Goal: Task Accomplishment & Management: Use online tool/utility

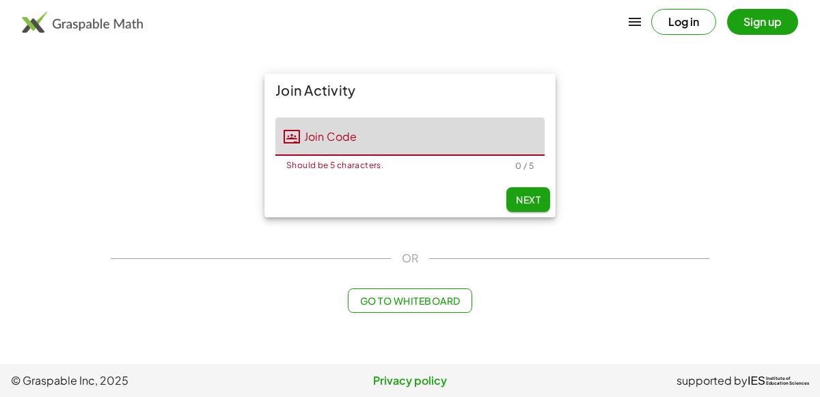
click at [357, 130] on input "Join Code" at bounding box center [422, 137] width 245 height 38
type input "*****"
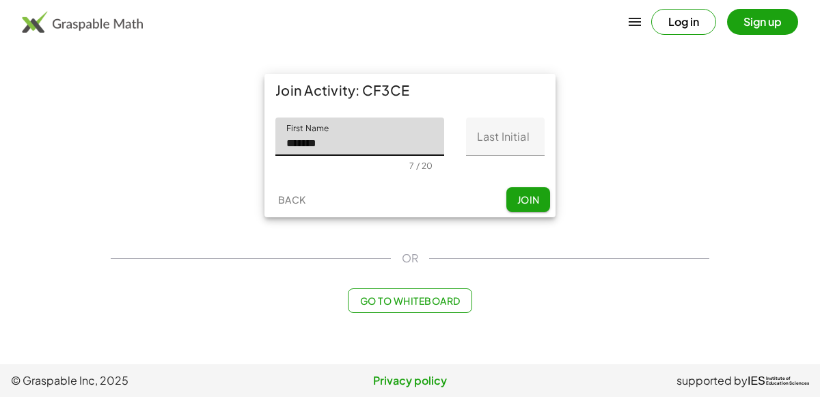
type input "*******"
click at [503, 144] on input "Last Initial" at bounding box center [505, 137] width 79 height 38
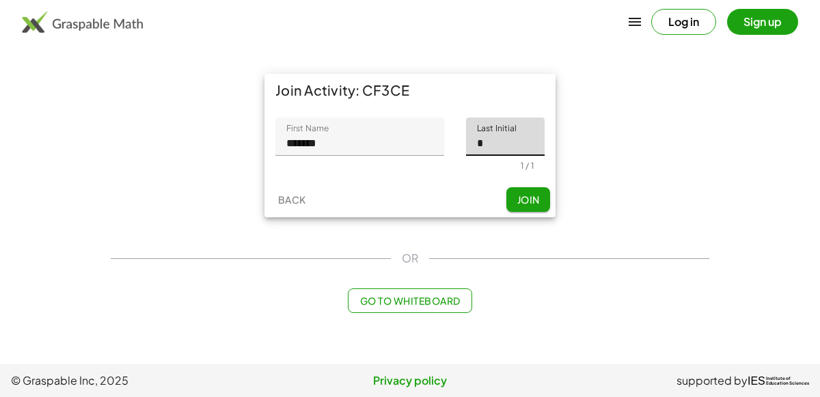
type input "*"
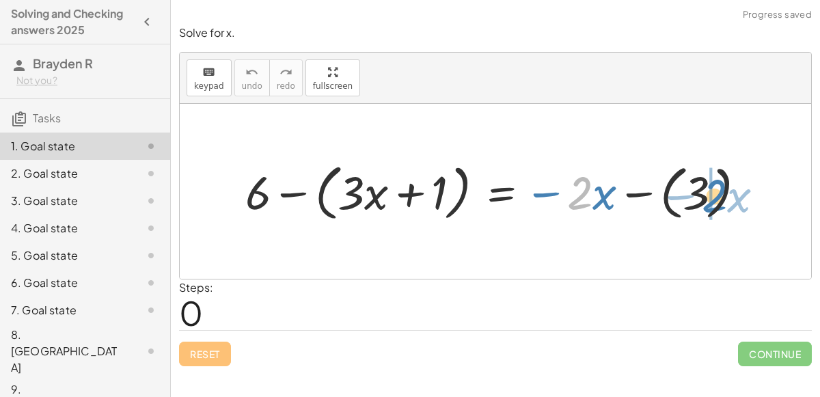
drag, startPoint x: 576, startPoint y: 191, endPoint x: 708, endPoint y: 192, distance: 131.9
click at [708, 192] on div at bounding box center [501, 191] width 525 height 68
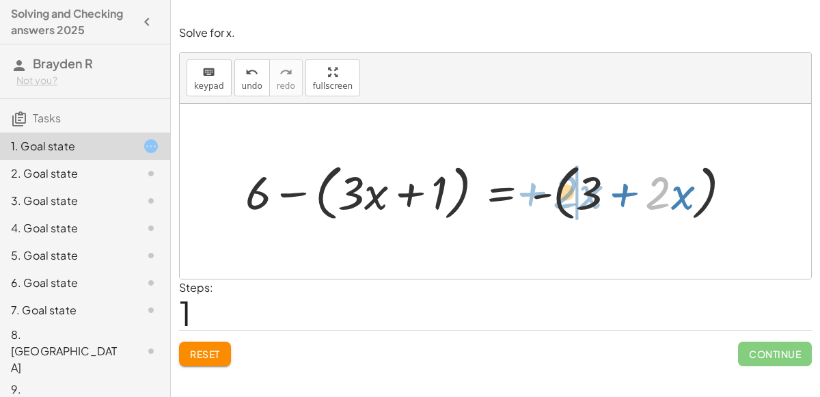
drag, startPoint x: 651, startPoint y: 193, endPoint x: 558, endPoint y: 191, distance: 93.7
click at [558, 191] on div at bounding box center [494, 191] width 511 height 68
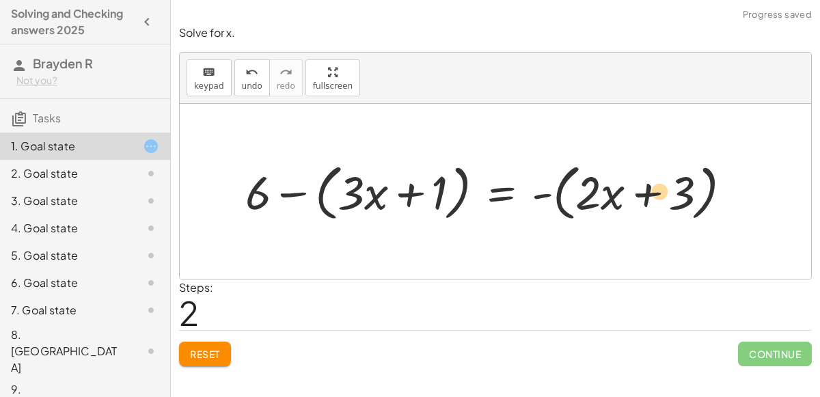
drag, startPoint x: 589, startPoint y: 191, endPoint x: 658, endPoint y: 188, distance: 68.4
click at [658, 188] on div at bounding box center [494, 191] width 511 height 68
drag, startPoint x: 587, startPoint y: 197, endPoint x: 690, endPoint y: 194, distance: 103.3
click at [690, 194] on div at bounding box center [494, 191] width 511 height 68
click at [354, 194] on div at bounding box center [494, 191] width 511 height 68
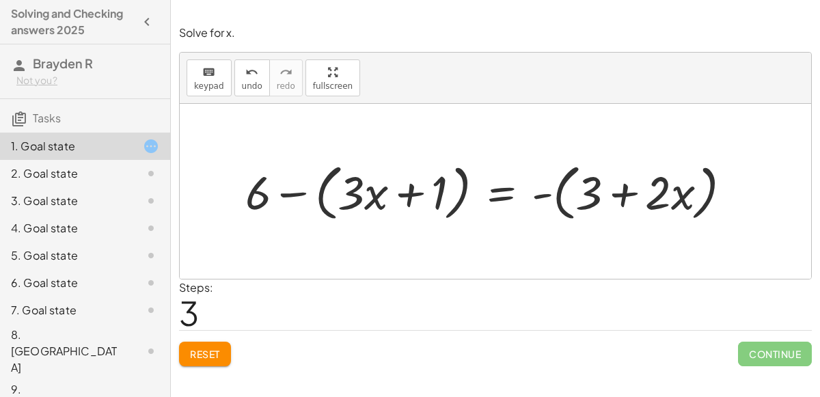
click at [354, 193] on div at bounding box center [494, 191] width 511 height 68
drag, startPoint x: 263, startPoint y: 202, endPoint x: 433, endPoint y: 200, distance: 170.2
click at [433, 200] on div at bounding box center [494, 191] width 511 height 68
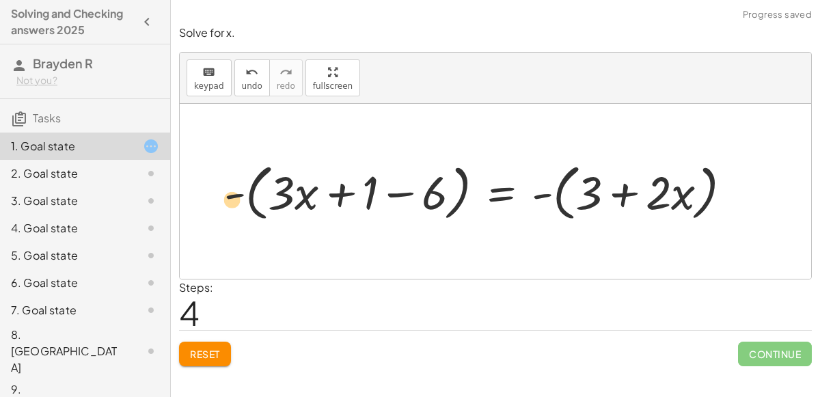
drag, startPoint x: 432, startPoint y: 196, endPoint x: 231, endPoint y: 201, distance: 201.0
click at [231, 201] on div at bounding box center [483, 191] width 533 height 68
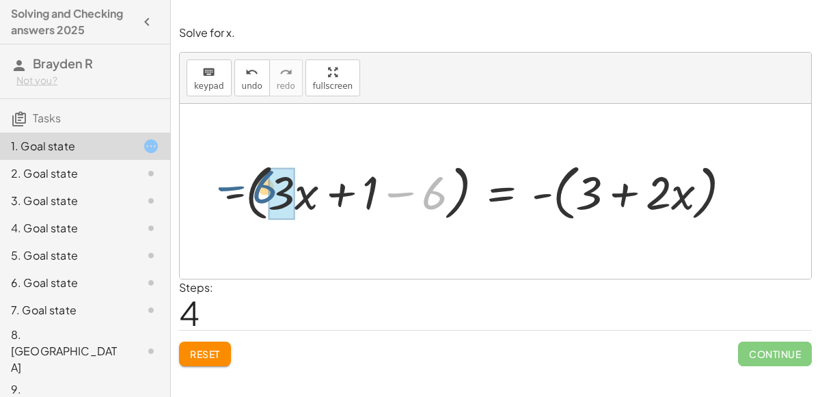
drag, startPoint x: 436, startPoint y: 189, endPoint x: 289, endPoint y: 185, distance: 147.0
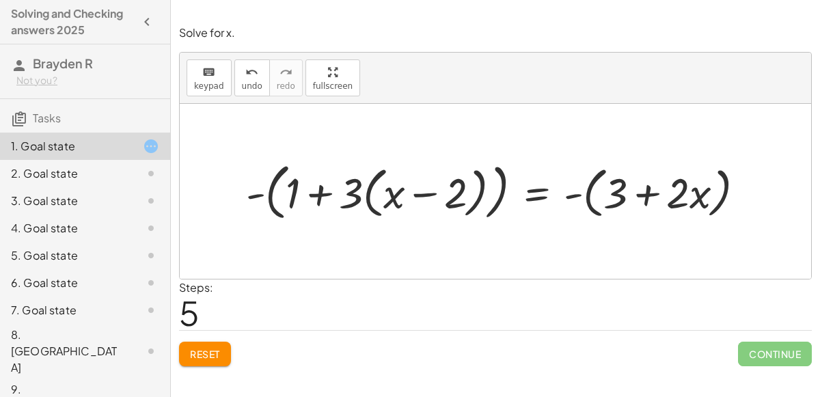
click at [221, 342] on button "Reset" at bounding box center [205, 354] width 52 height 25
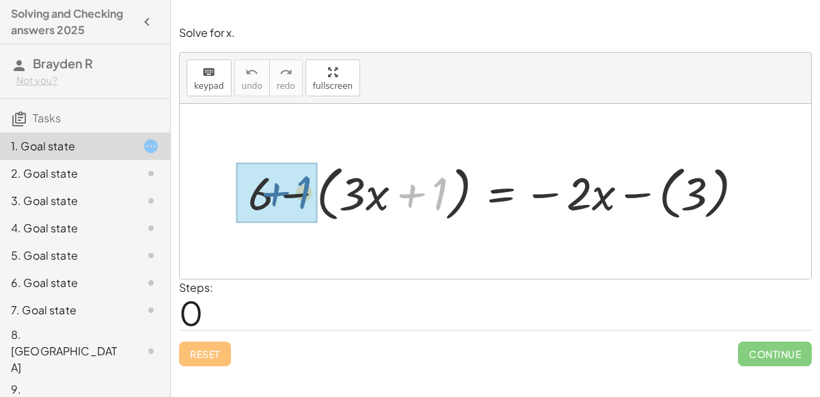
drag, startPoint x: 436, startPoint y: 193, endPoint x: 299, endPoint y: 192, distance: 136.7
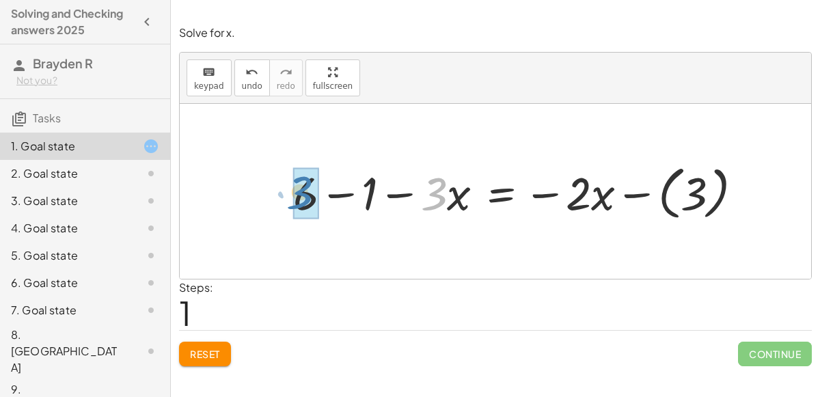
drag, startPoint x: 432, startPoint y: 197, endPoint x: 299, endPoint y: 196, distance: 133.3
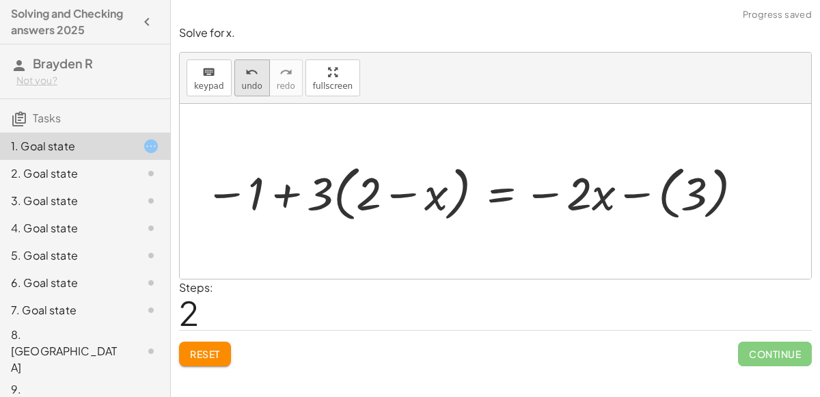
click at [245, 72] on icon "undo" at bounding box center [251, 72] width 13 height 16
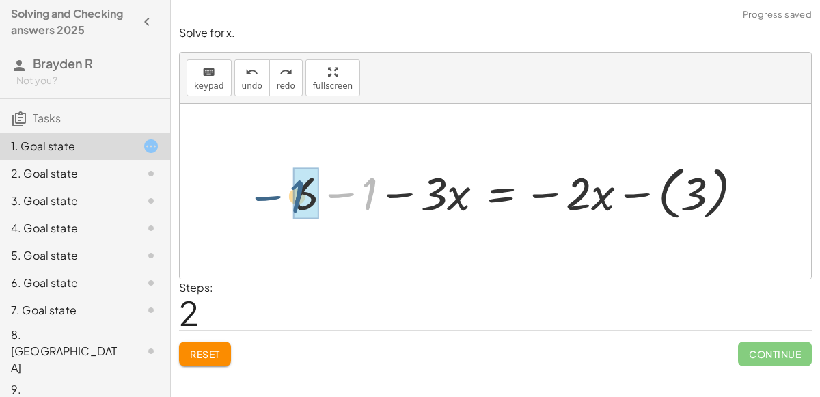
drag, startPoint x: 368, startPoint y: 185, endPoint x: 322, endPoint y: 187, distance: 46.5
click at [322, 187] on div at bounding box center [523, 191] width 474 height 65
click at [696, 183] on div at bounding box center [554, 191] width 415 height 65
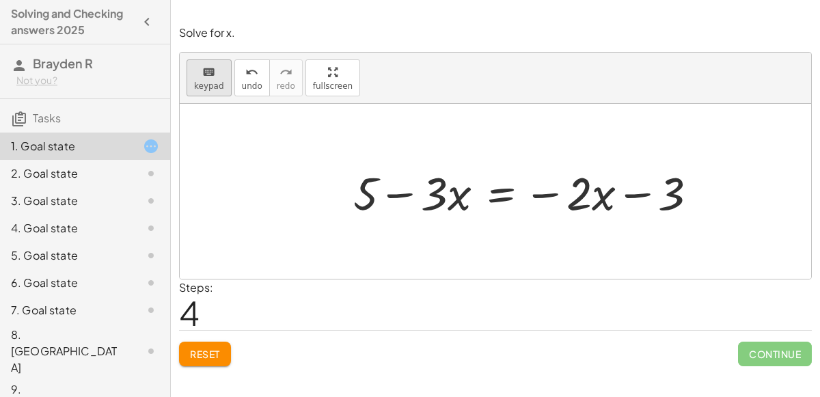
click at [202, 77] on icon "keyboard" at bounding box center [208, 72] width 13 height 16
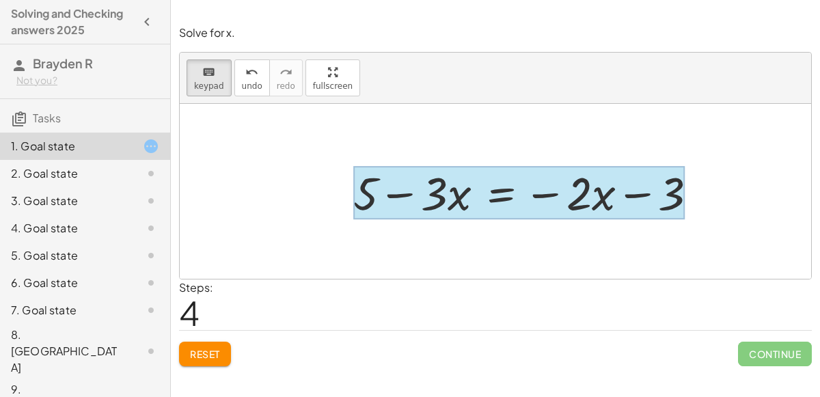
click at [492, 189] on div at bounding box center [519, 192] width 332 height 53
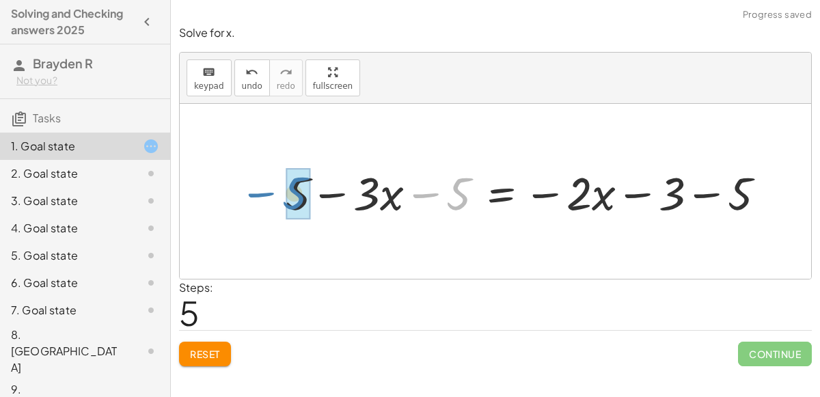
drag, startPoint x: 446, startPoint y: 189, endPoint x: 282, endPoint y: 189, distance: 164.8
click at [282, 189] on div at bounding box center [531, 191] width 505 height 60
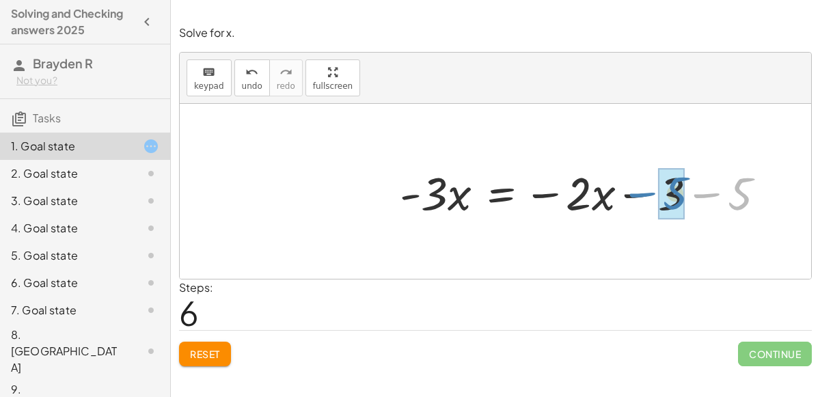
drag, startPoint x: 753, startPoint y: 198, endPoint x: 689, endPoint y: 197, distance: 64.3
click at [689, 197] on div at bounding box center [588, 191] width 390 height 60
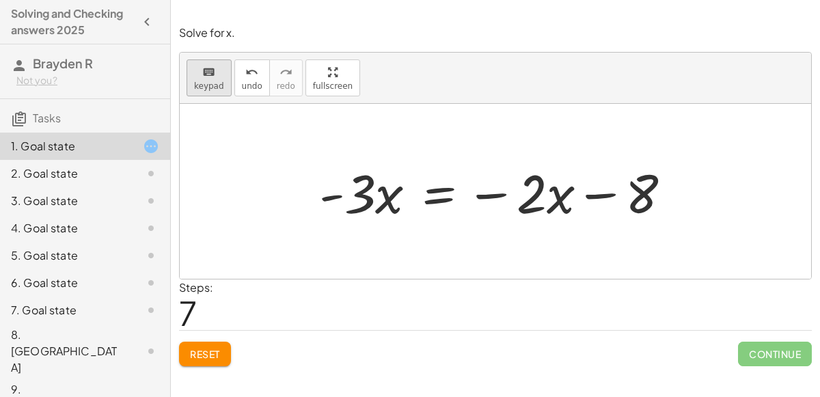
click at [202, 77] on icon "keyboard" at bounding box center [208, 72] width 13 height 16
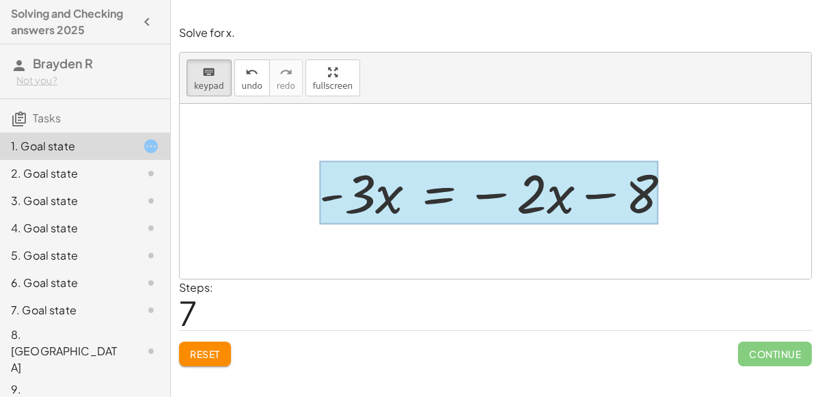
click at [433, 170] on div at bounding box center [489, 193] width 340 height 64
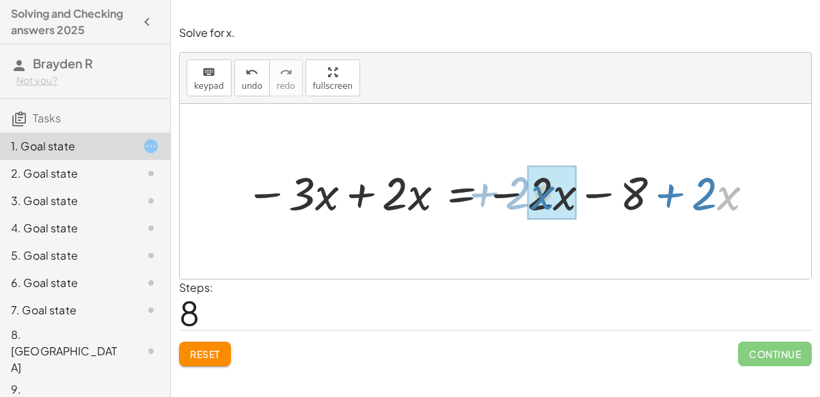
drag, startPoint x: 723, startPoint y: 193, endPoint x: 537, endPoint y: 192, distance: 186.6
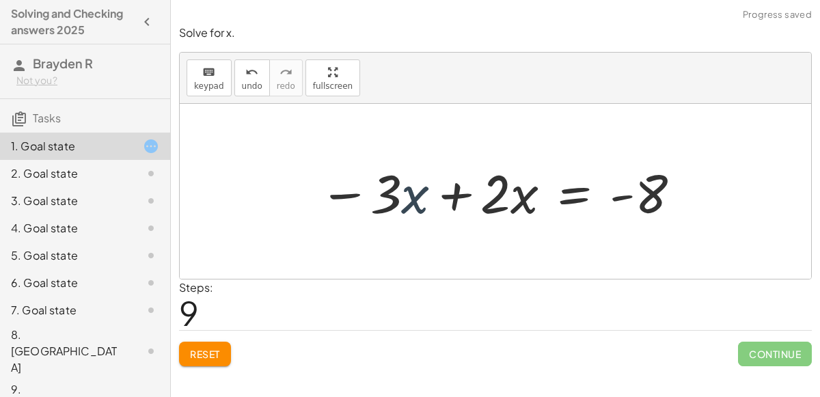
click at [405, 189] on div at bounding box center [500, 192] width 377 height 70
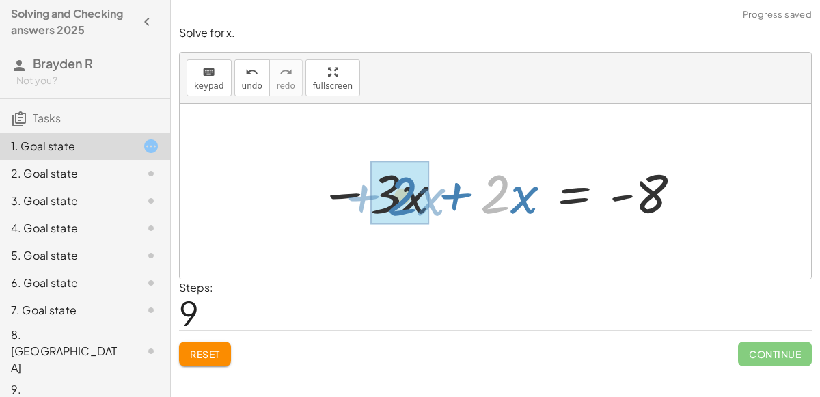
drag, startPoint x: 496, startPoint y: 191, endPoint x: 402, endPoint y: 193, distance: 94.4
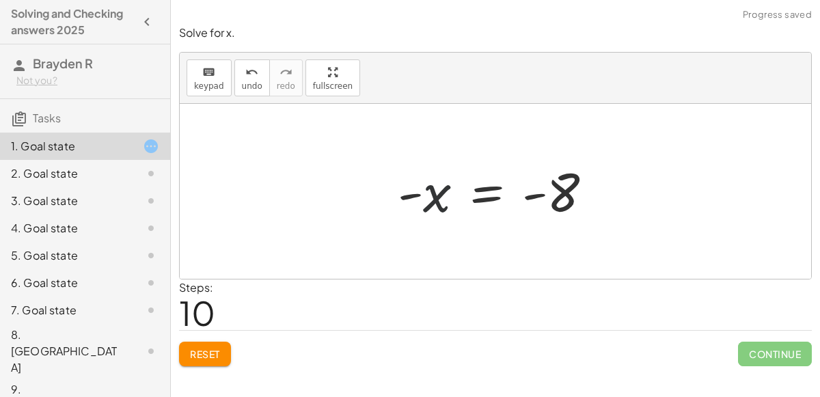
click at [435, 198] on div at bounding box center [501, 192] width 220 height 68
click at [221, 82] on button "keyboard keypad" at bounding box center [209, 77] width 45 height 37
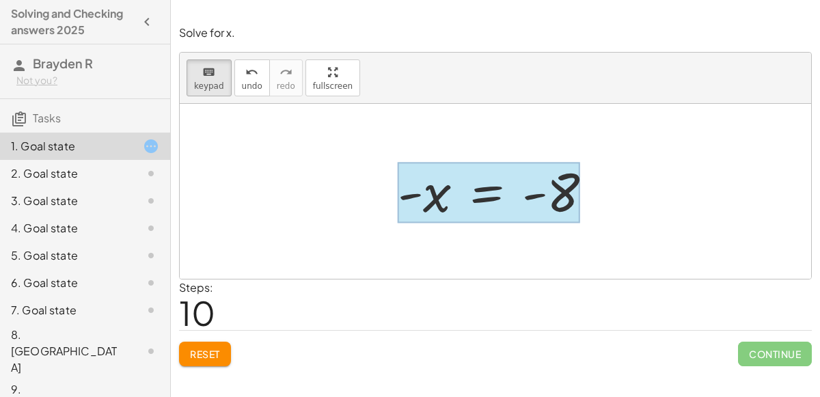
click at [498, 204] on div at bounding box center [489, 193] width 183 height 61
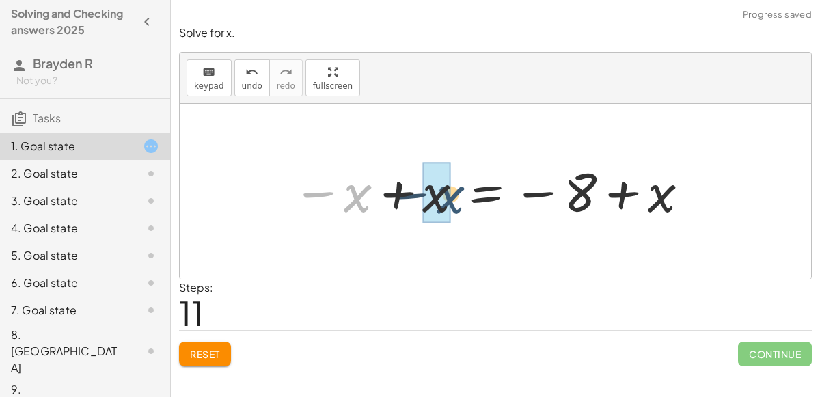
drag, startPoint x: 357, startPoint y: 193, endPoint x: 448, endPoint y: 194, distance: 91.6
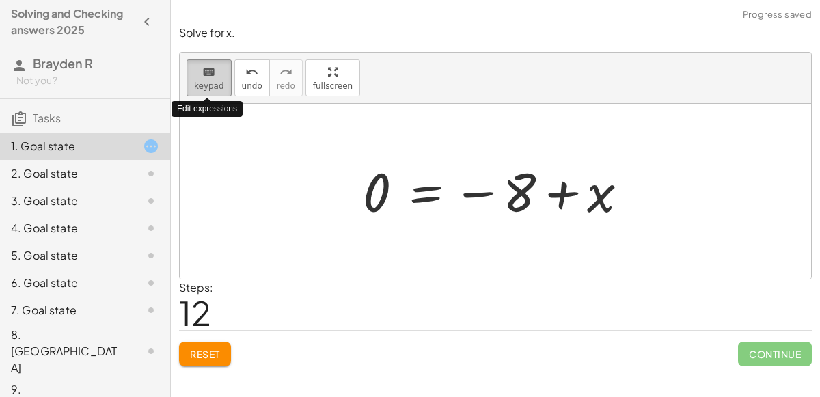
click at [201, 81] on span "keypad" at bounding box center [209, 86] width 30 height 10
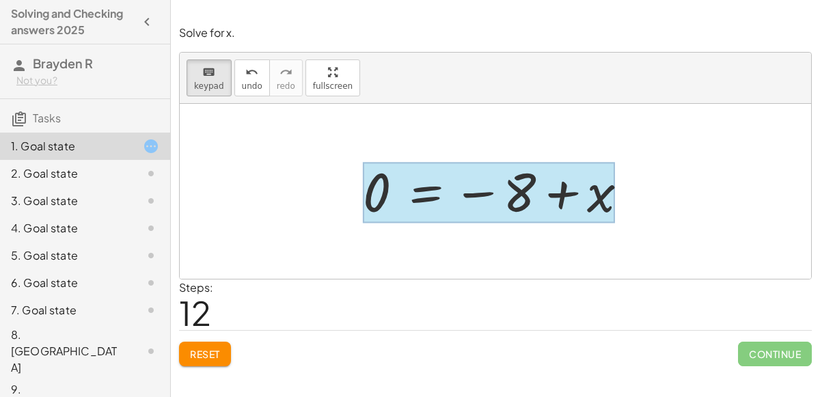
click at [441, 186] on div at bounding box center [489, 193] width 252 height 61
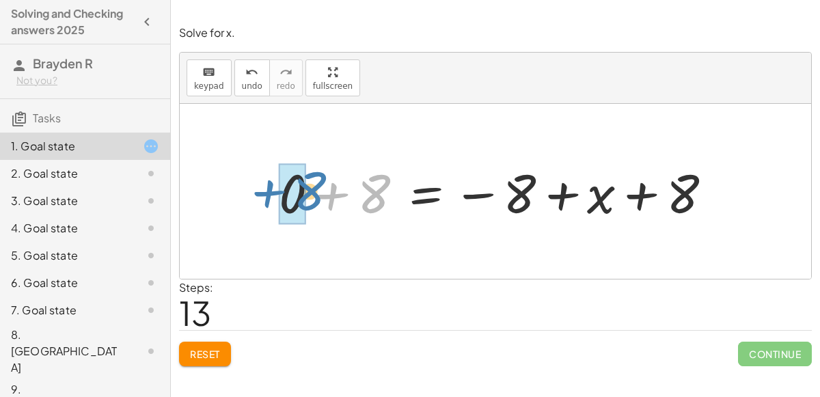
drag, startPoint x: 365, startPoint y: 195, endPoint x: 293, endPoint y: 190, distance: 71.9
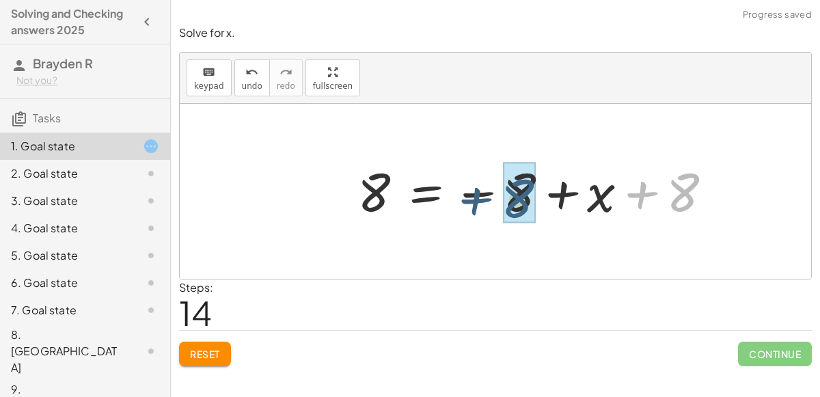
drag, startPoint x: 677, startPoint y: 191, endPoint x: 510, endPoint y: 197, distance: 166.9
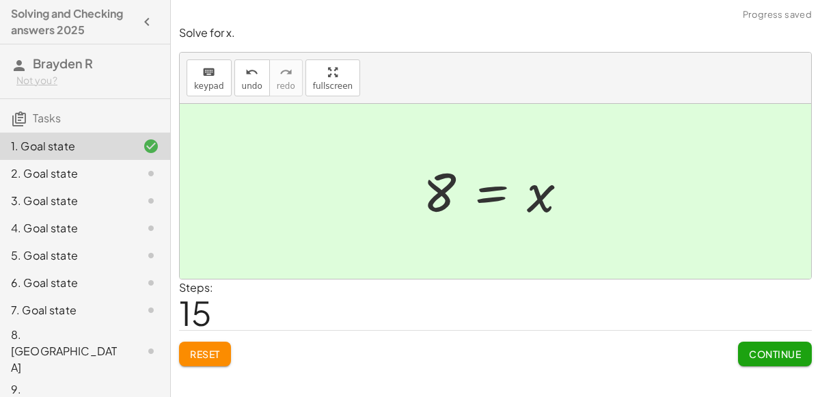
click at [137, 167] on div at bounding box center [140, 173] width 38 height 16
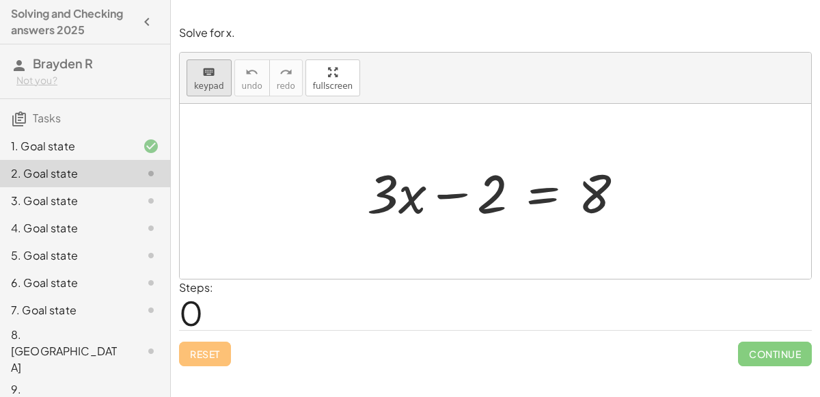
click at [191, 80] on button "keyboard keypad" at bounding box center [209, 77] width 45 height 37
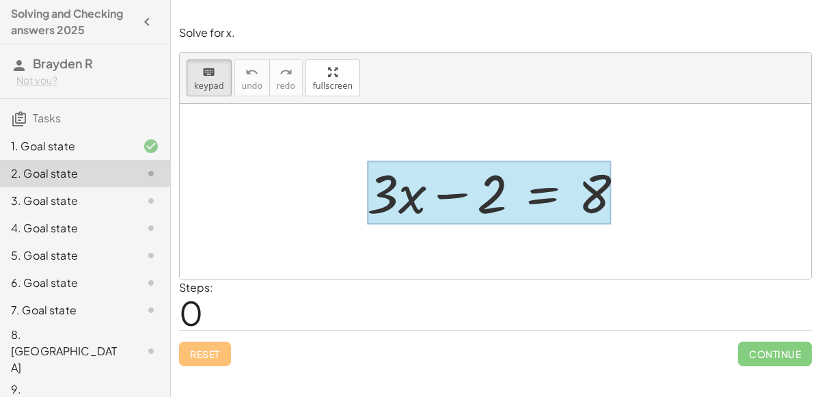
click at [526, 190] on div at bounding box center [489, 193] width 244 height 64
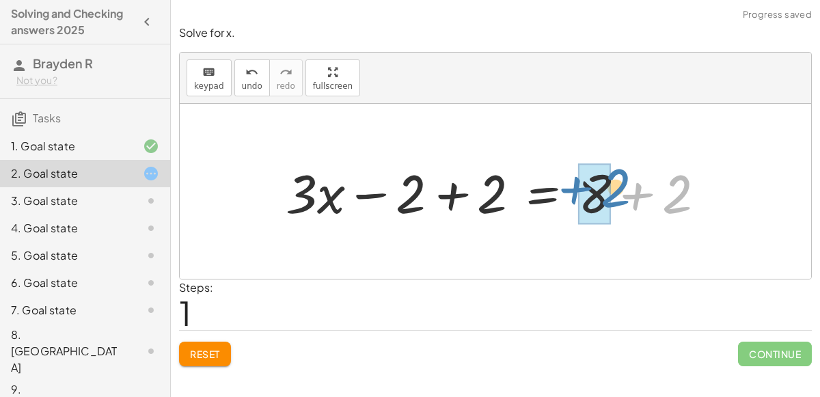
drag, startPoint x: 678, startPoint y: 194, endPoint x: 616, endPoint y: 187, distance: 62.6
click at [616, 187] on div at bounding box center [501, 192] width 444 height 70
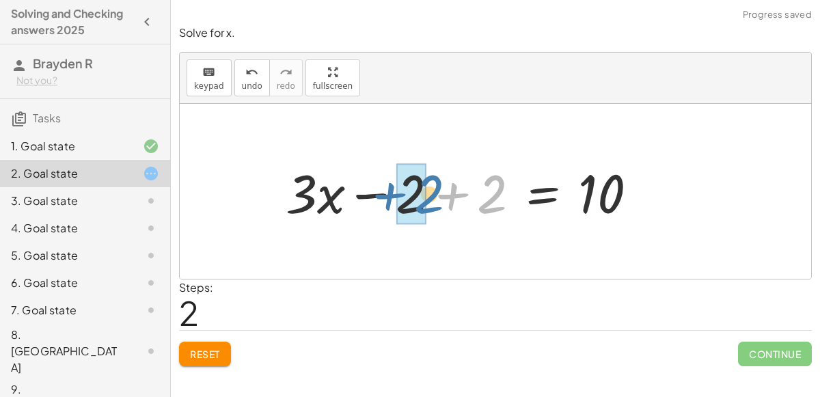
drag, startPoint x: 500, startPoint y: 186, endPoint x: 431, endPoint y: 186, distance: 69.7
click at [431, 186] on div at bounding box center [467, 192] width 377 height 70
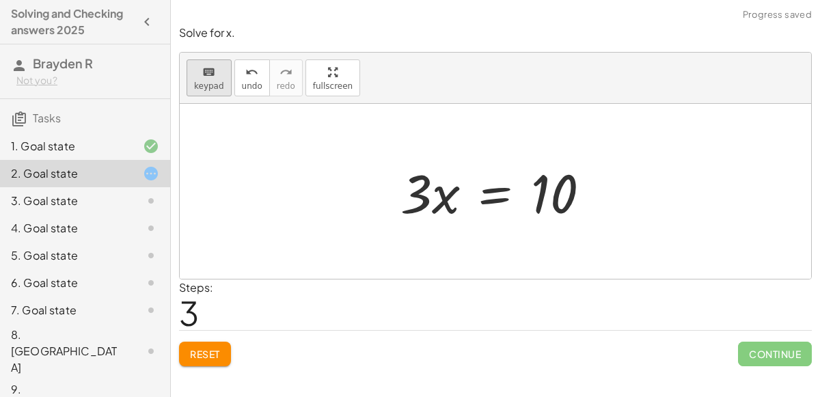
click at [202, 68] on icon "keyboard" at bounding box center [208, 72] width 13 height 16
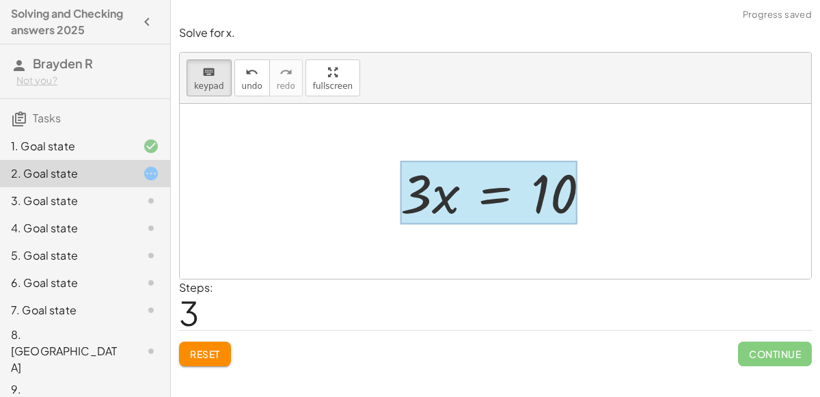
click at [483, 196] on div at bounding box center [489, 193] width 176 height 64
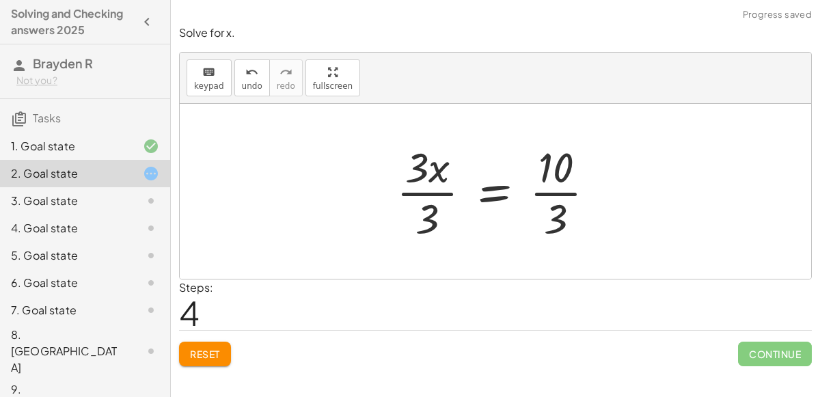
click at [425, 217] on div at bounding box center [502, 191] width 224 height 105
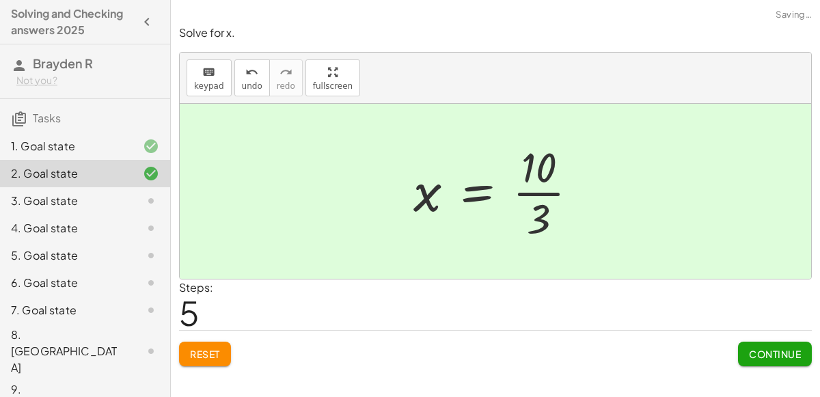
click at [514, 221] on div at bounding box center [501, 191] width 189 height 105
click at [81, 185] on div "2. Goal state" at bounding box center [85, 173] width 170 height 27
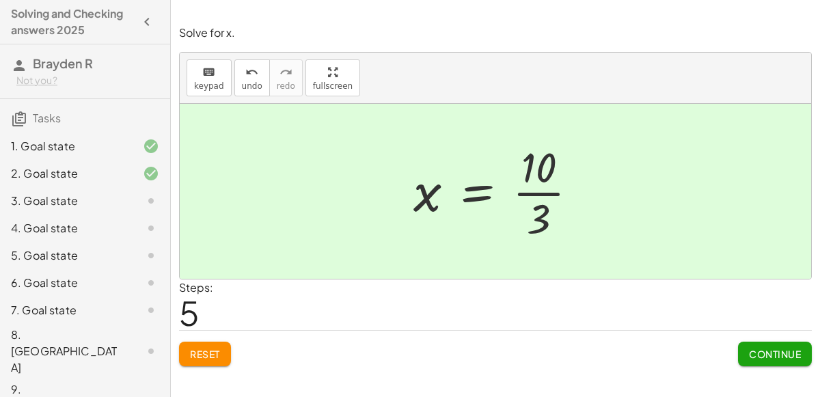
click at [113, 261] on div "5. Goal state" at bounding box center [66, 255] width 110 height 16
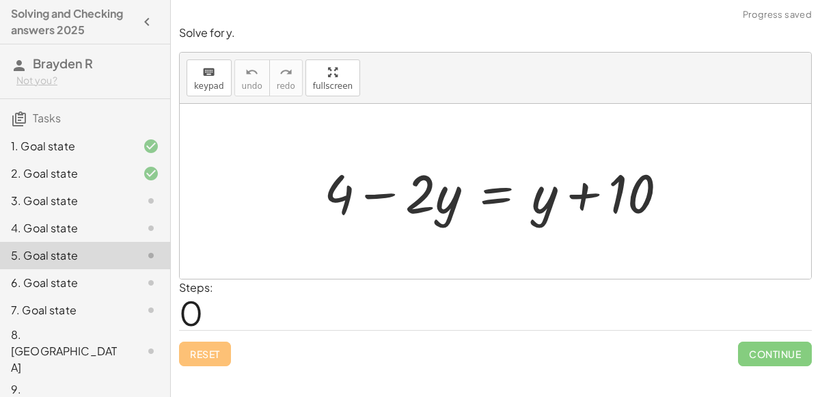
click at [136, 242] on div "3. Goal state" at bounding box center [85, 255] width 170 height 27
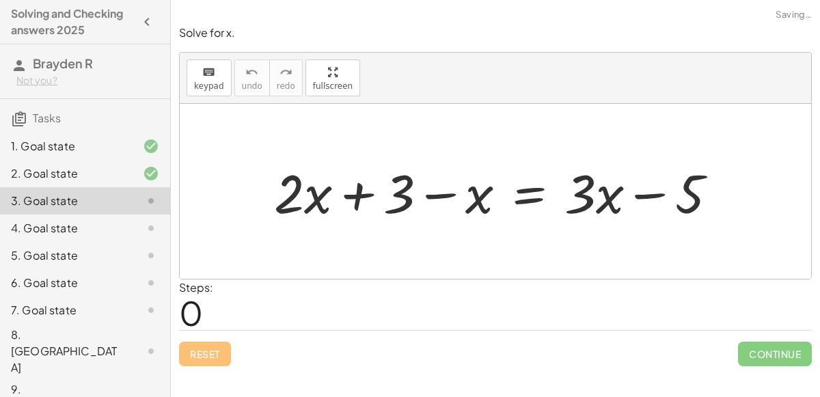
click at [399, 189] on div at bounding box center [501, 192] width 468 height 70
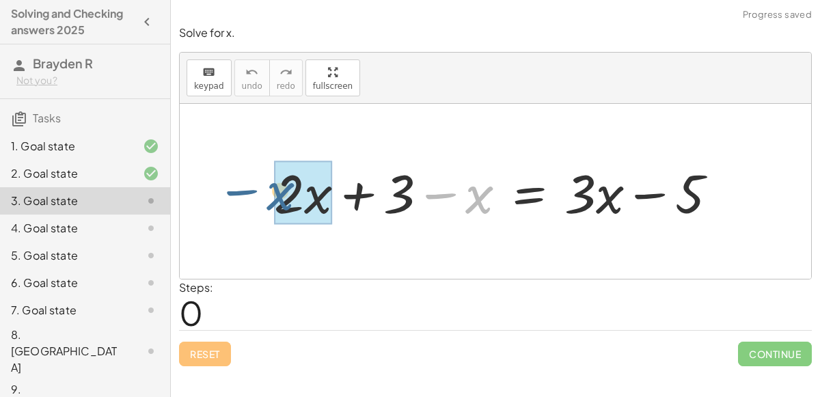
drag, startPoint x: 475, startPoint y: 191, endPoint x: 295, endPoint y: 191, distance: 180.5
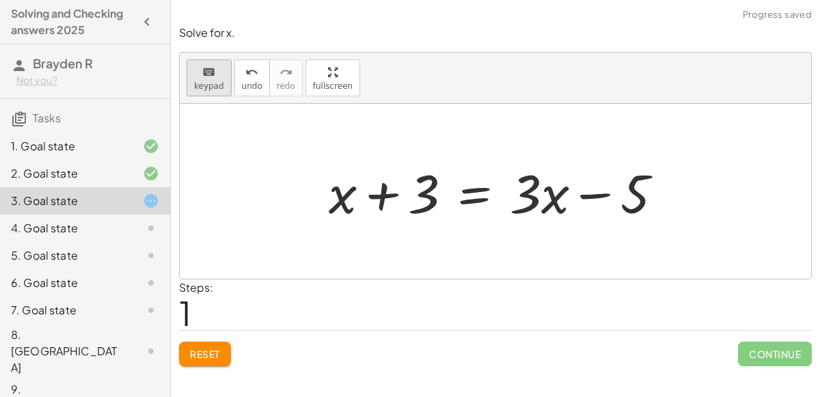
click at [202, 73] on icon "keyboard" at bounding box center [208, 72] width 13 height 16
click at [203, 75] on icon "keyboard" at bounding box center [208, 72] width 13 height 16
click at [204, 71] on icon "keyboard" at bounding box center [208, 72] width 13 height 16
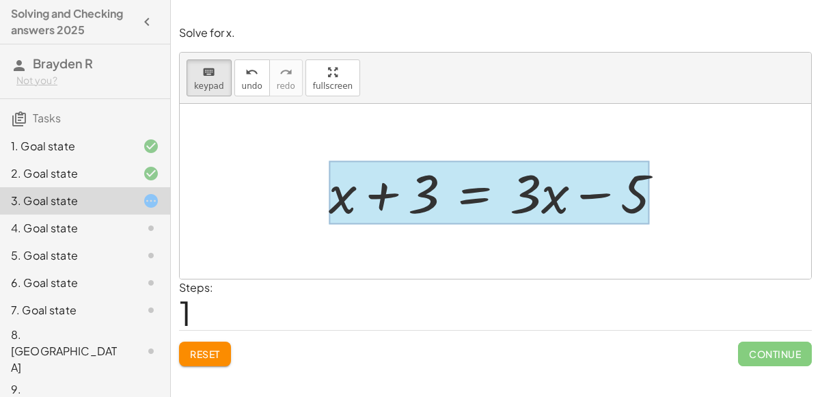
click at [475, 185] on div at bounding box center [489, 193] width 321 height 64
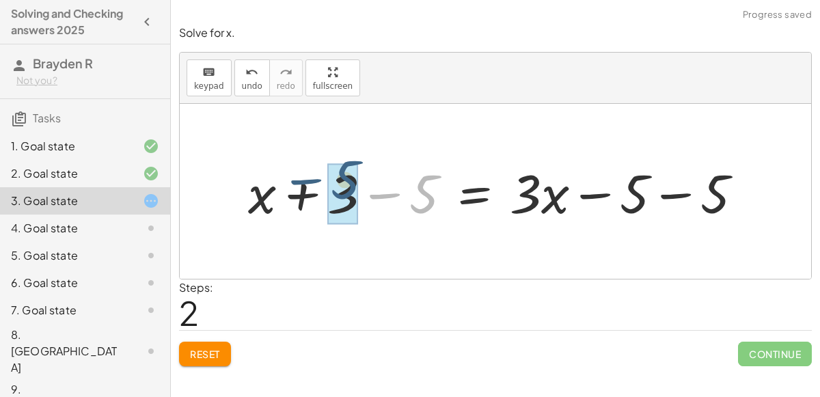
drag, startPoint x: 423, startPoint y: 193, endPoint x: 344, endPoint y: 179, distance: 80.6
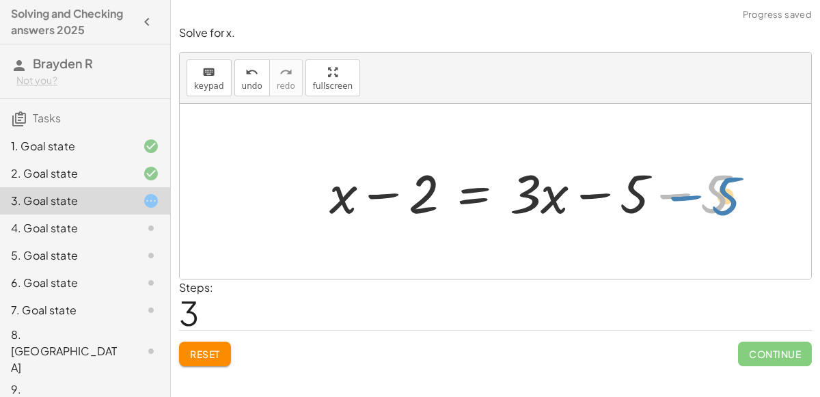
drag, startPoint x: 711, startPoint y: 184, endPoint x: 722, endPoint y: 186, distance: 11.1
click at [722, 186] on div at bounding box center [542, 192] width 438 height 70
click at [241, 93] on button "undo undo" at bounding box center [252, 77] width 36 height 37
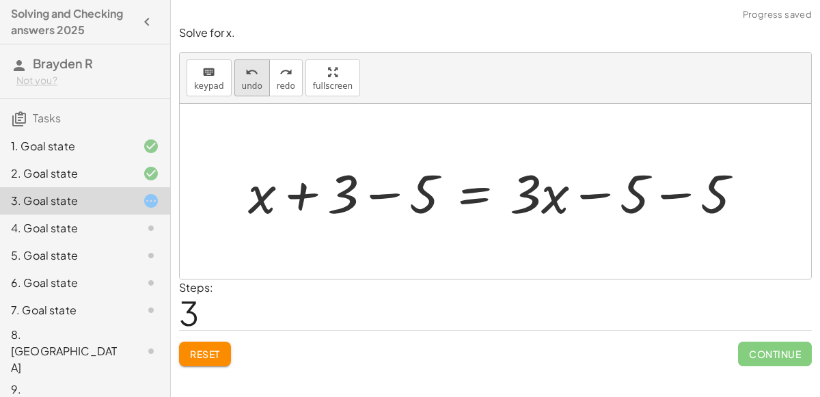
click at [242, 86] on span "undo" at bounding box center [252, 86] width 21 height 10
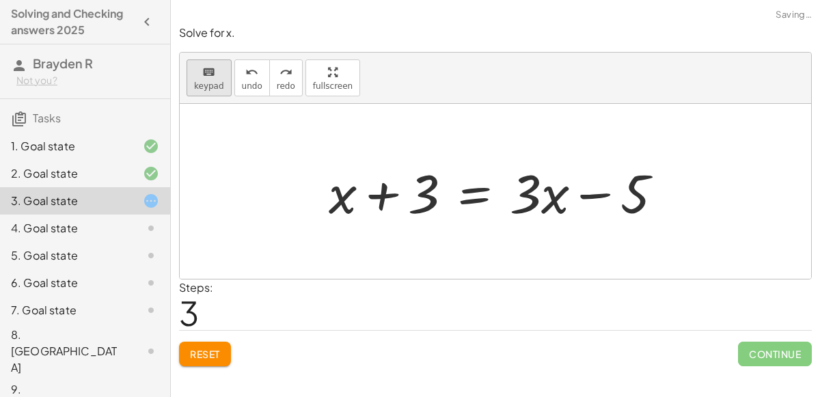
click at [203, 70] on icon "keyboard" at bounding box center [208, 72] width 13 height 16
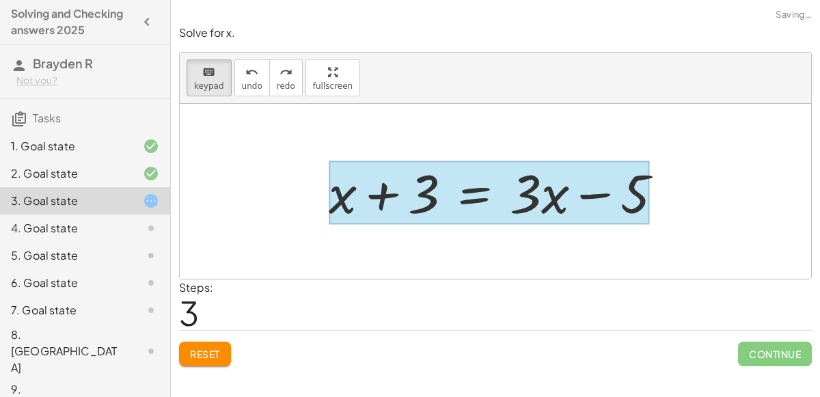
click at [468, 189] on div at bounding box center [489, 193] width 321 height 64
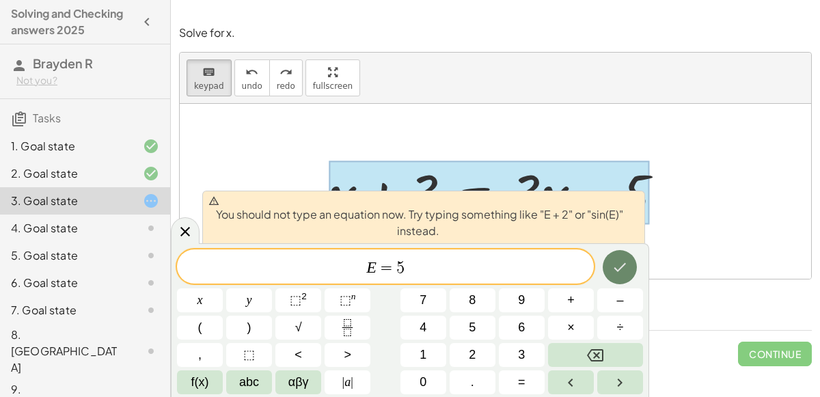
click at [616, 268] on icon "Done" at bounding box center [621, 267] width 12 height 9
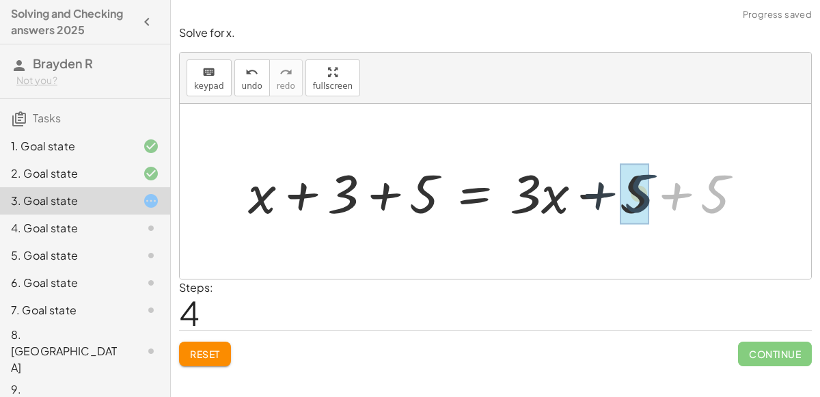
drag, startPoint x: 721, startPoint y: 187, endPoint x: 643, endPoint y: 187, distance: 77.9
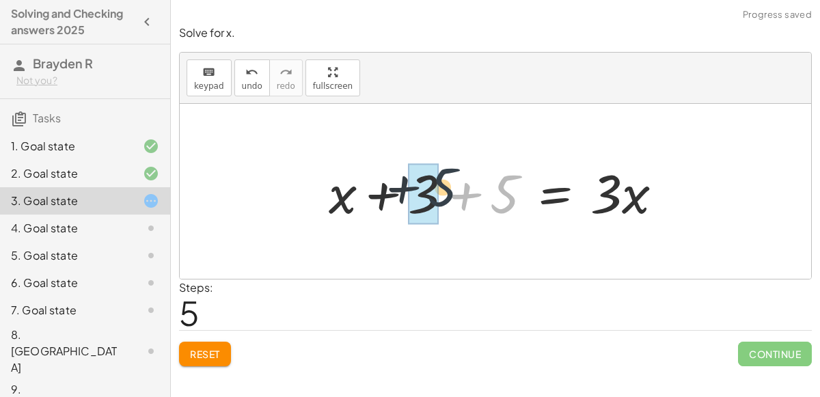
drag, startPoint x: 503, startPoint y: 191, endPoint x: 431, endPoint y: 187, distance: 71.9
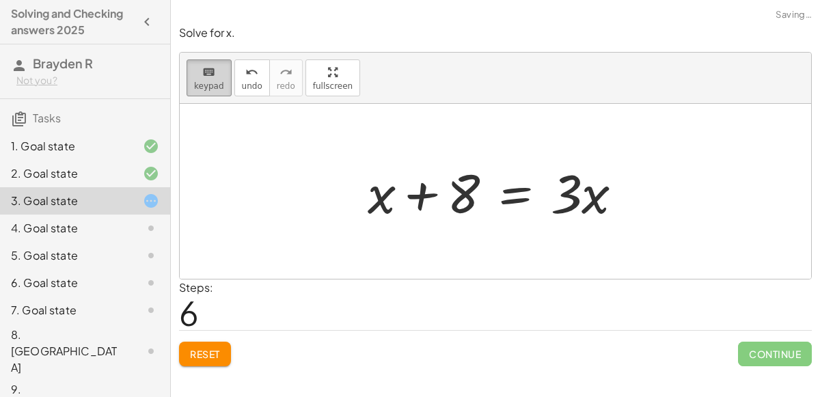
click at [217, 67] on div "keyboard" at bounding box center [209, 72] width 30 height 16
click at [209, 88] on span "keypad" at bounding box center [209, 86] width 30 height 10
click at [209, 86] on span "keypad" at bounding box center [209, 86] width 30 height 10
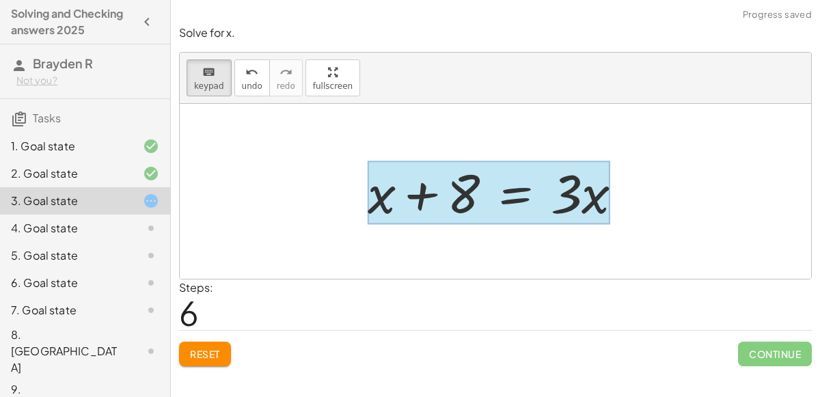
click at [510, 211] on div at bounding box center [489, 193] width 243 height 64
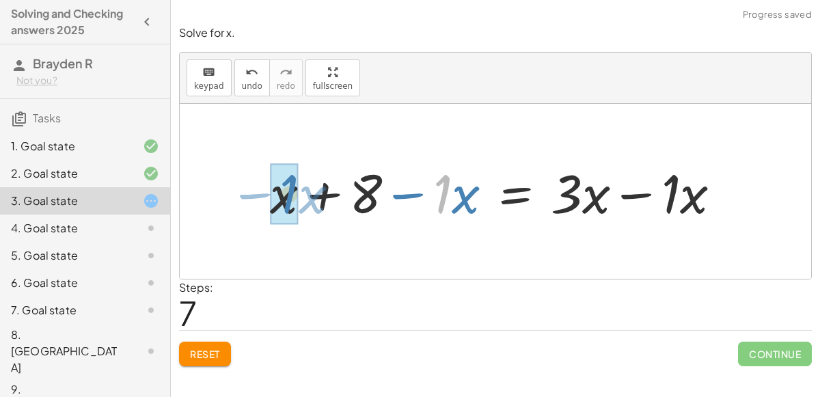
drag, startPoint x: 438, startPoint y: 204, endPoint x: 276, endPoint y: 206, distance: 162.0
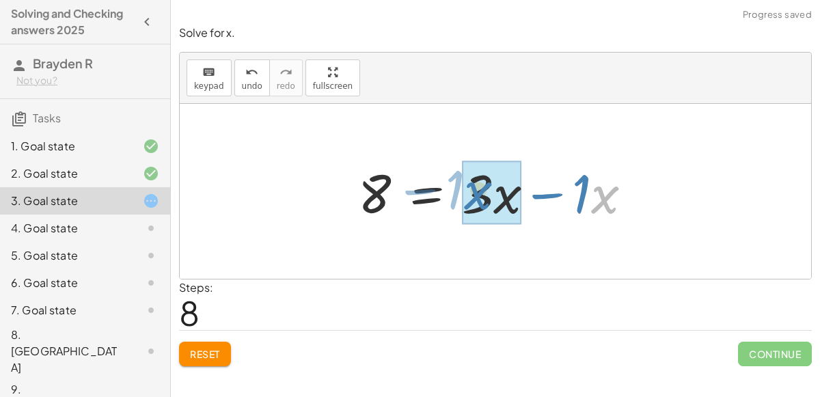
drag, startPoint x: 679, startPoint y: 203, endPoint x: 557, endPoint y: 199, distance: 121.8
click at [557, 199] on div at bounding box center [500, 192] width 299 height 70
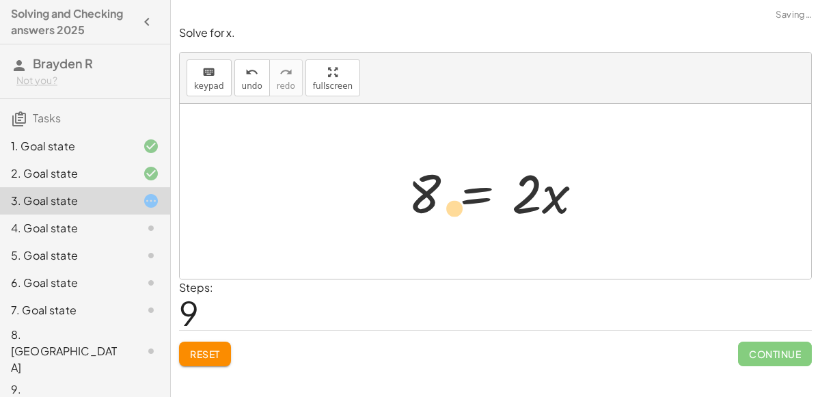
drag, startPoint x: 543, startPoint y: 196, endPoint x: 442, endPoint y: 209, distance: 102.0
click at [442, 209] on div at bounding box center [501, 192] width 200 height 70
click at [215, 78] on div "keyboard" at bounding box center [209, 72] width 30 height 16
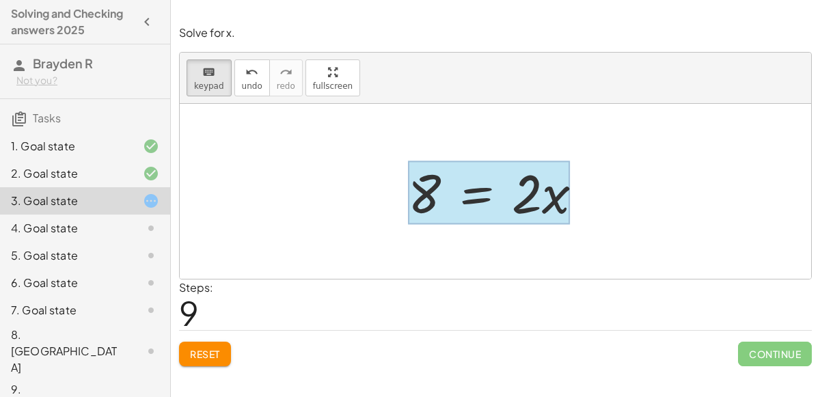
click at [468, 195] on div at bounding box center [489, 193] width 162 height 64
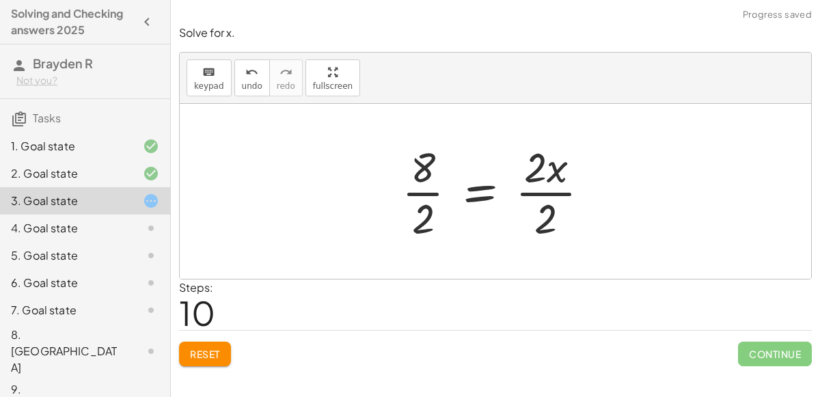
click at [529, 189] on div at bounding box center [501, 191] width 213 height 105
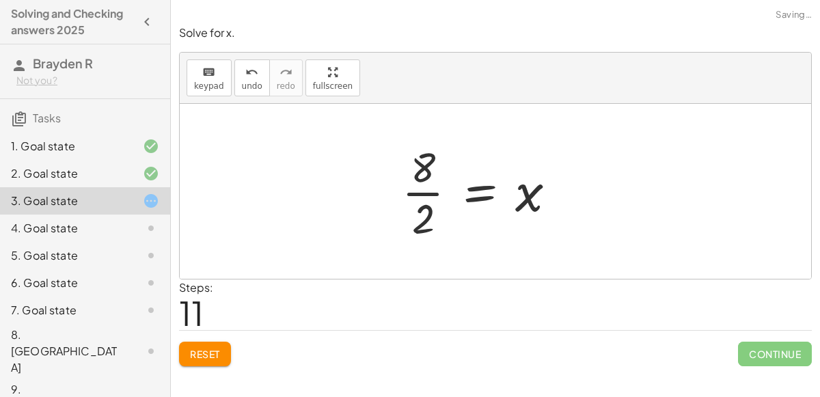
click at [428, 194] on div at bounding box center [484, 191] width 179 height 105
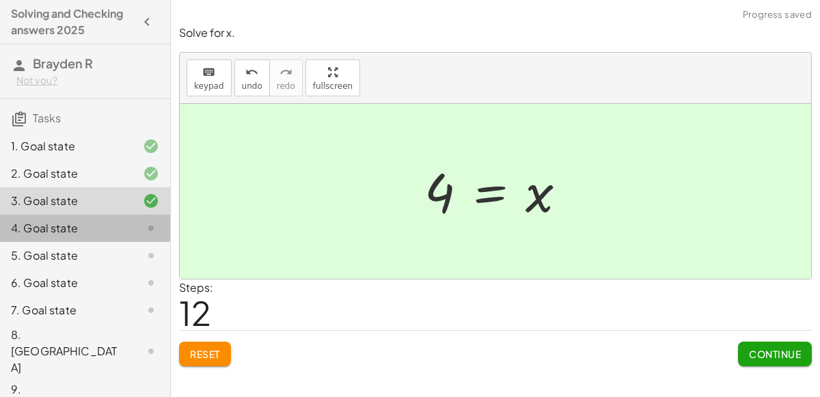
click at [105, 230] on div "4. Goal state" at bounding box center [66, 228] width 110 height 16
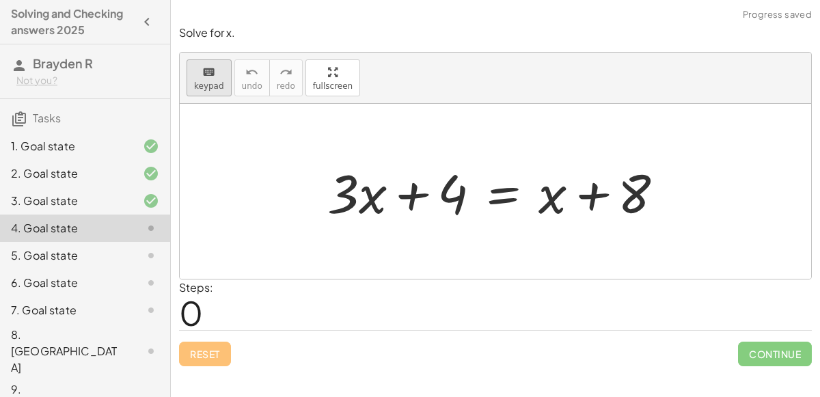
click at [212, 85] on span "keypad" at bounding box center [209, 86] width 30 height 10
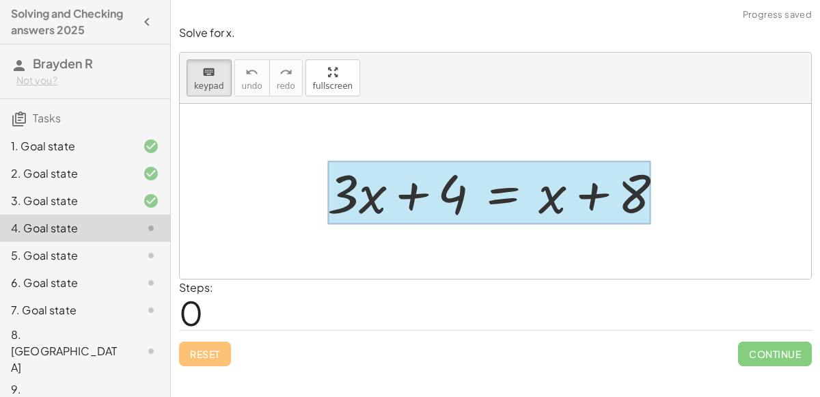
click at [479, 187] on div at bounding box center [488, 193] width 323 height 64
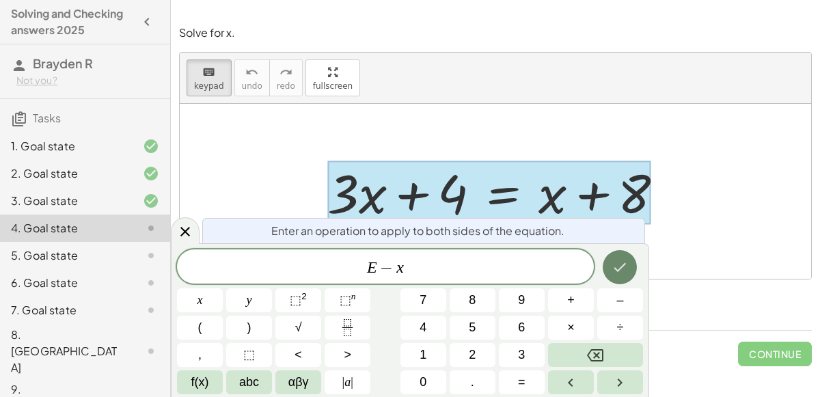
click at [618, 259] on icon "Done" at bounding box center [620, 267] width 16 height 16
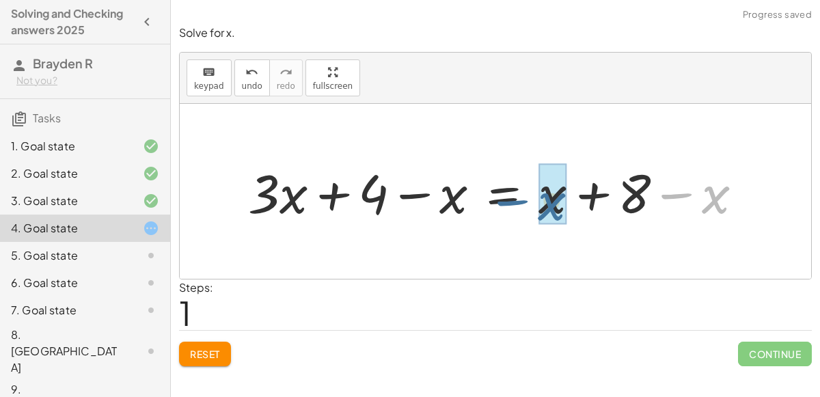
drag, startPoint x: 708, startPoint y: 188, endPoint x: 533, endPoint y: 195, distance: 175.1
click at [533, 195] on div at bounding box center [501, 192] width 520 height 70
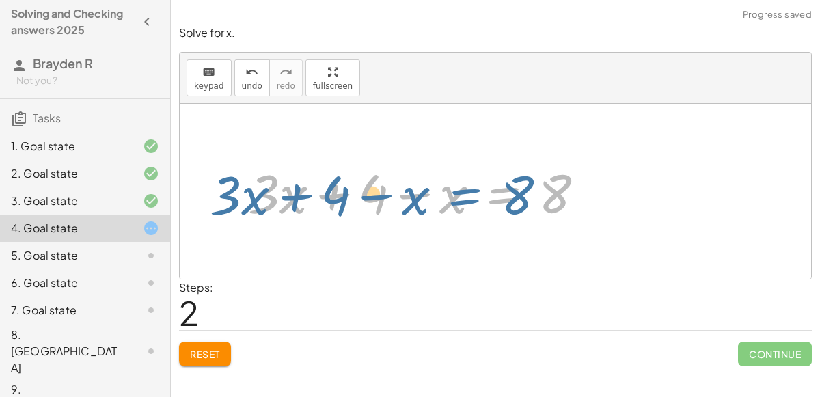
drag, startPoint x: 469, startPoint y: 191, endPoint x: 574, endPoint y: 192, distance: 105.3
click at [574, 192] on div at bounding box center [421, 192] width 361 height 70
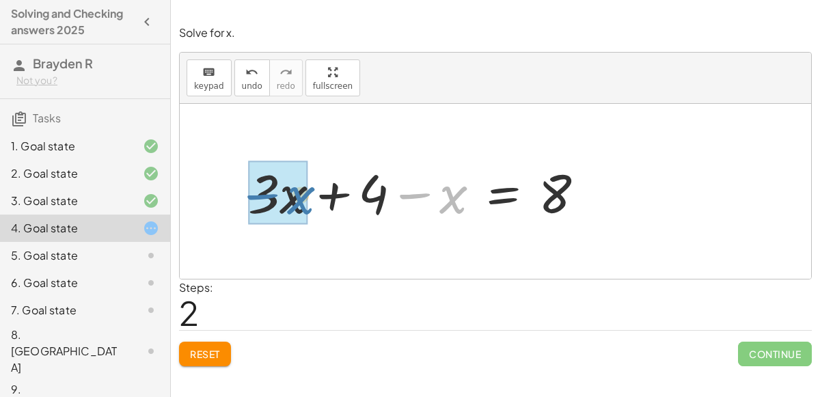
drag, startPoint x: 462, startPoint y: 197, endPoint x: 304, endPoint y: 199, distance: 158.6
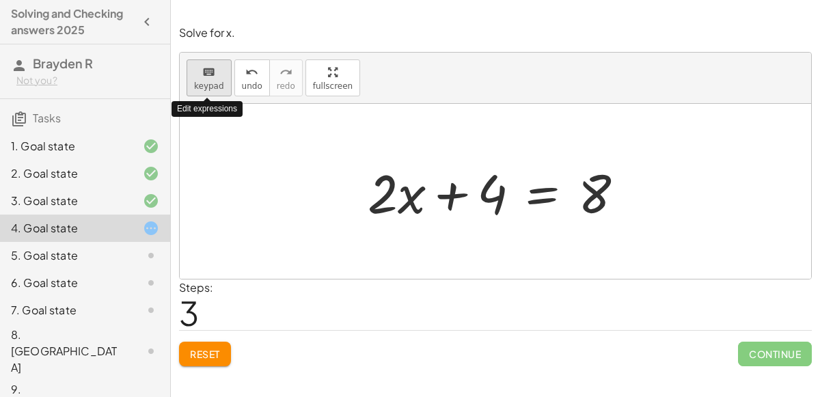
click at [206, 86] on span "keypad" at bounding box center [209, 86] width 30 height 10
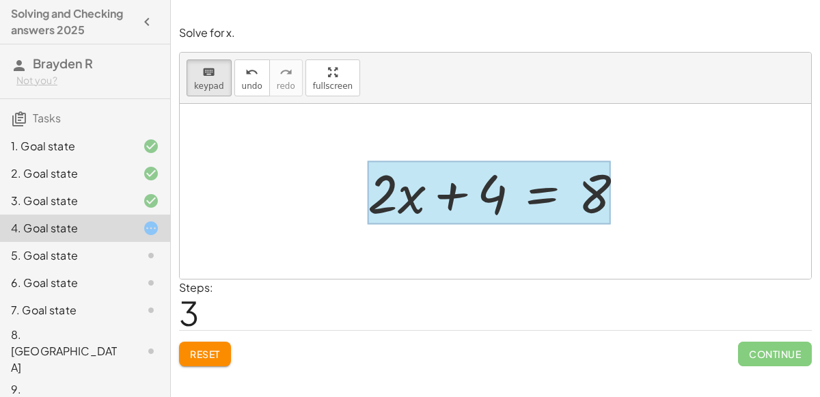
click at [541, 198] on div at bounding box center [489, 193] width 243 height 64
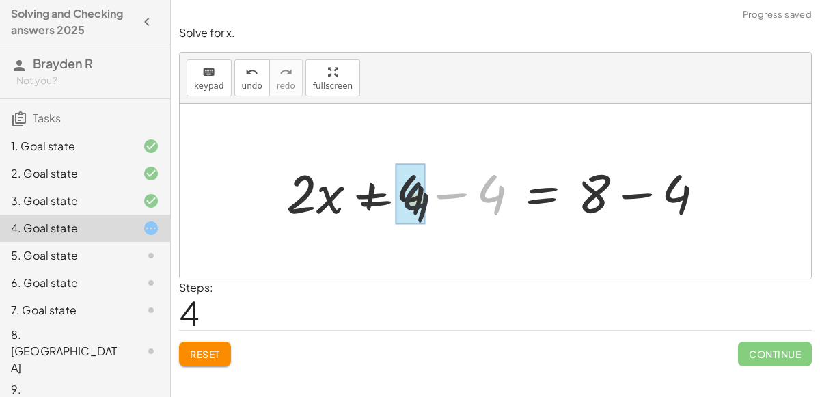
drag, startPoint x: 489, startPoint y: 174, endPoint x: 405, endPoint y: 180, distance: 84.3
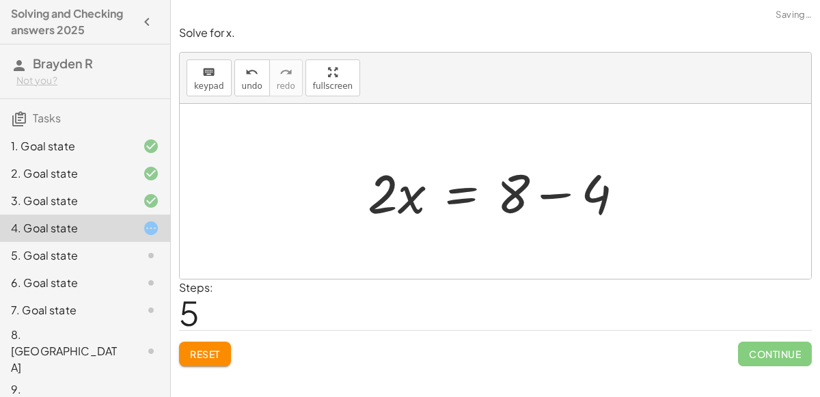
click at [680, 189] on div at bounding box center [496, 191] width 632 height 175
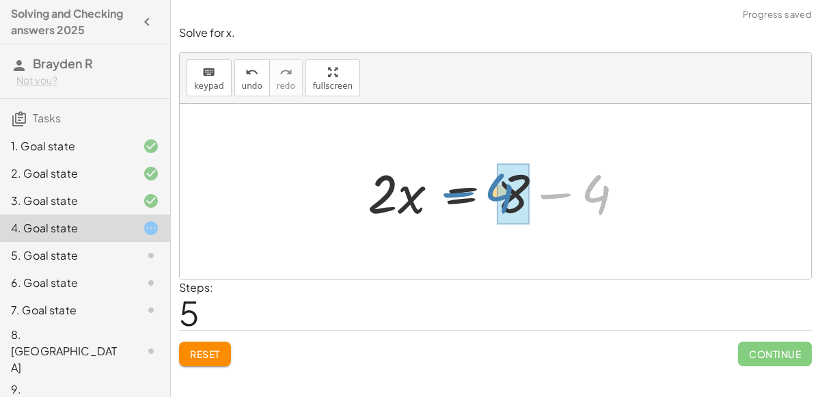
drag, startPoint x: 604, startPoint y: 191, endPoint x: 511, endPoint y: 190, distance: 93.0
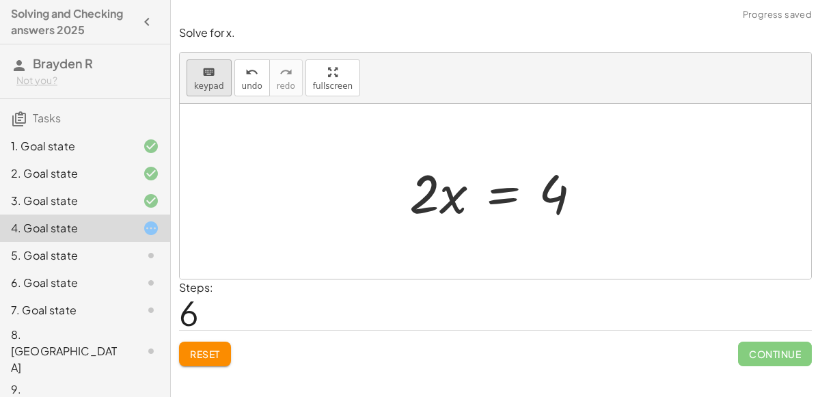
click at [202, 72] on icon "keyboard" at bounding box center [208, 72] width 13 height 16
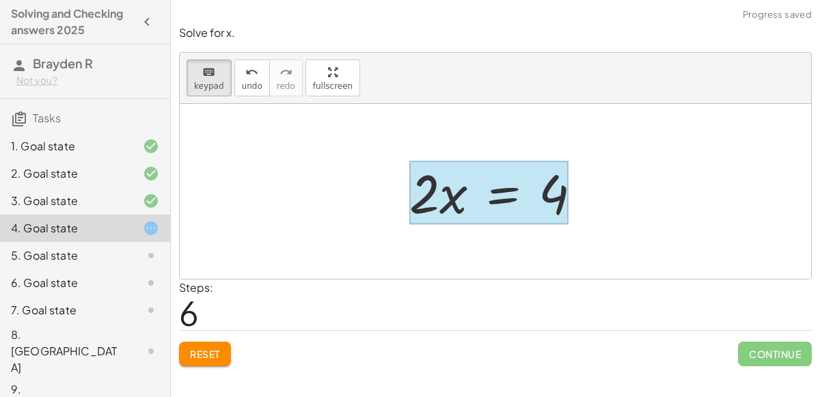
click at [498, 200] on div at bounding box center [488, 193] width 159 height 64
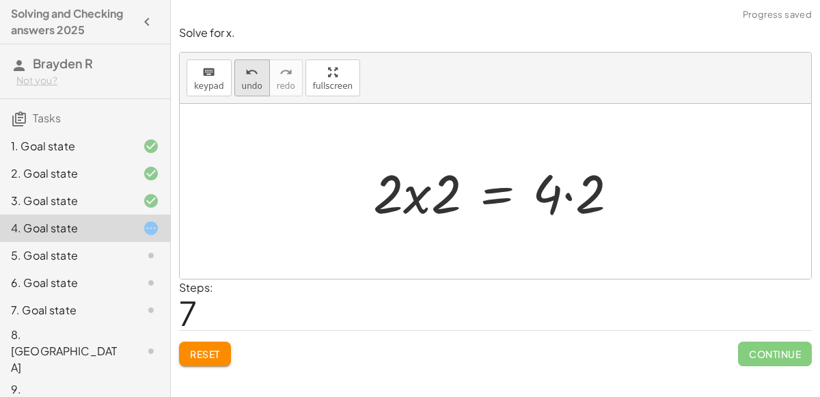
click at [255, 79] on button "undo undo" at bounding box center [252, 77] width 36 height 37
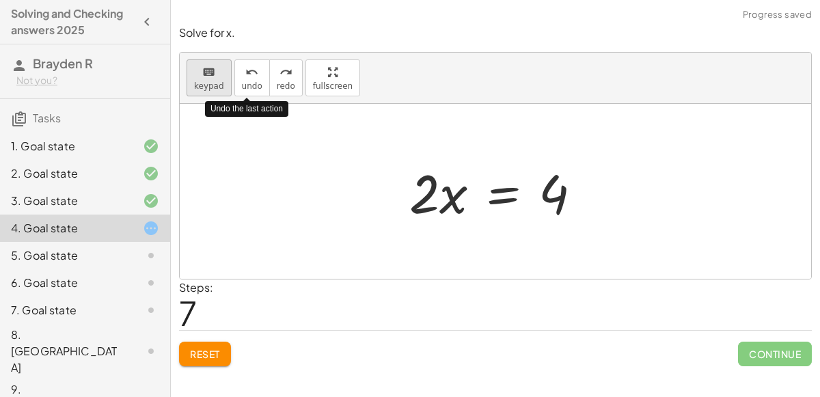
click at [218, 72] on div "keyboard" at bounding box center [209, 72] width 30 height 16
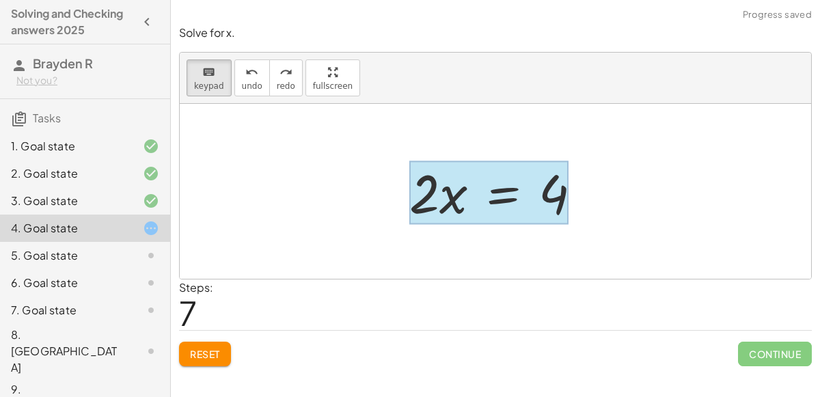
click at [509, 198] on div at bounding box center [488, 193] width 159 height 64
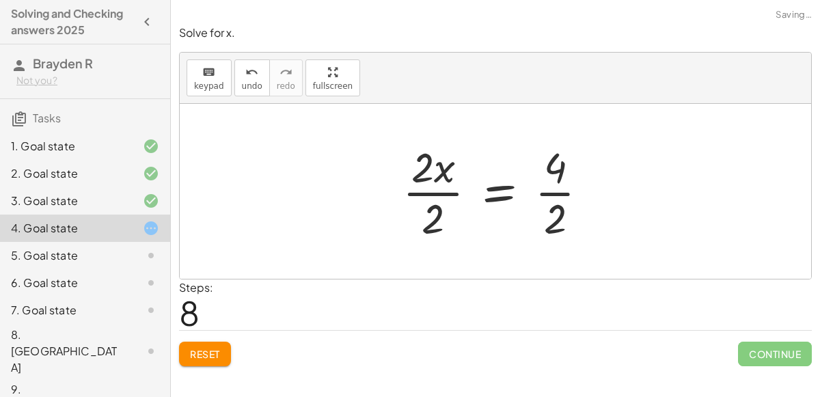
click at [440, 177] on div at bounding box center [501, 191] width 211 height 105
click at [442, 188] on div at bounding box center [501, 191] width 211 height 105
click at [554, 182] on div at bounding box center [517, 191] width 177 height 105
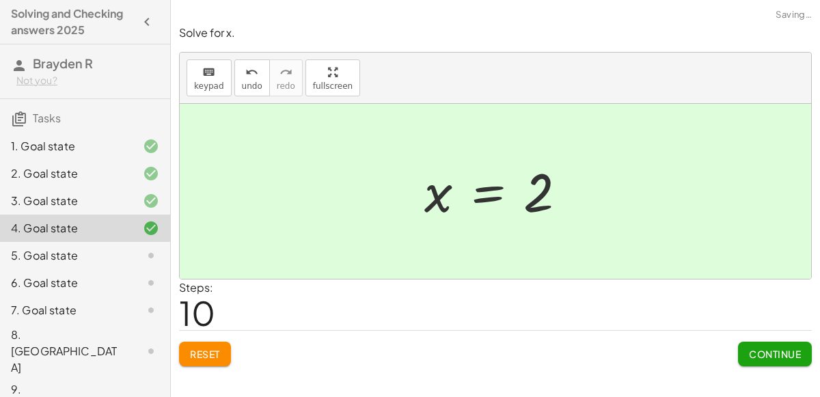
click at [85, 252] on div "5. Goal state" at bounding box center [66, 255] width 110 height 16
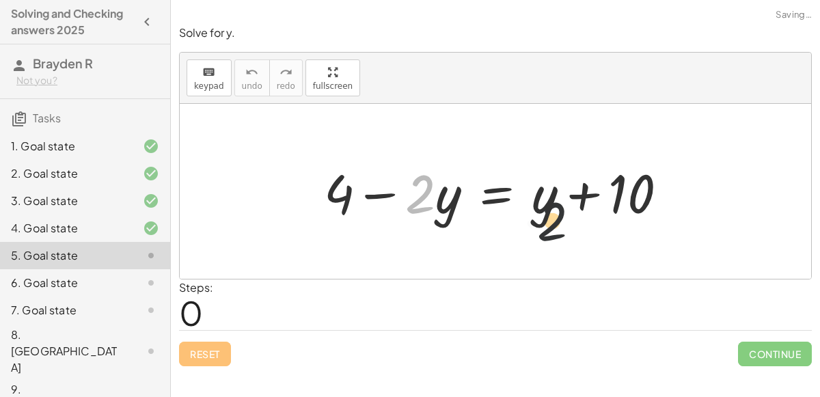
drag, startPoint x: 568, startPoint y: 235, endPoint x: 561, endPoint y: 231, distance: 8.0
click at [561, 231] on div "· 2 + 4 − · 2 · y = + y + 10" at bounding box center [496, 191] width 632 height 175
click at [210, 72] on icon "keyboard" at bounding box center [208, 72] width 13 height 16
click at [187, 81] on button "keyboard keypad" at bounding box center [209, 77] width 45 height 37
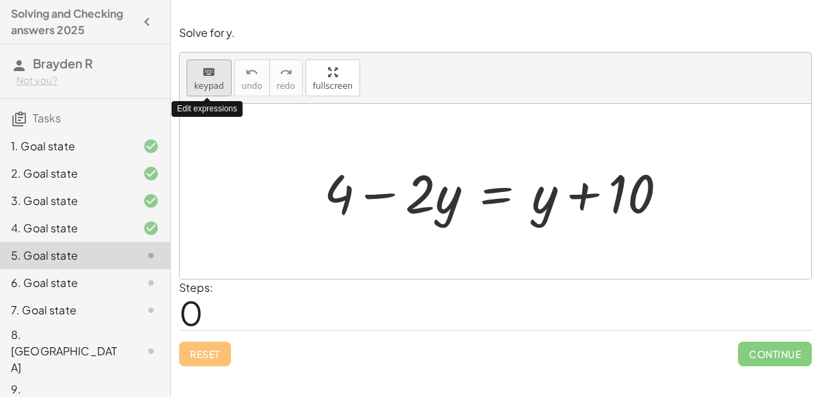
click at [199, 79] on button "keyboard keypad" at bounding box center [209, 77] width 45 height 37
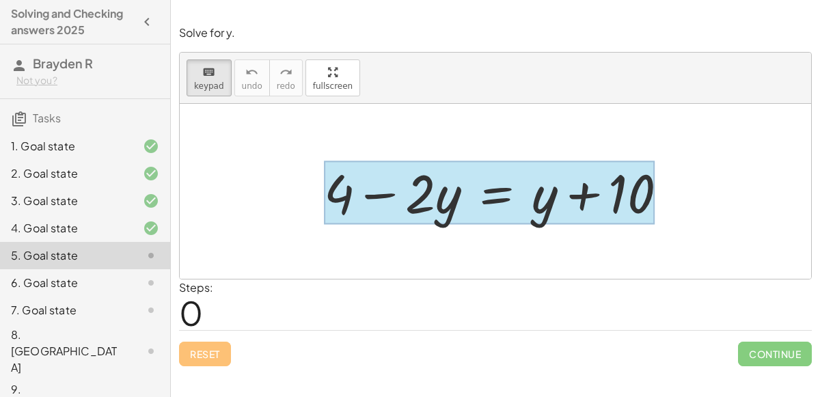
click at [501, 200] on div at bounding box center [489, 193] width 331 height 64
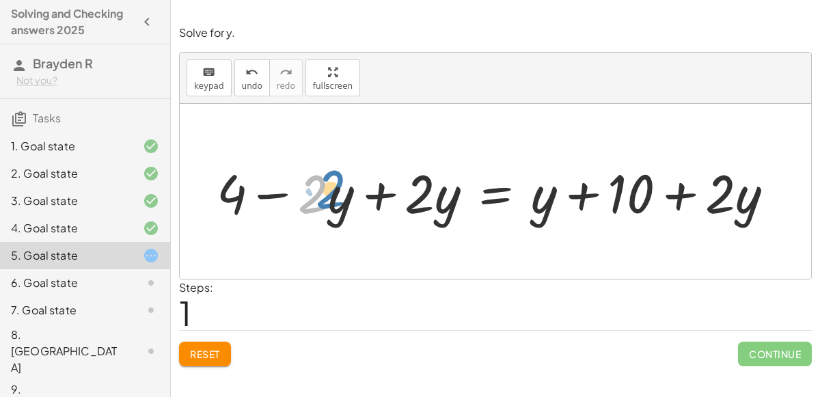
drag, startPoint x: 327, startPoint y: 193, endPoint x: 343, endPoint y: 189, distance: 16.9
click at [343, 189] on div at bounding box center [501, 192] width 582 height 70
drag, startPoint x: 425, startPoint y: 191, endPoint x: 321, endPoint y: 193, distance: 103.9
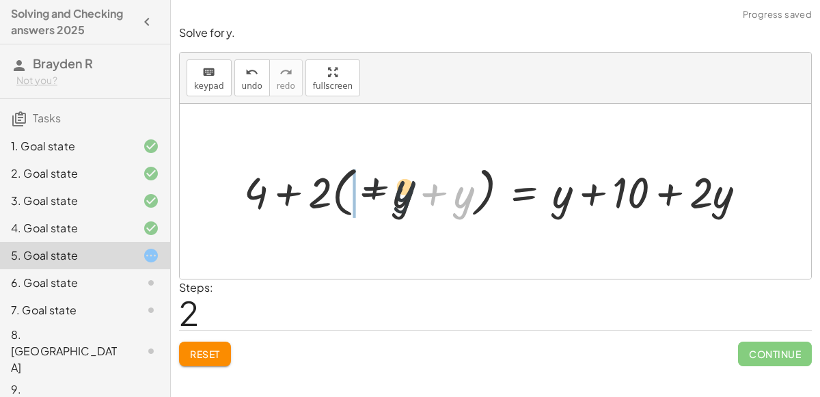
drag, startPoint x: 456, startPoint y: 190, endPoint x: 385, endPoint y: 185, distance: 71.3
click at [385, 185] on div at bounding box center [500, 192] width 527 height 62
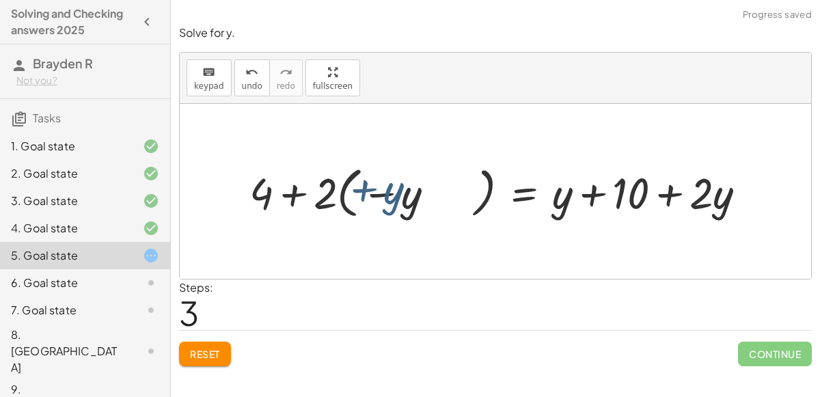
click at [385, 185] on div at bounding box center [521, 192] width 487 height 64
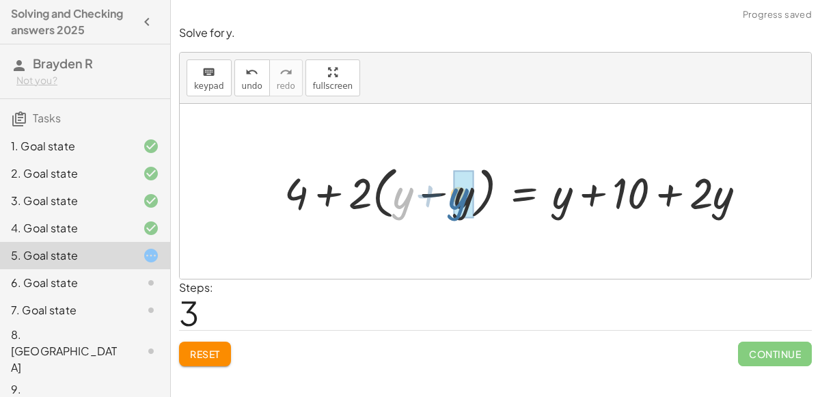
drag, startPoint x: 399, startPoint y: 189, endPoint x: 457, endPoint y: 189, distance: 58.1
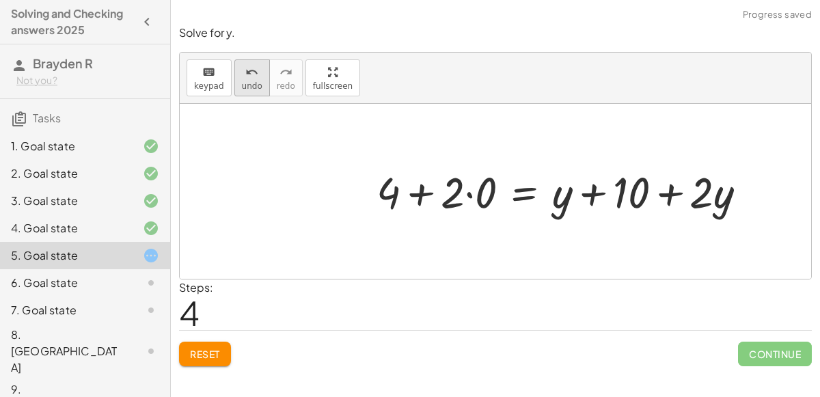
click at [249, 81] on span "undo" at bounding box center [252, 86] width 21 height 10
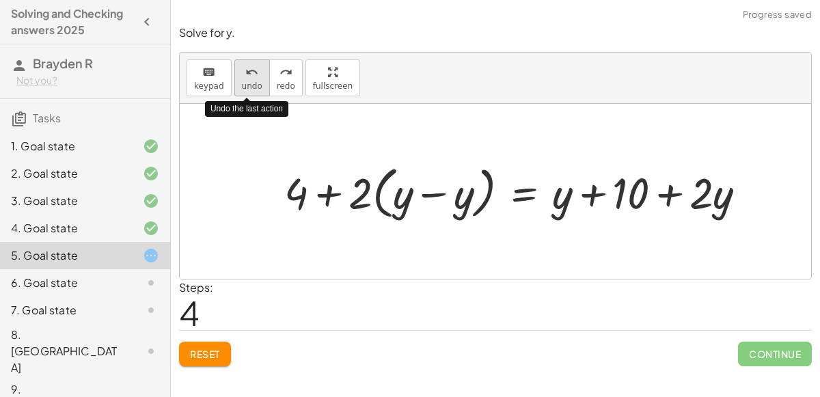
click at [249, 81] on span "undo" at bounding box center [252, 86] width 21 height 10
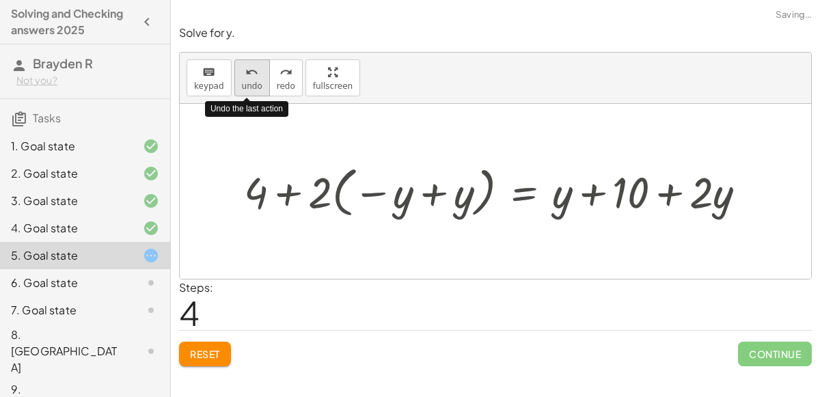
click at [249, 81] on span "undo" at bounding box center [252, 86] width 21 height 10
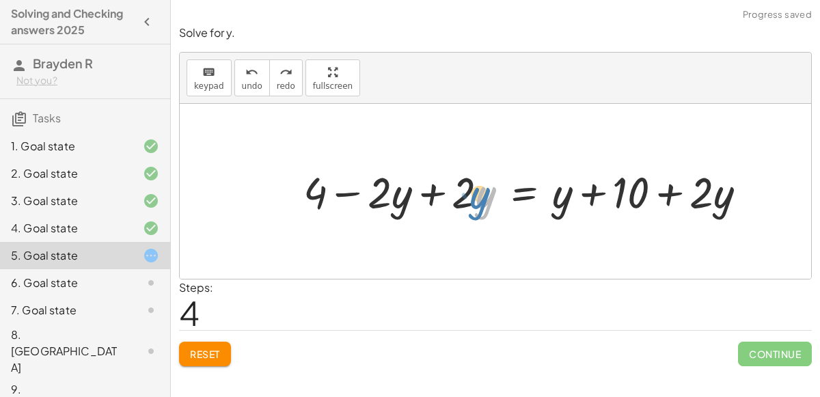
click at [482, 193] on div at bounding box center [531, 191] width 468 height 57
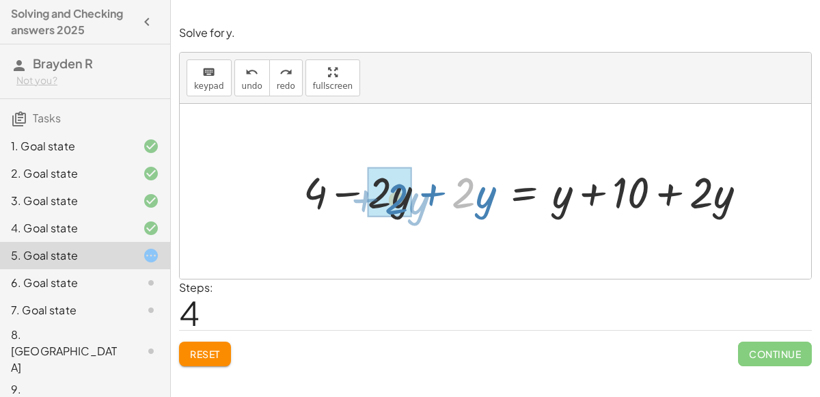
drag, startPoint x: 461, startPoint y: 183, endPoint x: 394, endPoint y: 187, distance: 67.8
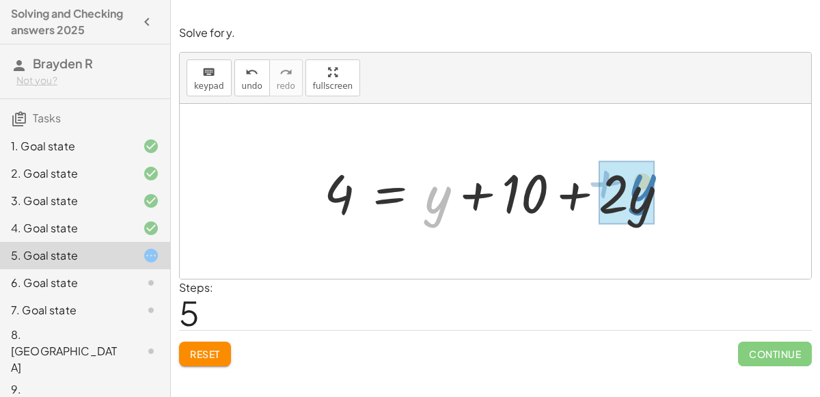
drag, startPoint x: 431, startPoint y: 196, endPoint x: 633, endPoint y: 183, distance: 202.8
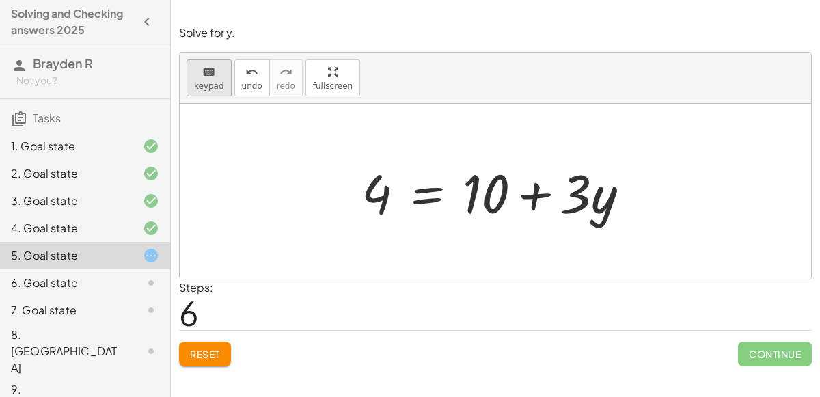
click at [216, 79] on button "keyboard keypad" at bounding box center [209, 77] width 45 height 37
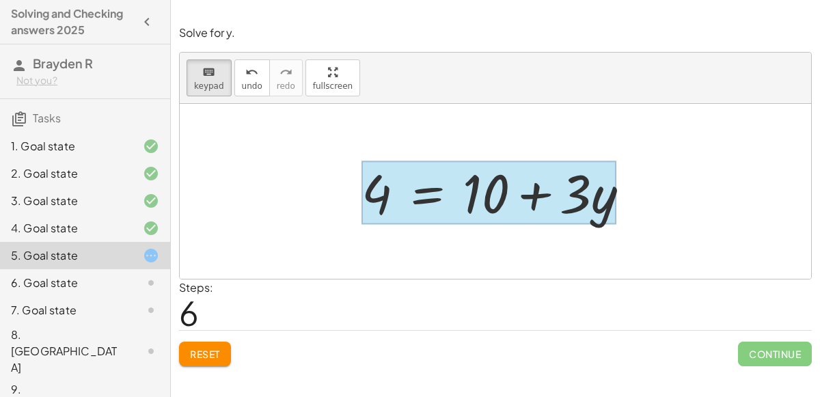
click at [412, 183] on div at bounding box center [489, 193] width 255 height 64
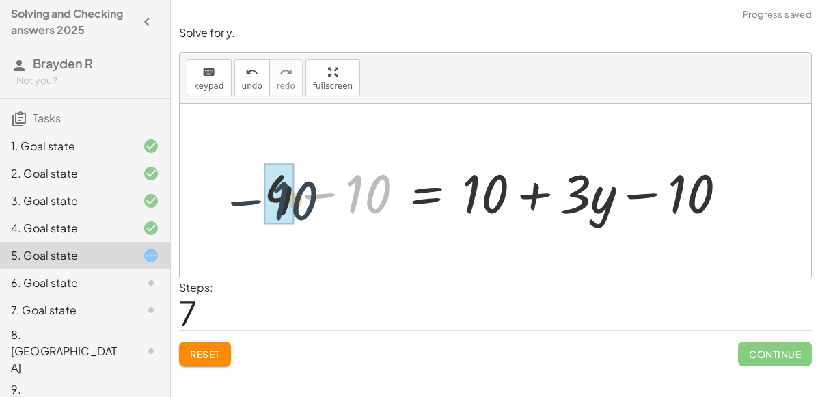
drag, startPoint x: 358, startPoint y: 181, endPoint x: 283, endPoint y: 187, distance: 74.7
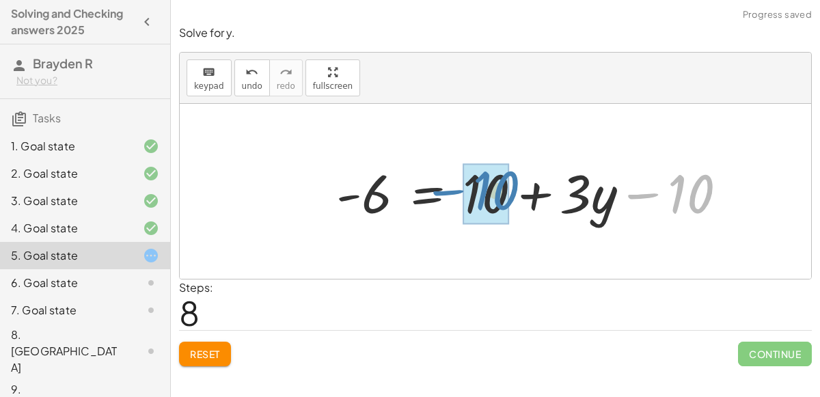
drag, startPoint x: 675, startPoint y: 185, endPoint x: 480, endPoint y: 181, distance: 195.5
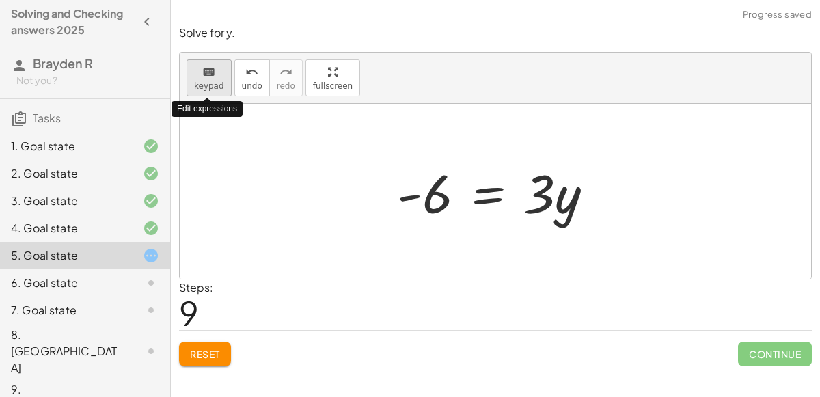
click at [204, 86] on span "keypad" at bounding box center [209, 86] width 30 height 10
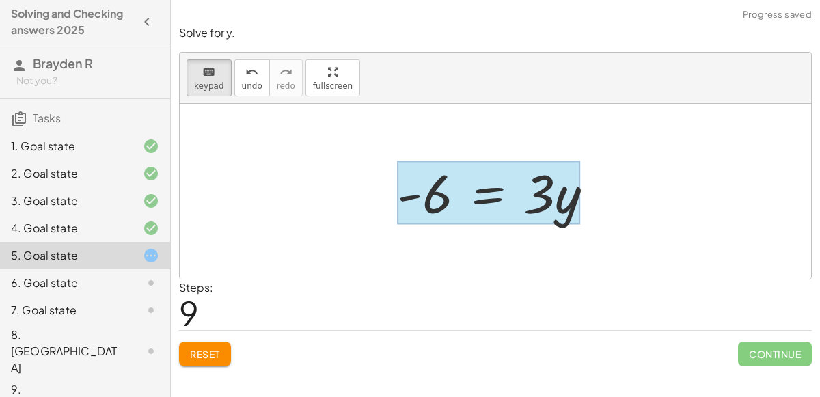
click at [499, 198] on div at bounding box center [488, 193] width 183 height 64
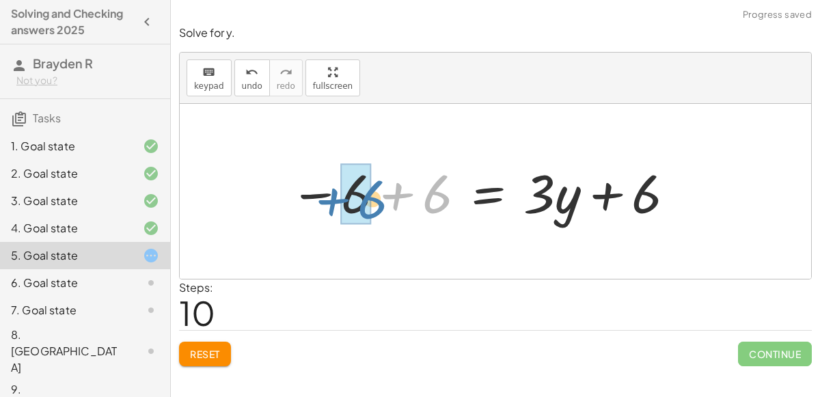
drag, startPoint x: 427, startPoint y: 200, endPoint x: 360, endPoint y: 204, distance: 66.5
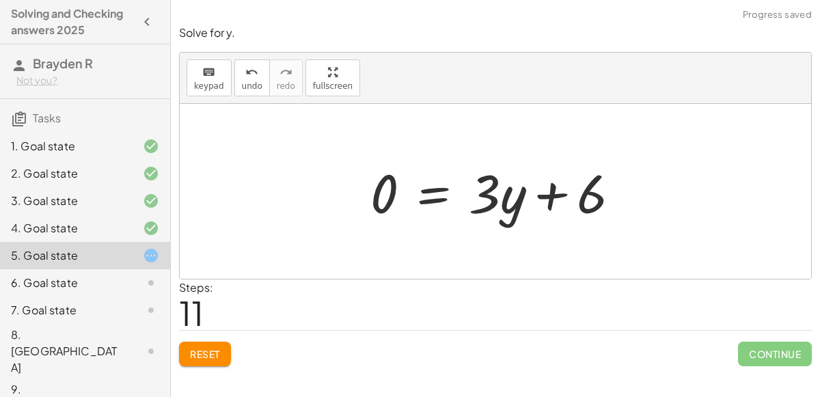
click at [319, 153] on div at bounding box center [496, 191] width 632 height 175
click at [386, 187] on div at bounding box center [501, 192] width 274 height 70
click at [249, 74] on icon "undo" at bounding box center [251, 72] width 13 height 16
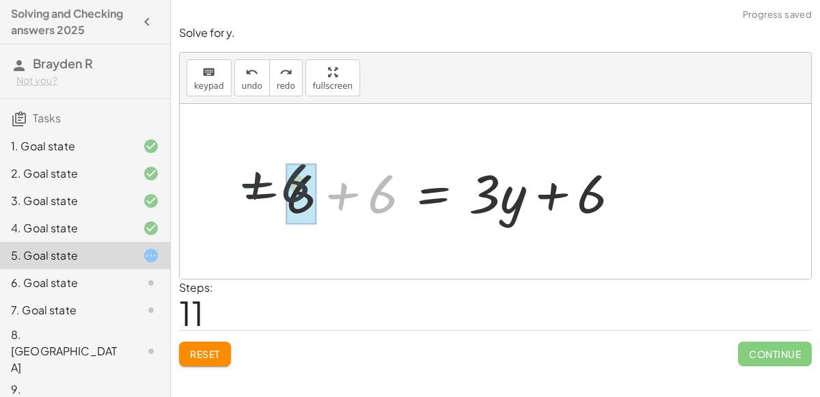
drag, startPoint x: 368, startPoint y: 200, endPoint x: 281, endPoint y: 190, distance: 88.0
click at [281, 190] on div at bounding box center [428, 192] width 401 height 70
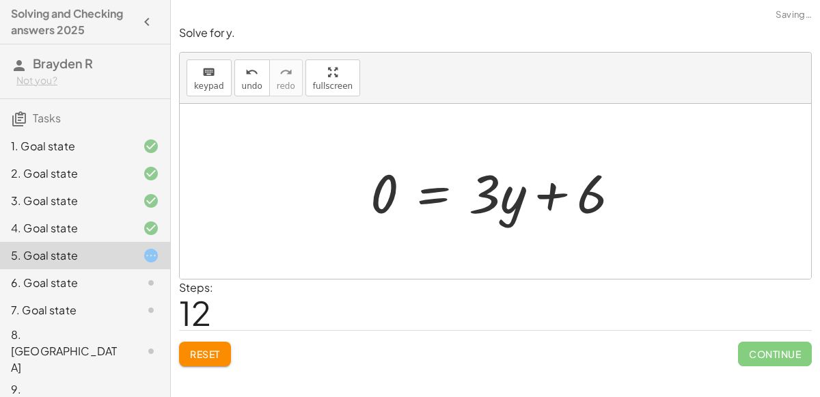
click at [373, 187] on div at bounding box center [501, 192] width 274 height 70
click at [261, 83] on button "undo undo" at bounding box center [252, 77] width 36 height 37
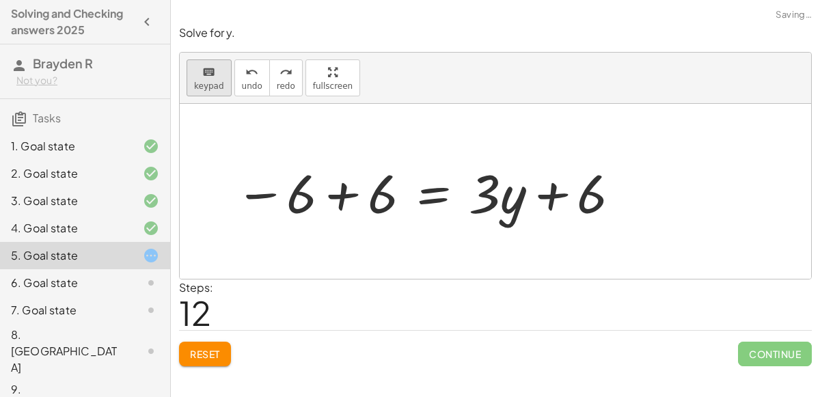
click at [212, 66] on icon "keyboard" at bounding box center [208, 72] width 13 height 16
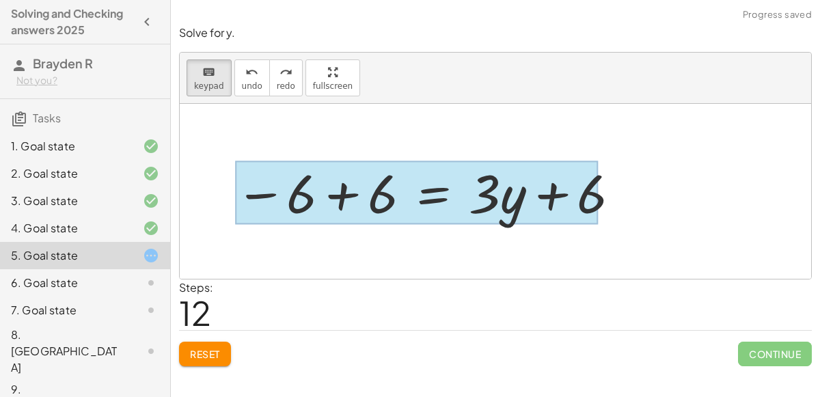
click at [442, 196] on div at bounding box center [416, 193] width 363 height 64
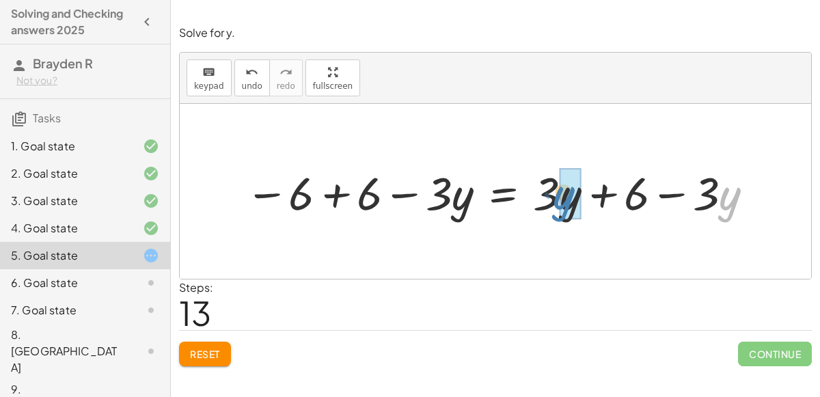
drag, startPoint x: 719, startPoint y: 196, endPoint x: 550, endPoint y: 194, distance: 168.9
click at [550, 194] on div at bounding box center [502, 191] width 526 height 60
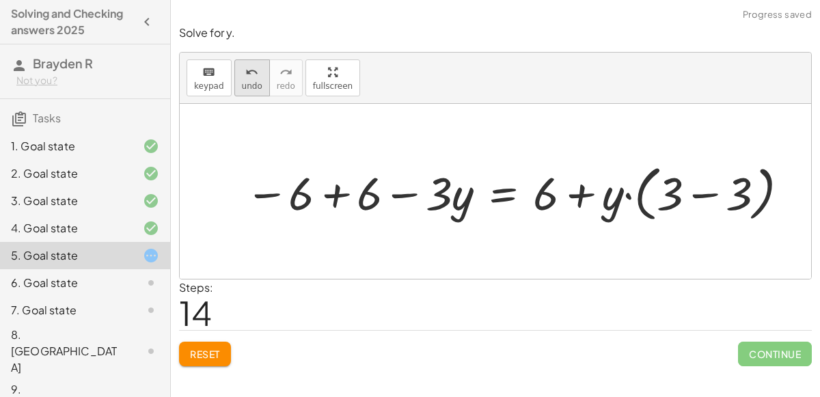
click at [245, 72] on icon "undo" at bounding box center [251, 72] width 13 height 16
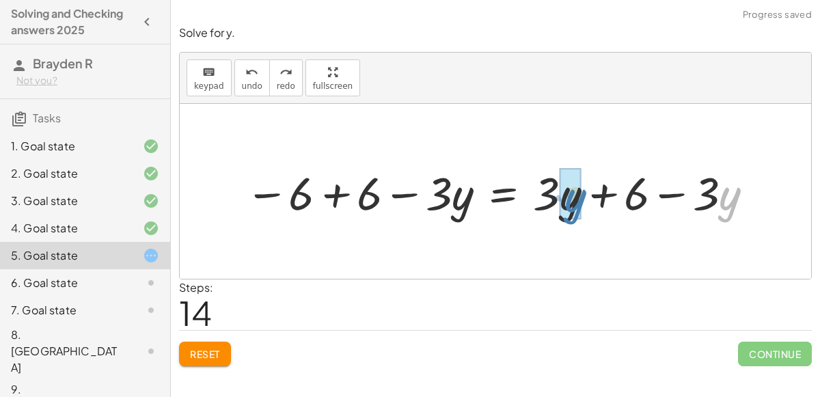
drag, startPoint x: 723, startPoint y: 204, endPoint x: 567, endPoint y: 206, distance: 155.2
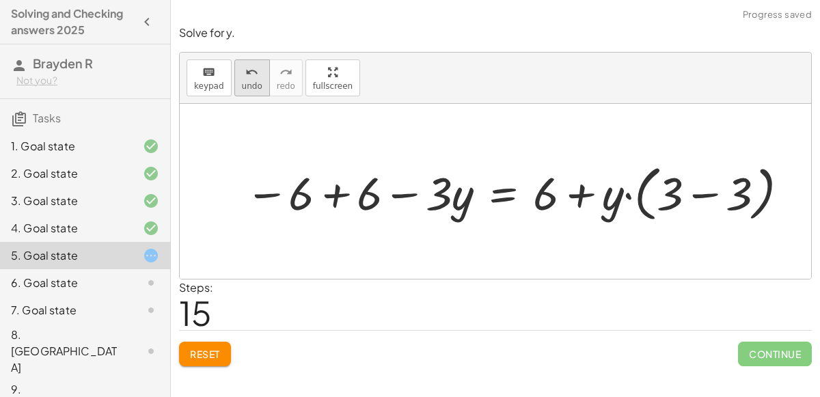
click at [245, 71] on icon "undo" at bounding box center [251, 72] width 13 height 16
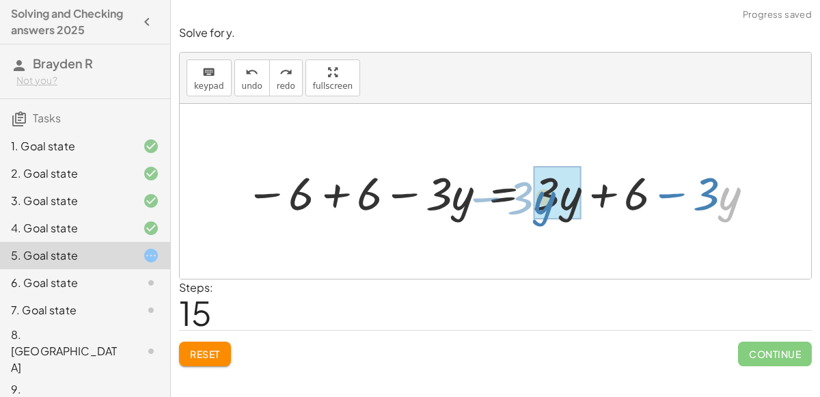
drag, startPoint x: 727, startPoint y: 211, endPoint x: 543, endPoint y: 214, distance: 183.9
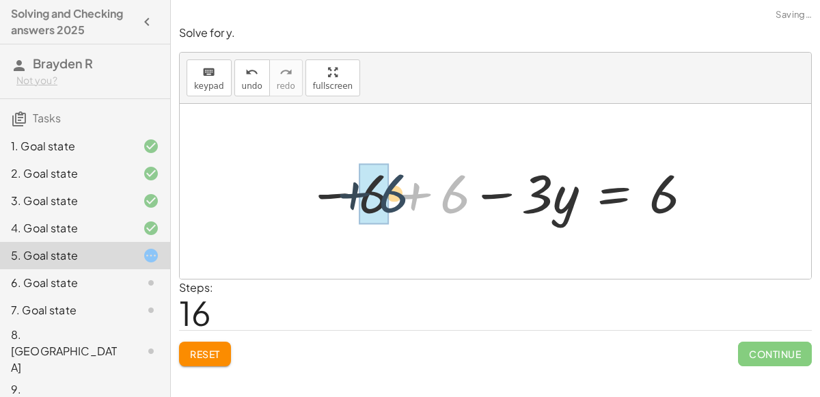
drag, startPoint x: 454, startPoint y: 193, endPoint x: 388, endPoint y: 193, distance: 65.6
click at [388, 193] on div at bounding box center [501, 192] width 401 height 70
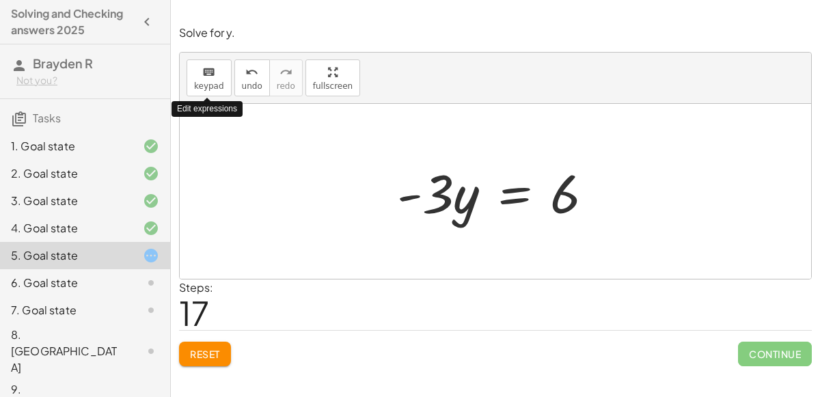
click at [227, 346] on button "Reset" at bounding box center [205, 354] width 52 height 25
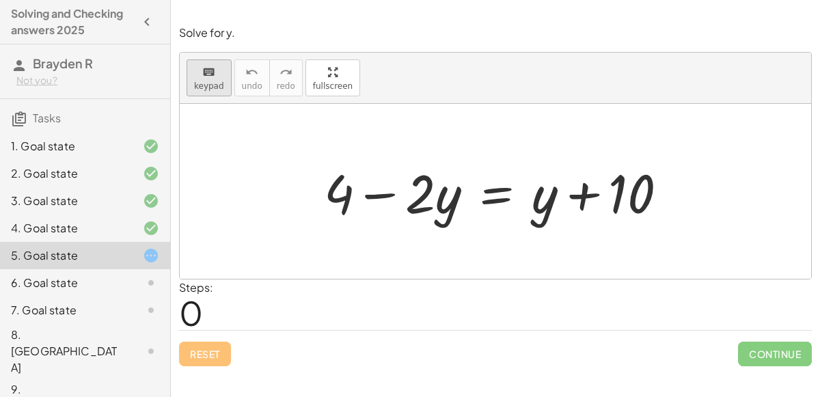
click at [211, 77] on icon "keyboard" at bounding box center [208, 72] width 13 height 16
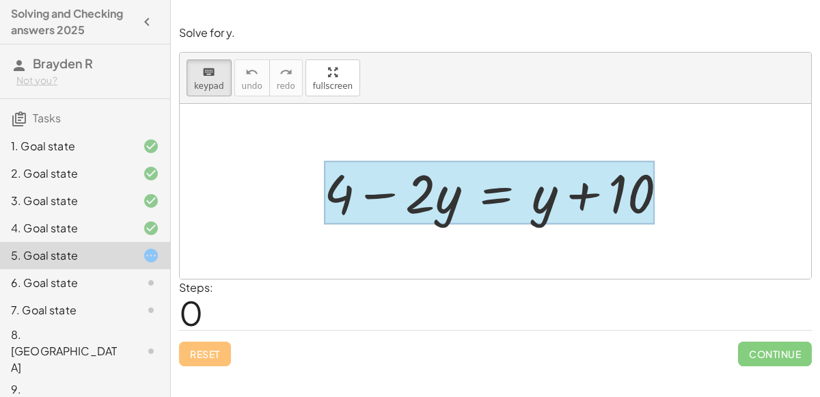
click at [487, 179] on div at bounding box center [489, 193] width 331 height 64
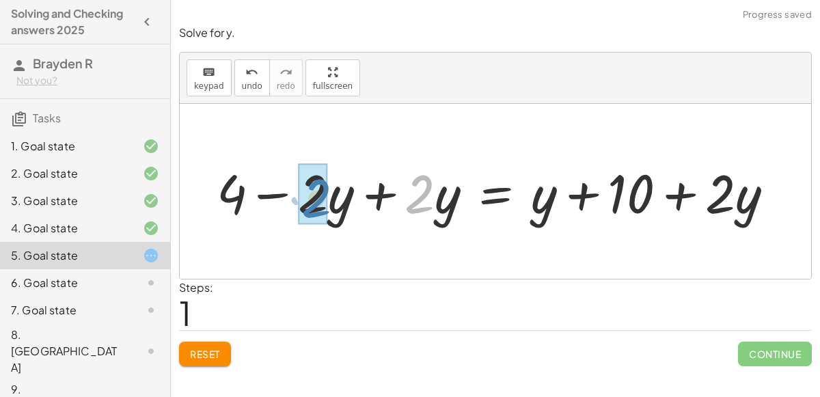
drag, startPoint x: 427, startPoint y: 184, endPoint x: 325, endPoint y: 187, distance: 101.9
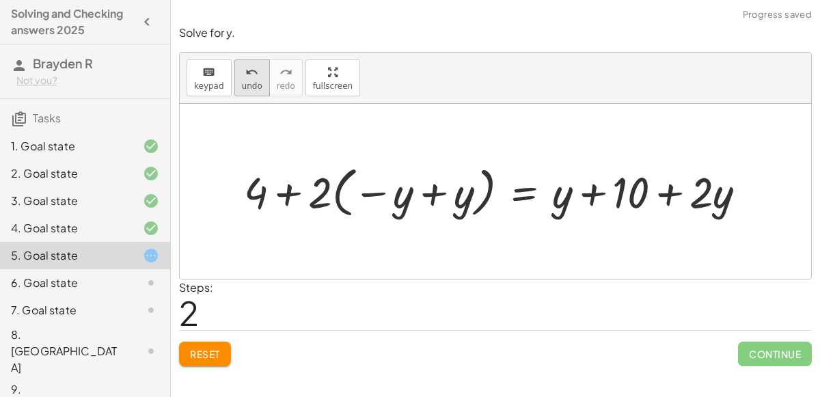
click at [252, 88] on span "undo" at bounding box center [252, 86] width 21 height 10
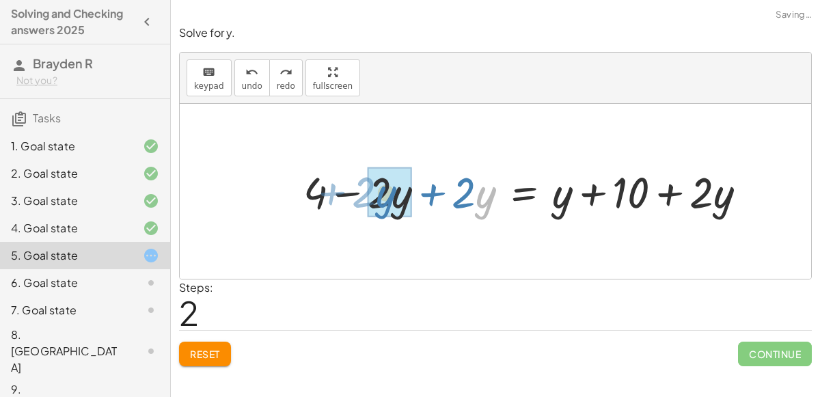
drag, startPoint x: 482, startPoint y: 191, endPoint x: 379, endPoint y: 189, distance: 103.2
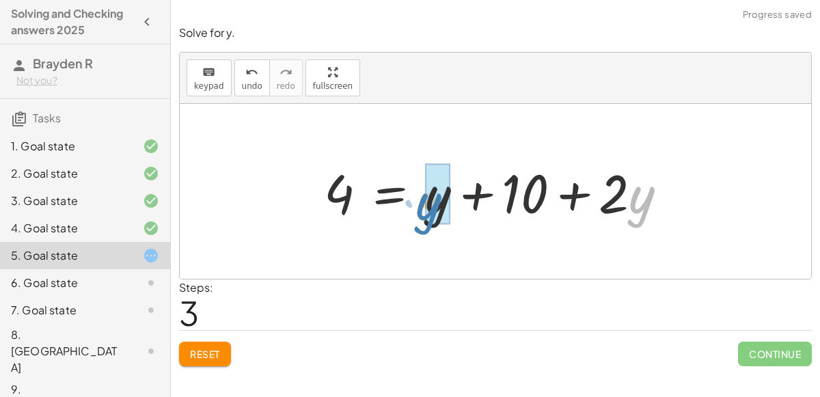
drag, startPoint x: 646, startPoint y: 198, endPoint x: 439, endPoint y: 203, distance: 207.2
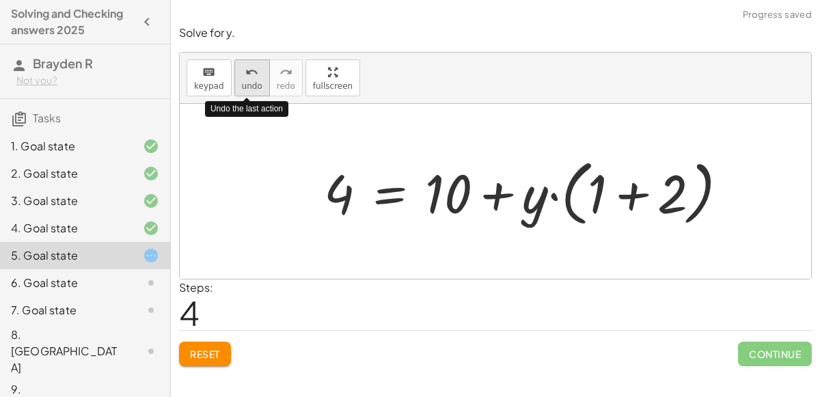
click at [256, 75] on button "undo undo" at bounding box center [252, 77] width 36 height 37
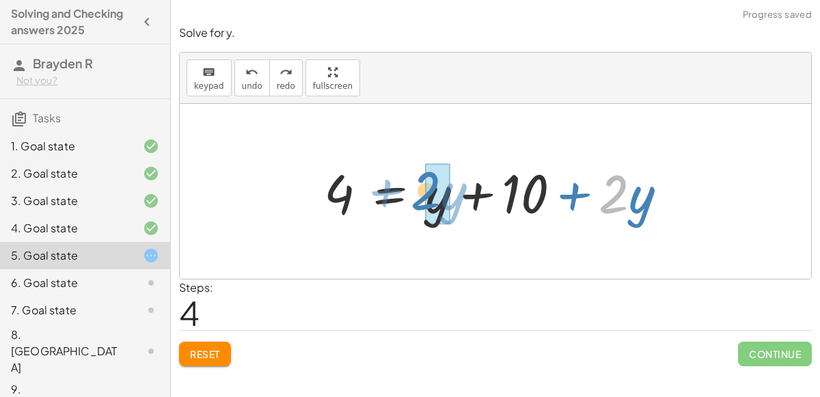
drag, startPoint x: 617, startPoint y: 203, endPoint x: 429, endPoint y: 200, distance: 188.7
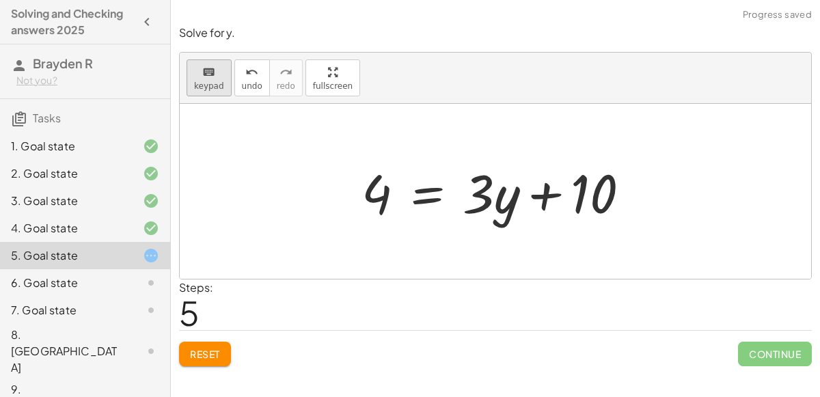
click at [192, 79] on button "keyboard keypad" at bounding box center [209, 77] width 45 height 37
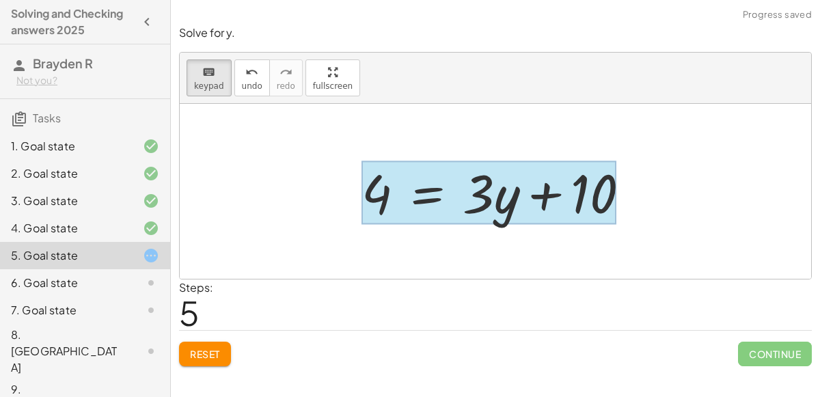
click at [419, 187] on div at bounding box center [489, 193] width 255 height 64
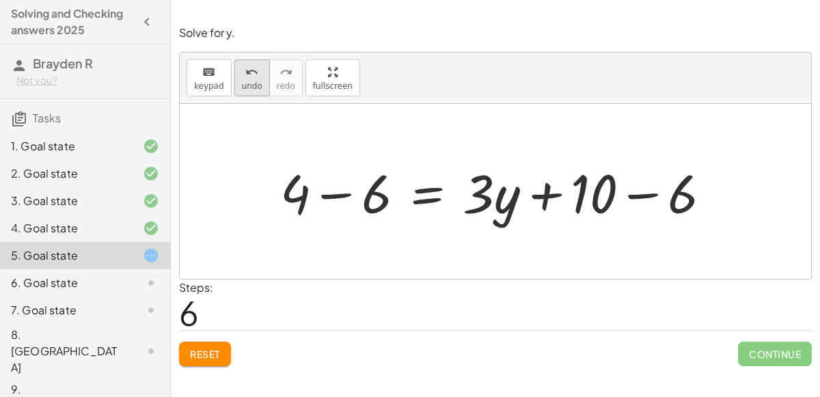
click at [261, 79] on button "undo undo" at bounding box center [252, 77] width 36 height 37
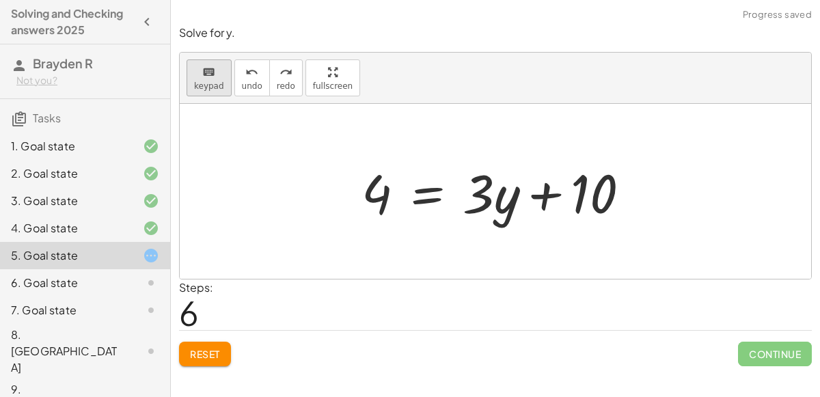
click at [196, 79] on button "keyboard keypad" at bounding box center [209, 77] width 45 height 37
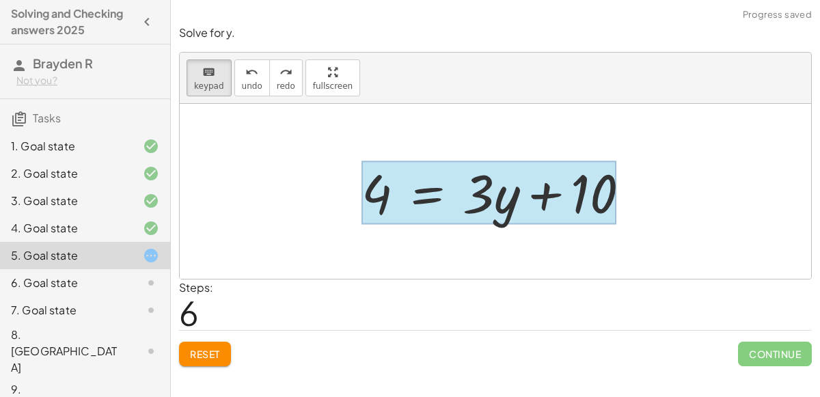
click at [433, 185] on div at bounding box center [489, 193] width 255 height 64
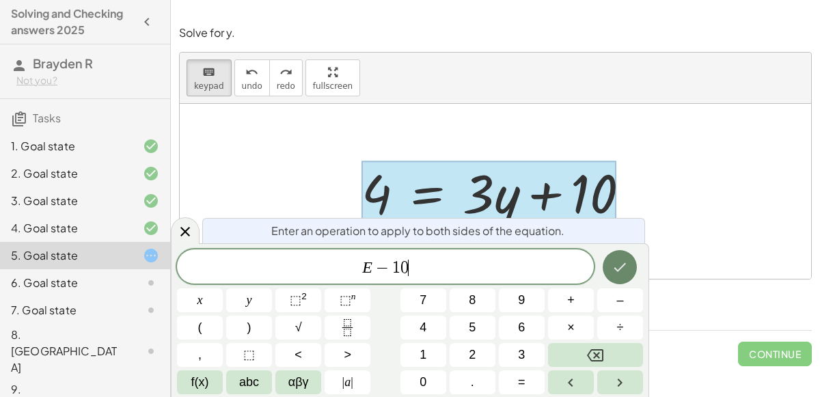
click at [623, 266] on icon "Done" at bounding box center [621, 267] width 12 height 9
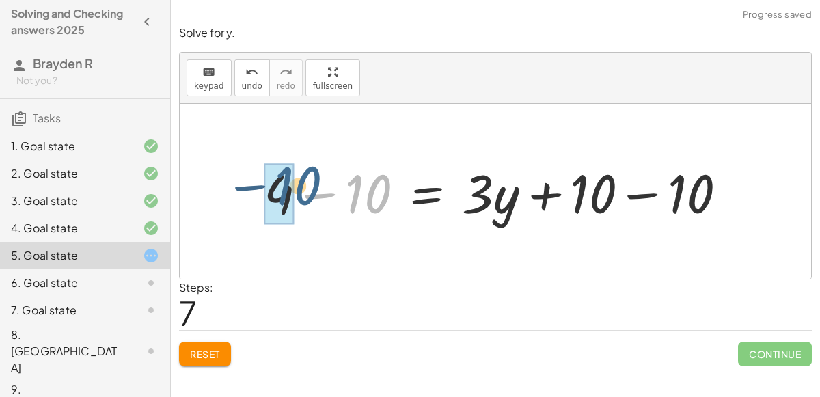
drag, startPoint x: 370, startPoint y: 211, endPoint x: 284, endPoint y: 206, distance: 86.3
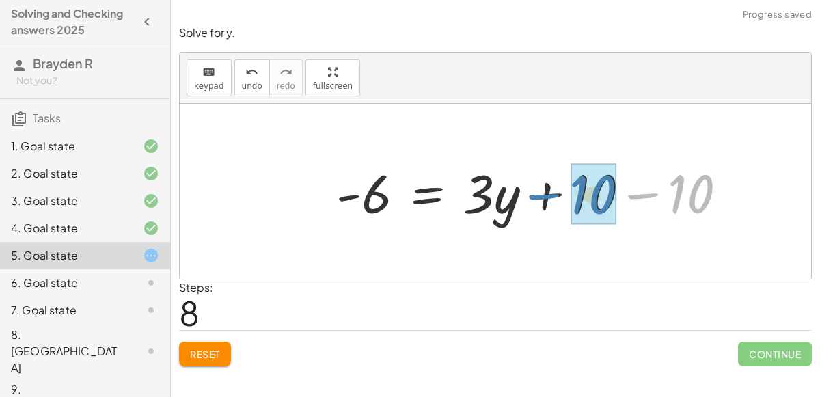
drag, startPoint x: 690, startPoint y: 189, endPoint x: 591, endPoint y: 189, distance: 99.1
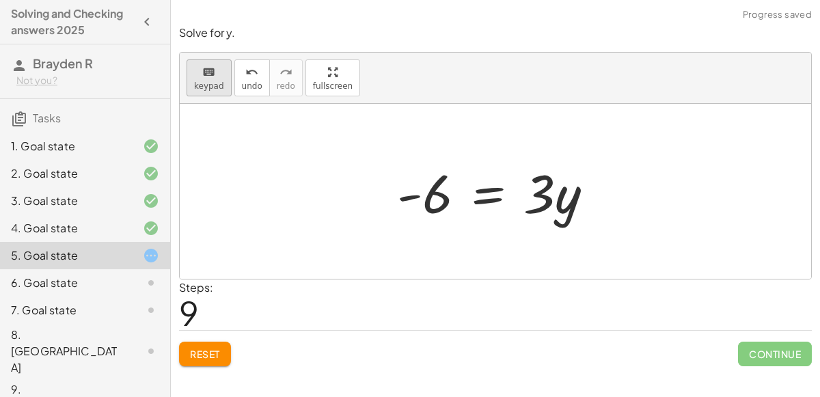
click at [189, 61] on button "keyboard keypad" at bounding box center [209, 77] width 45 height 37
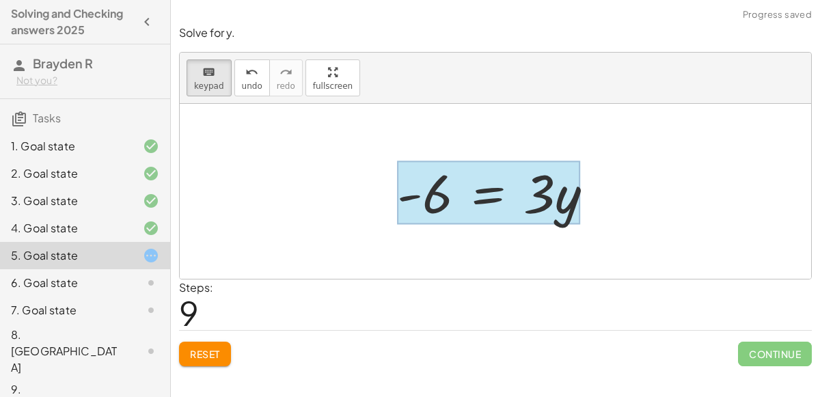
click at [492, 196] on div at bounding box center [488, 193] width 183 height 64
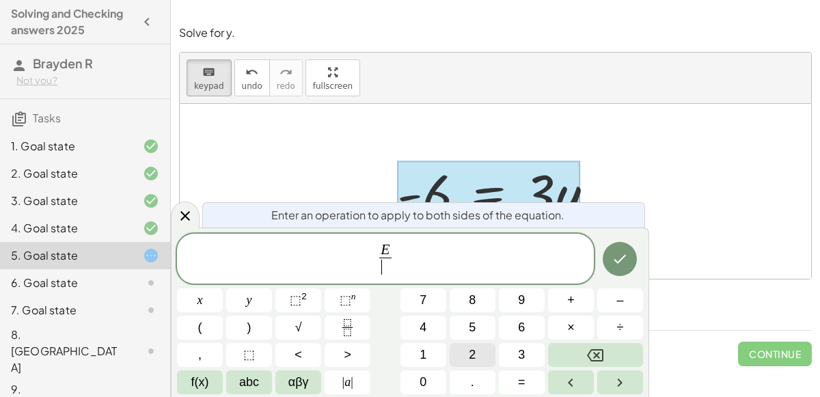
click at [459, 344] on button "2" at bounding box center [473, 355] width 46 height 24
click at [610, 269] on button "Done" at bounding box center [620, 259] width 34 height 34
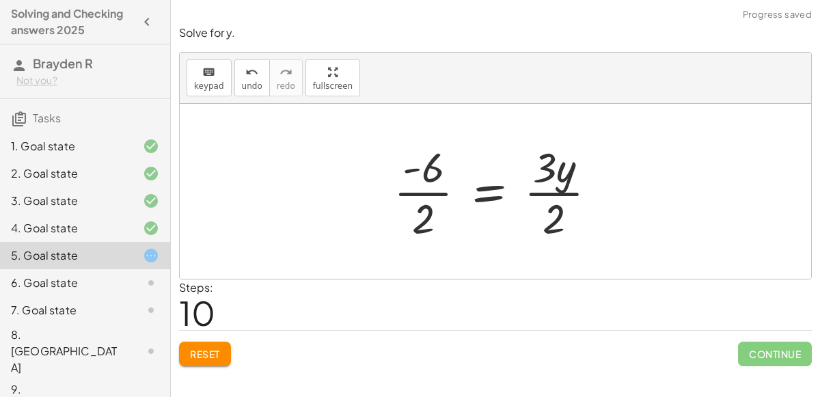
click at [535, 200] on div at bounding box center [501, 191] width 228 height 105
click at [537, 194] on div at bounding box center [501, 191] width 228 height 105
click at [430, 187] on div at bounding box center [501, 191] width 228 height 105
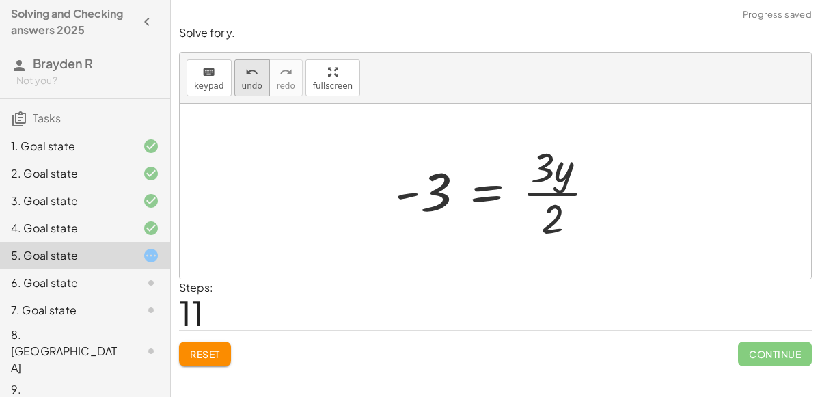
click at [251, 86] on span "undo" at bounding box center [252, 86] width 21 height 10
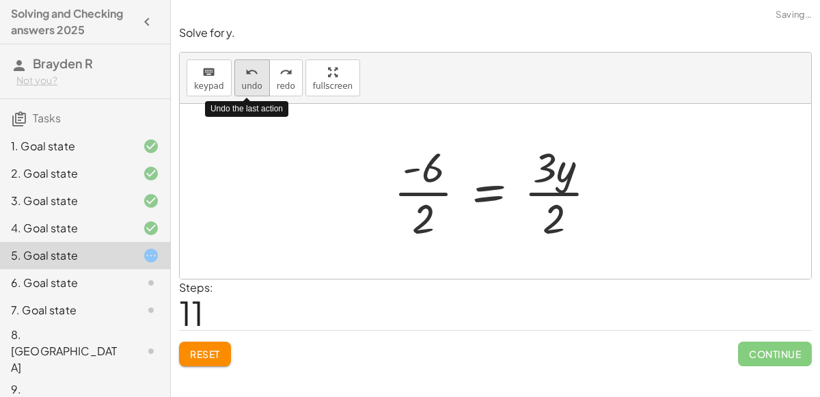
click at [247, 85] on span "undo" at bounding box center [252, 86] width 21 height 10
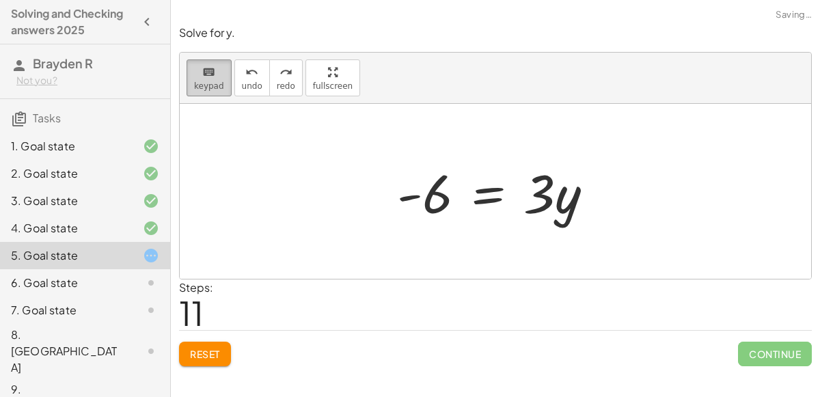
click at [224, 84] on button "keyboard keypad" at bounding box center [209, 77] width 45 height 37
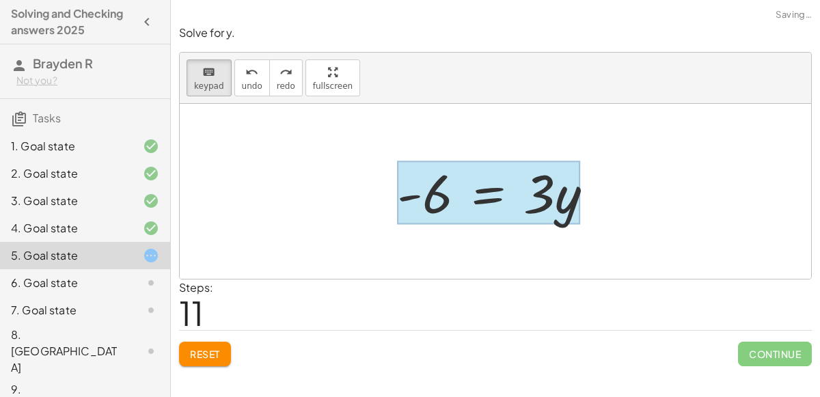
click at [476, 187] on div at bounding box center [488, 193] width 183 height 64
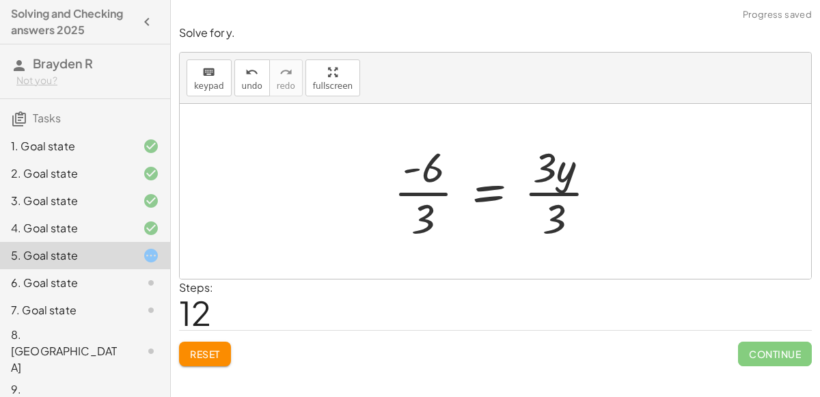
click at [556, 189] on div at bounding box center [501, 191] width 228 height 105
click at [428, 188] on div at bounding box center [483, 191] width 193 height 105
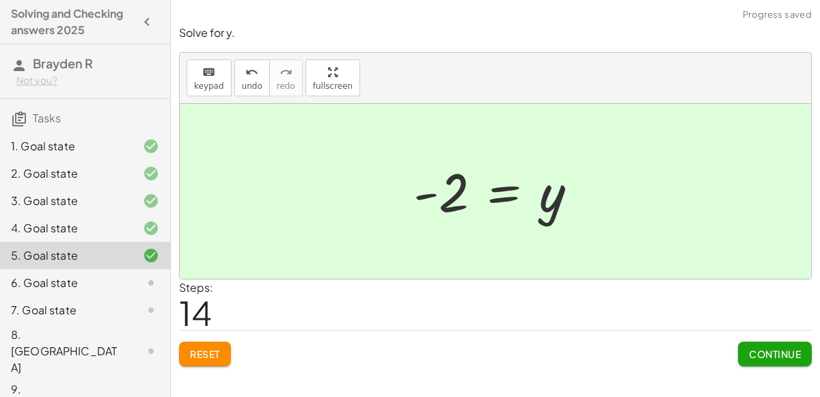
click at [126, 284] on div at bounding box center [140, 283] width 38 height 16
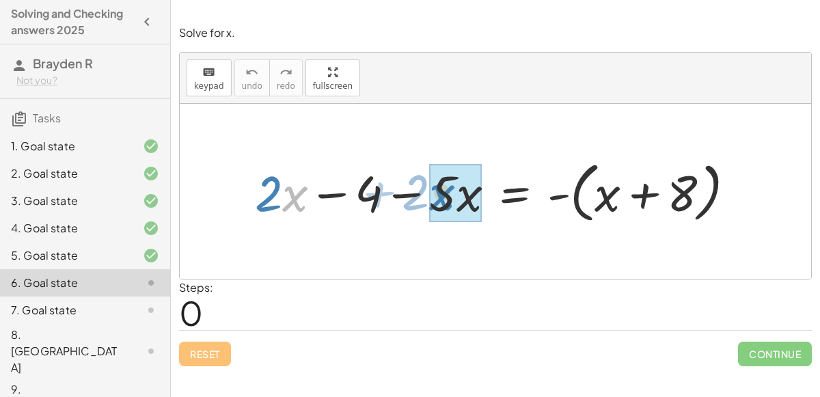
drag, startPoint x: 295, startPoint y: 200, endPoint x: 441, endPoint y: 199, distance: 146.3
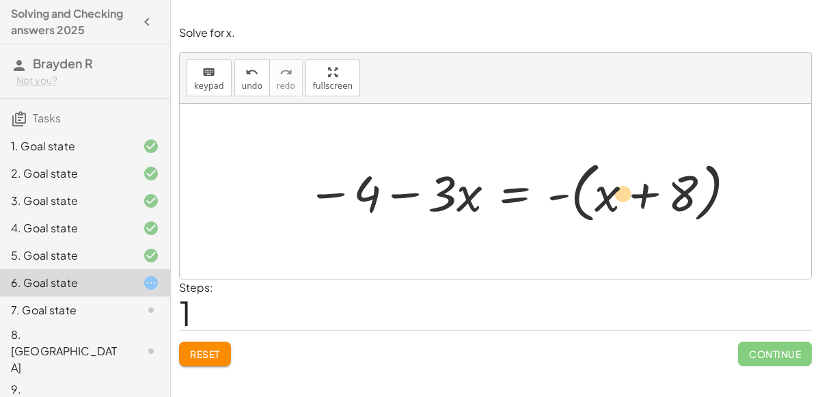
drag, startPoint x: 674, startPoint y: 188, endPoint x: 616, endPoint y: 187, distance: 58.1
click at [616, 187] on div at bounding box center [523, 191] width 446 height 72
click at [559, 189] on div at bounding box center [523, 191] width 446 height 72
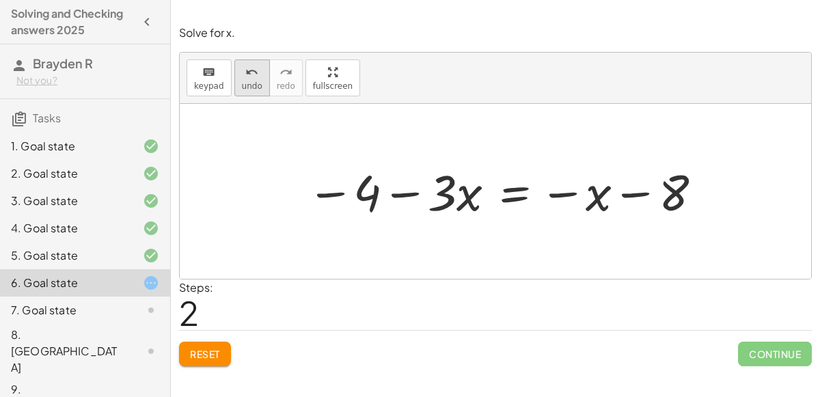
click at [249, 77] on icon "undo" at bounding box center [251, 72] width 13 height 16
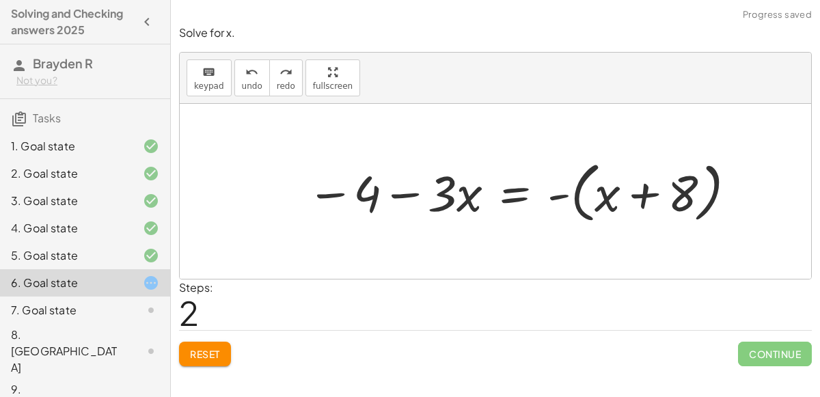
click at [582, 189] on div at bounding box center [523, 191] width 446 height 72
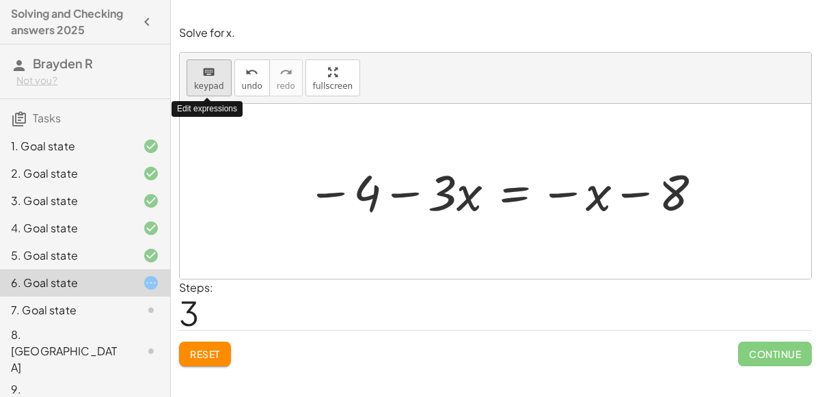
click at [215, 84] on span "keypad" at bounding box center [209, 86] width 30 height 10
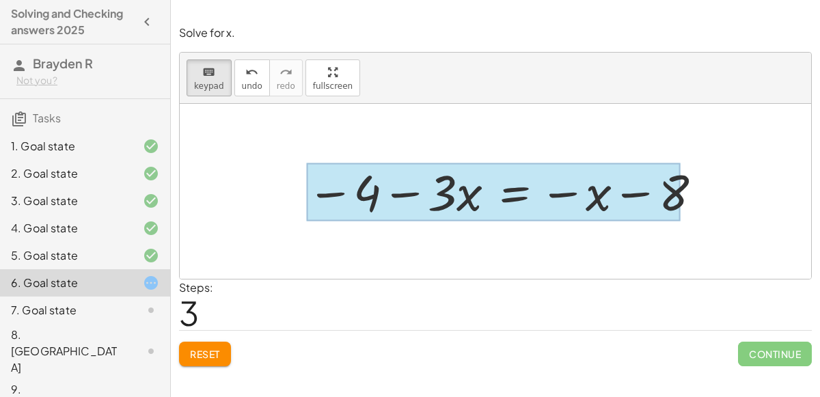
click at [491, 184] on div at bounding box center [494, 192] width 374 height 58
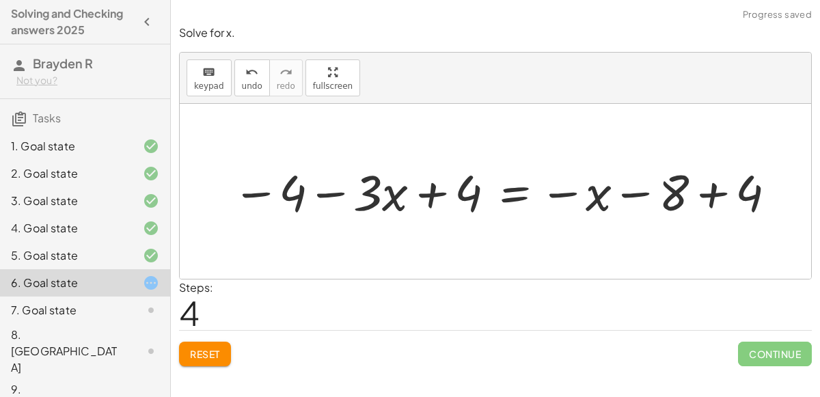
click at [712, 156] on div "+ · 2 · x − 4 − · 5 · x = - ( + x + 8 ) − 4 − · 3 · x = - ( + x + 8 ) − 4 − · 3…" at bounding box center [500, 191] width 577 height 72
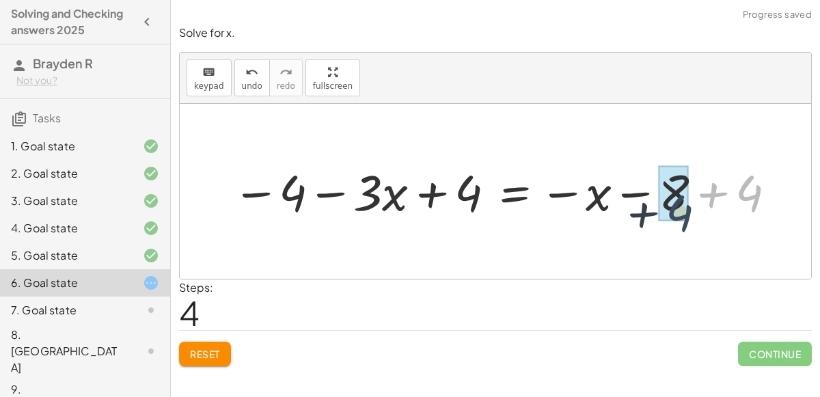
drag, startPoint x: 744, startPoint y: 188, endPoint x: 675, endPoint y: 205, distance: 71.1
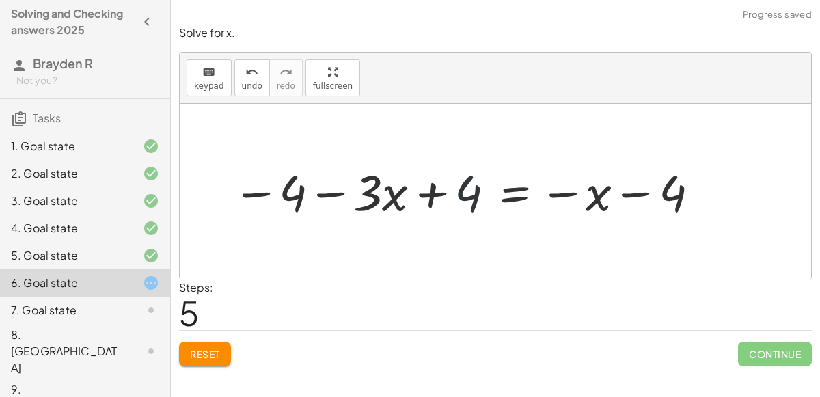
drag, startPoint x: 462, startPoint y: 178, endPoint x: 316, endPoint y: 185, distance: 146.5
click at [316, 185] on div at bounding box center [467, 191] width 483 height 65
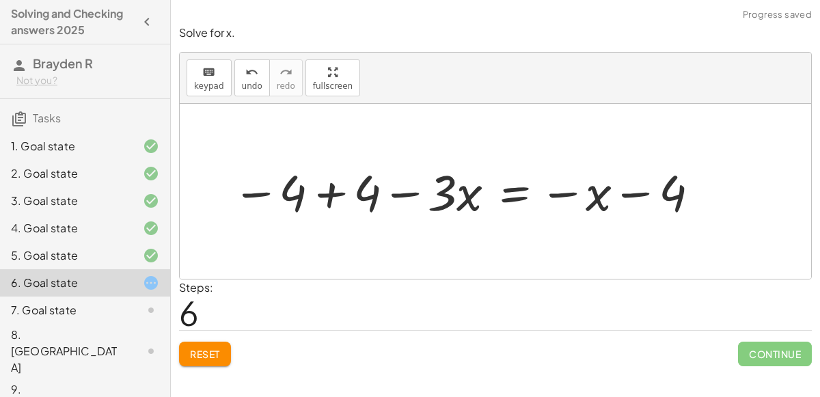
click at [333, 188] on div at bounding box center [467, 191] width 483 height 65
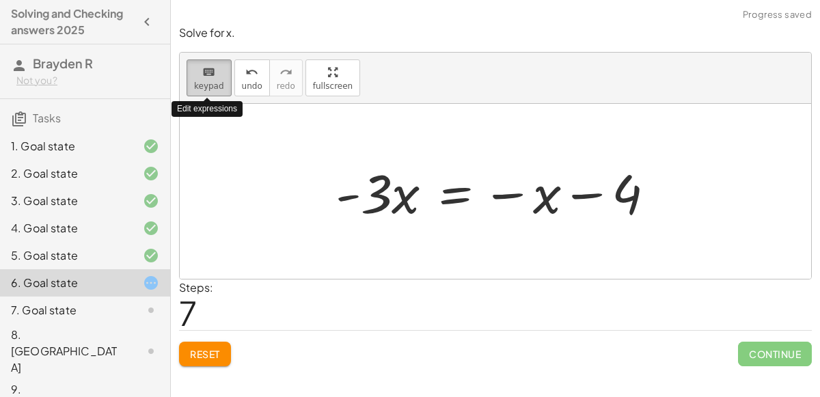
click at [213, 73] on icon "keyboard" at bounding box center [208, 72] width 13 height 16
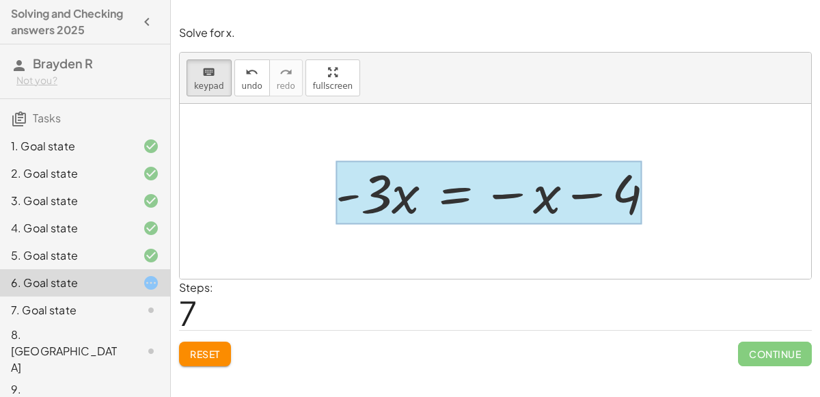
click at [444, 192] on div at bounding box center [489, 193] width 307 height 64
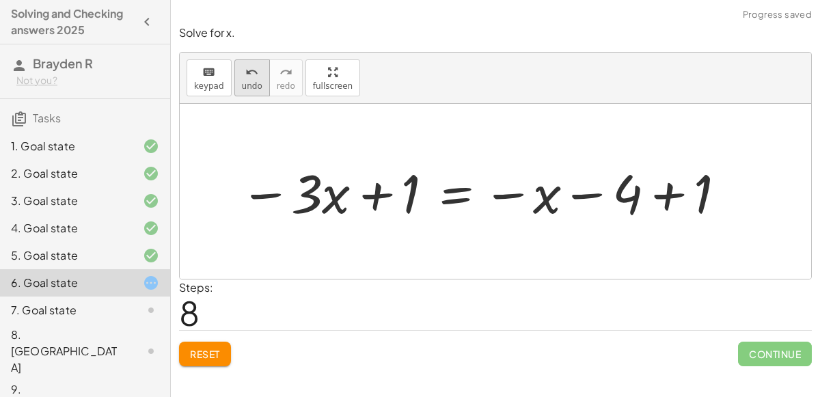
click at [258, 92] on button "undo undo" at bounding box center [252, 77] width 36 height 37
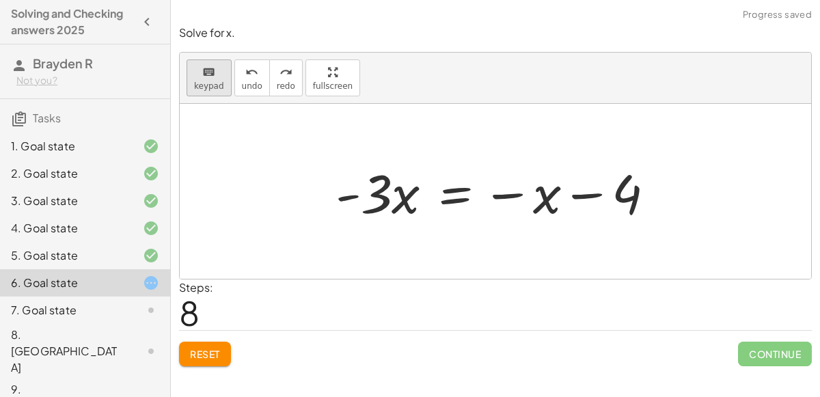
click at [198, 87] on span "keypad" at bounding box center [209, 86] width 30 height 10
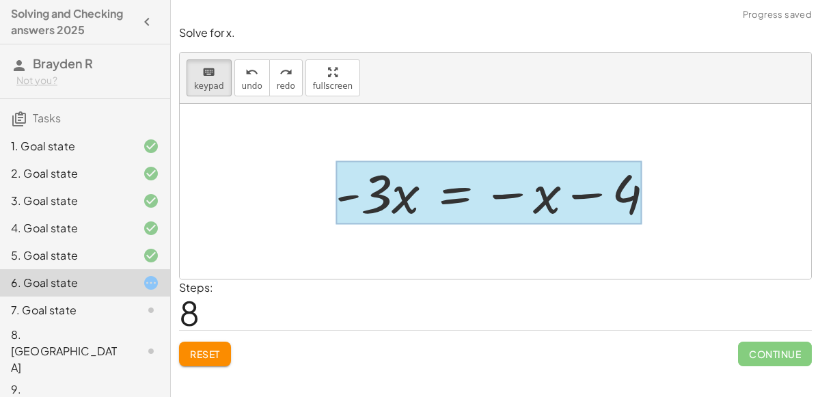
click at [442, 189] on div at bounding box center [489, 193] width 307 height 64
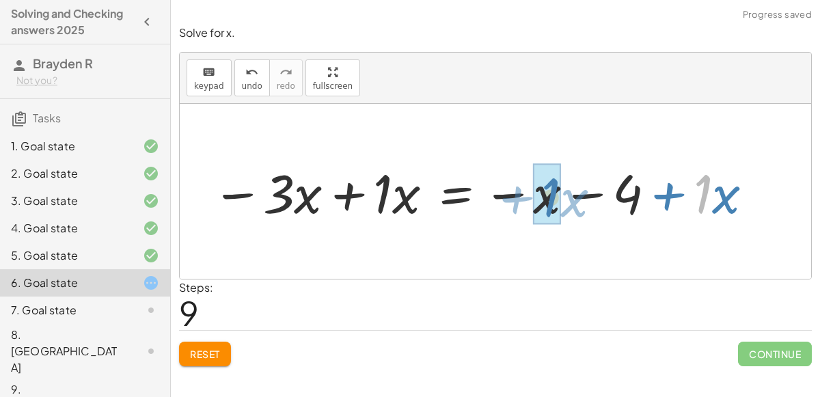
drag, startPoint x: 707, startPoint y: 179, endPoint x: 554, endPoint y: 182, distance: 153.2
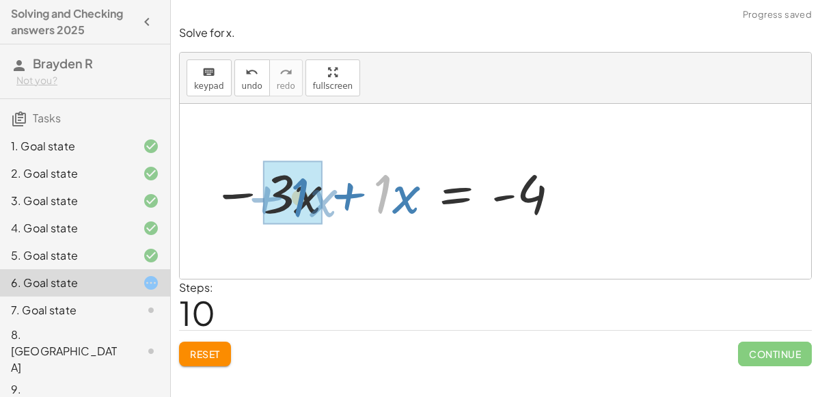
drag, startPoint x: 385, startPoint y: 187, endPoint x: 300, endPoint y: 191, distance: 84.8
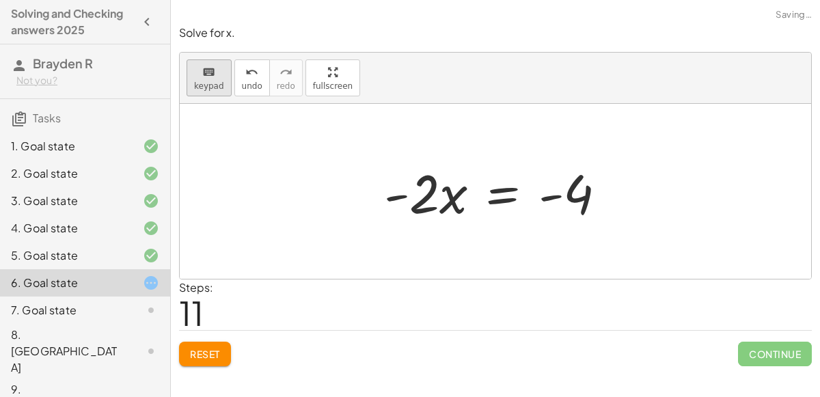
click at [215, 69] on div "keyboard" at bounding box center [209, 72] width 30 height 16
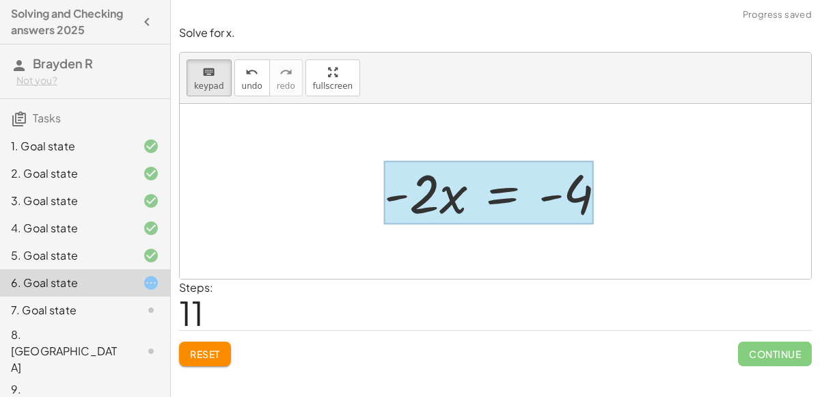
click at [505, 196] on div at bounding box center [488, 193] width 209 height 64
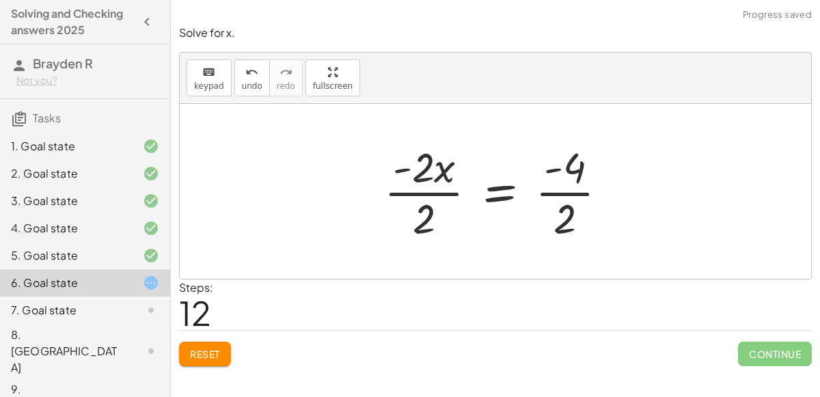
click at [423, 191] on div at bounding box center [501, 191] width 248 height 105
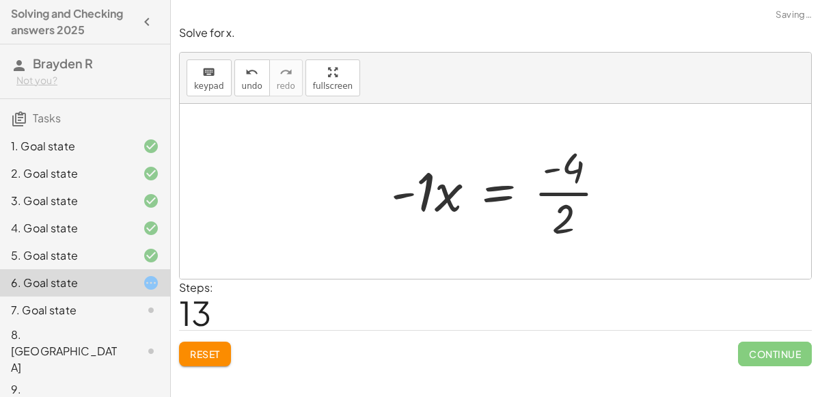
click at [541, 191] on div at bounding box center [504, 191] width 240 height 105
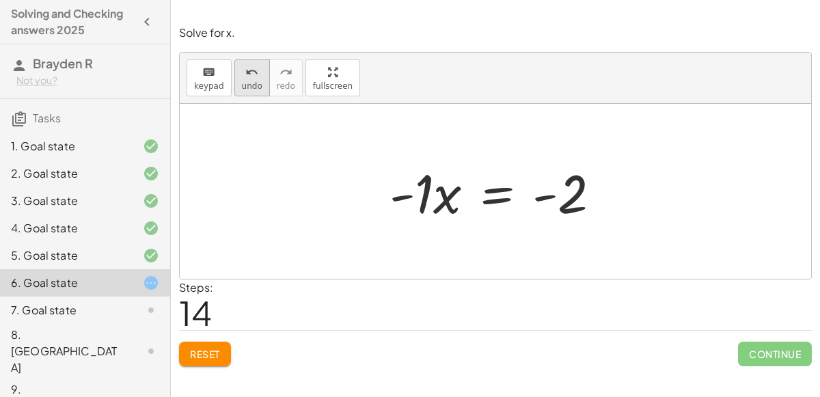
click at [254, 88] on span "undo" at bounding box center [252, 86] width 21 height 10
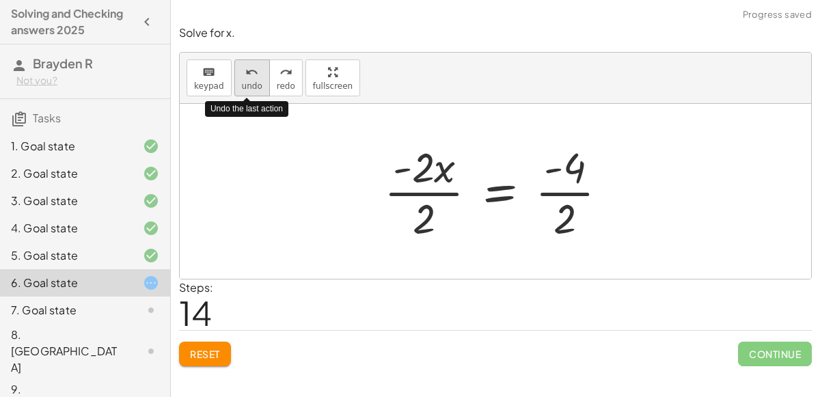
click at [245, 78] on icon "undo" at bounding box center [251, 72] width 13 height 16
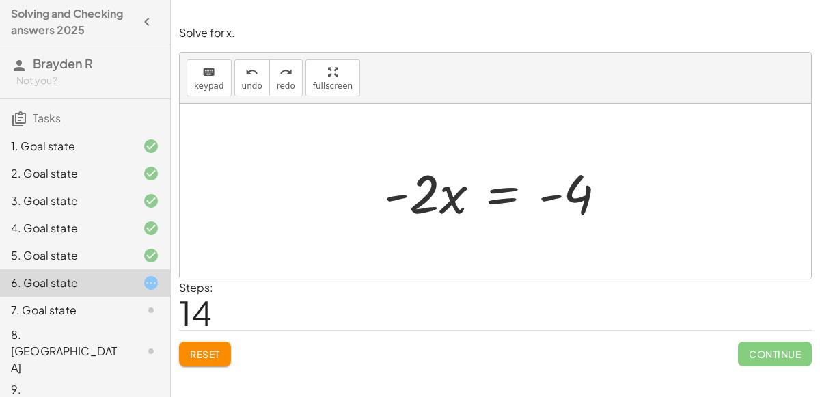
click at [513, 182] on div at bounding box center [500, 192] width 247 height 70
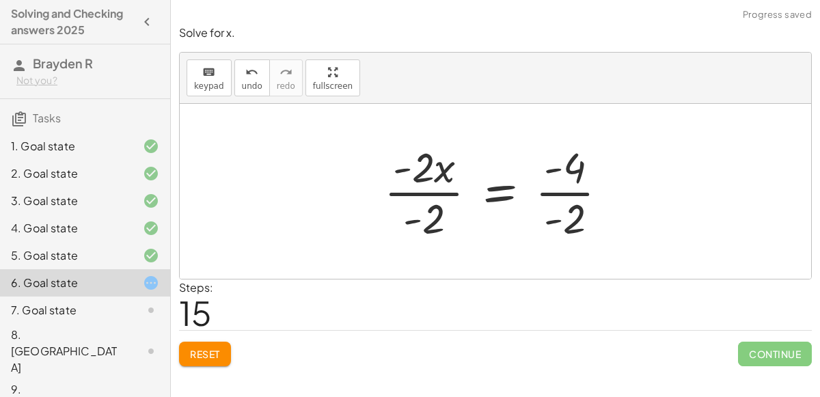
click at [461, 191] on div at bounding box center [501, 191] width 248 height 105
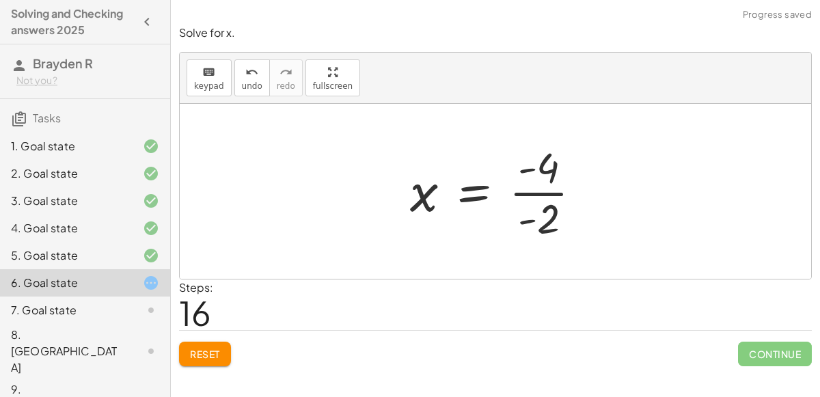
click at [533, 198] on div at bounding box center [501, 191] width 196 height 105
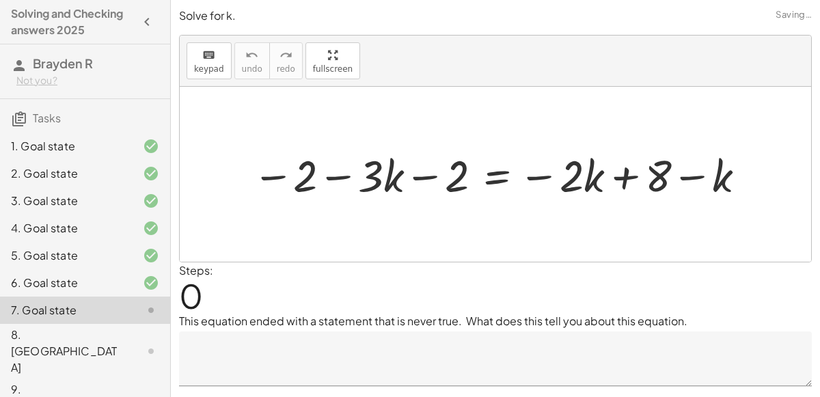
click at [138, 304] on div at bounding box center [140, 310] width 38 height 16
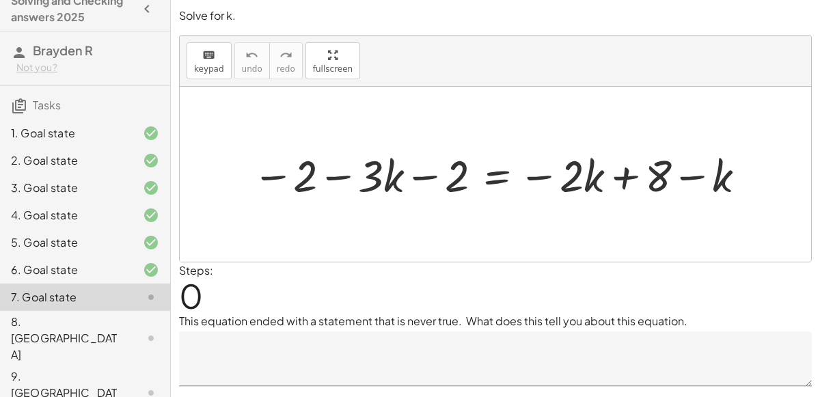
scroll to position [12, 0]
drag, startPoint x: 310, startPoint y: 185, endPoint x: 466, endPoint y: 174, distance: 156.2
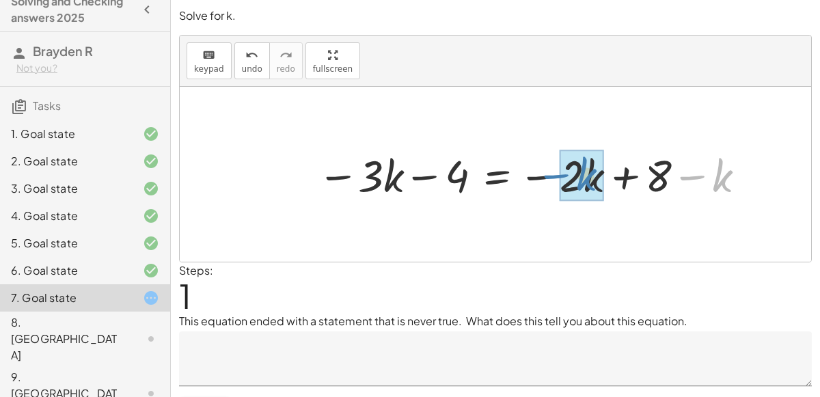
drag, startPoint x: 727, startPoint y: 172, endPoint x: 590, endPoint y: 169, distance: 136.8
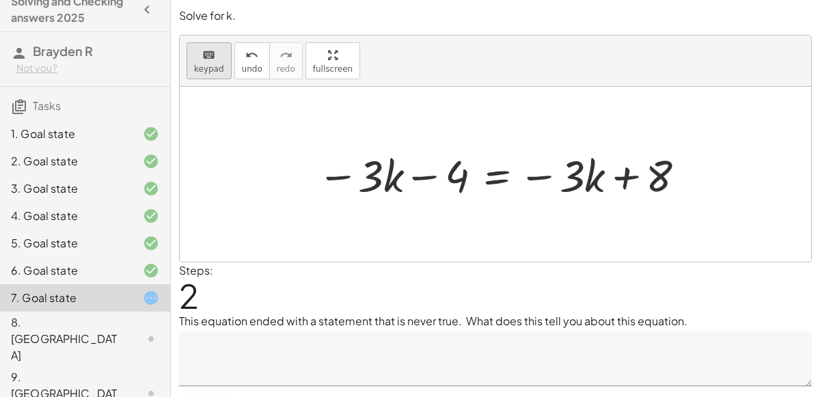
click at [214, 55] on div "keyboard" at bounding box center [209, 54] width 30 height 16
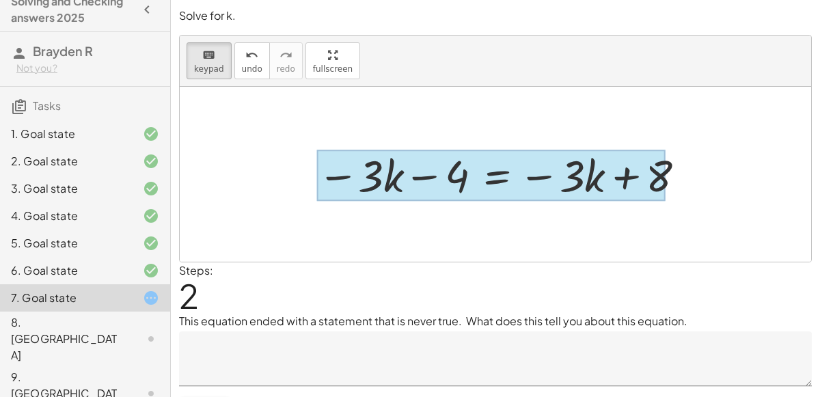
click at [498, 187] on div at bounding box center [491, 175] width 348 height 51
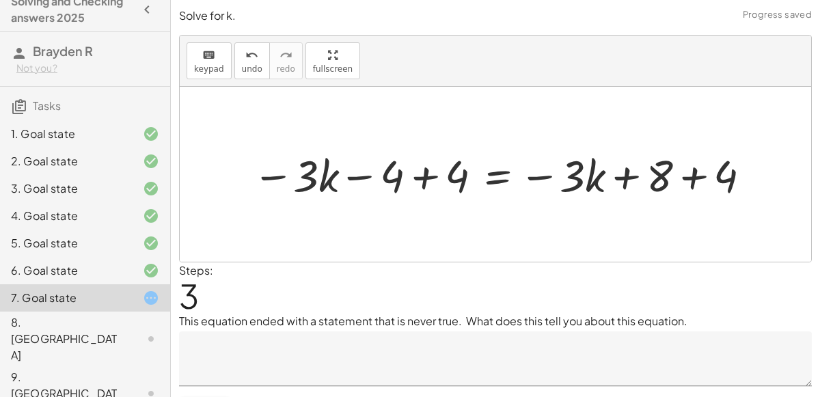
click at [424, 172] on div at bounding box center [503, 174] width 516 height 57
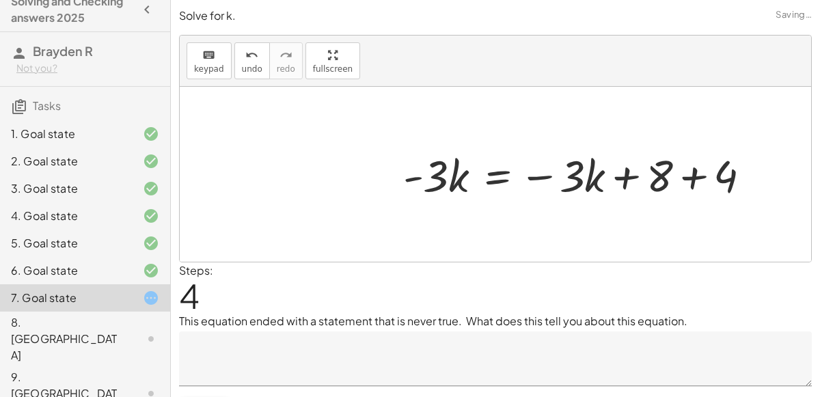
click at [689, 171] on div at bounding box center [582, 174] width 372 height 57
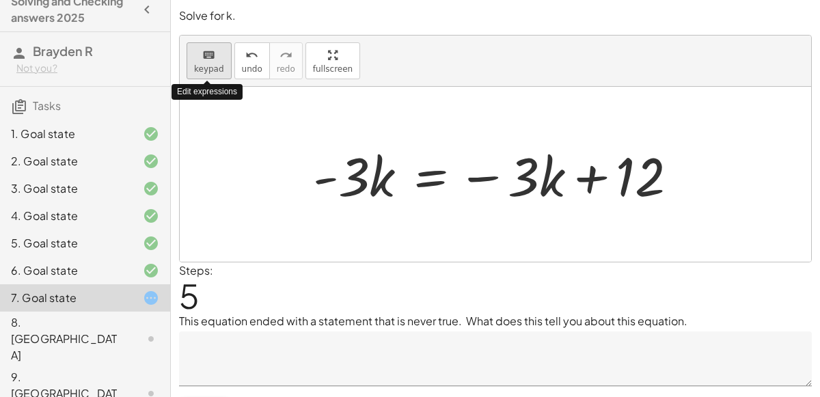
click at [213, 55] on div "keyboard" at bounding box center [209, 54] width 30 height 16
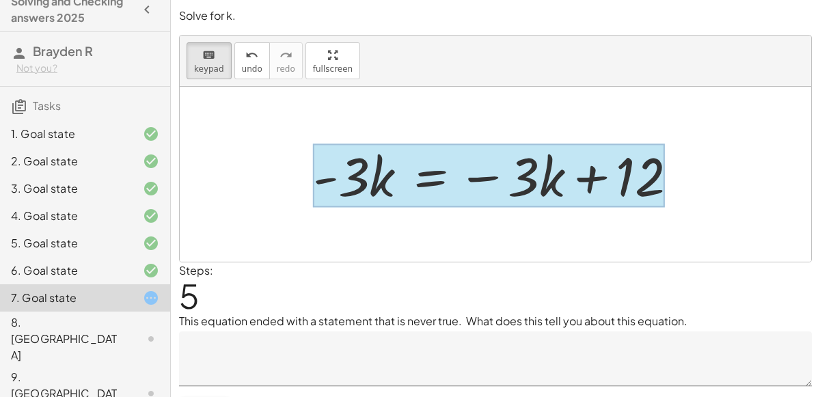
click at [441, 165] on div at bounding box center [489, 176] width 352 height 64
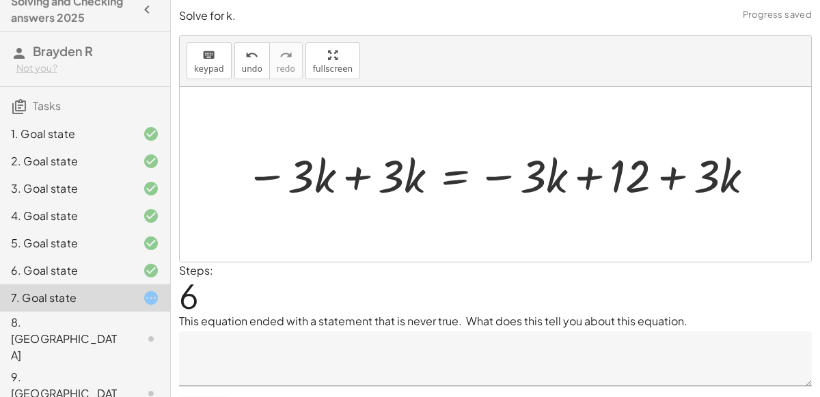
click at [369, 174] on div at bounding box center [502, 173] width 526 height 59
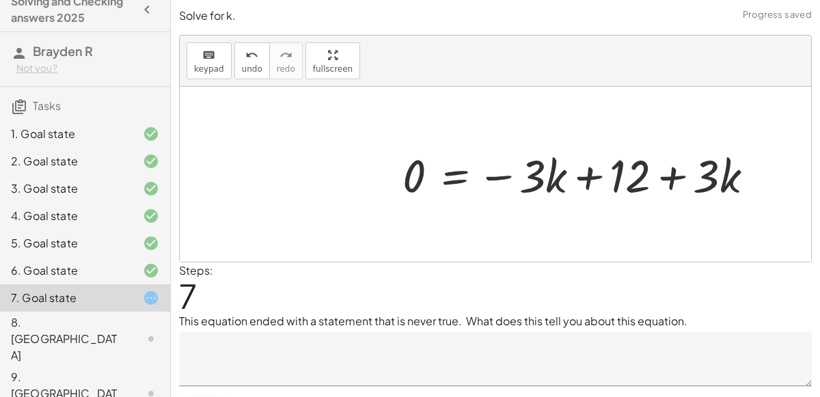
click at [658, 172] on div at bounding box center [584, 173] width 376 height 59
drag, startPoint x: 721, startPoint y: 172, endPoint x: 543, endPoint y: 172, distance: 178.4
click at [543, 172] on div at bounding box center [584, 173] width 376 height 59
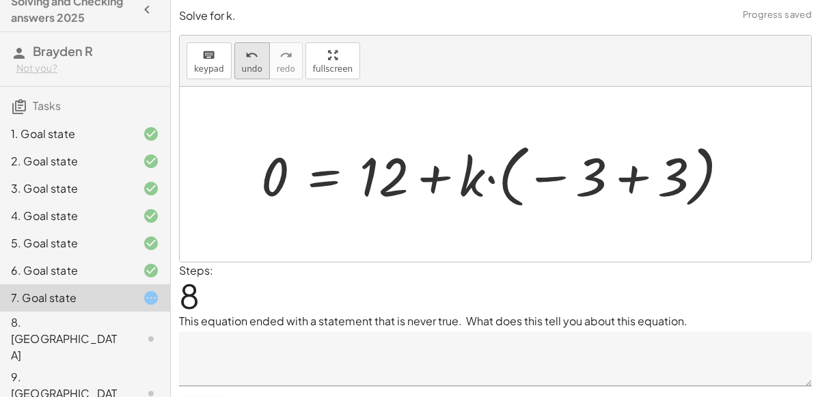
click at [250, 52] on icon "undo" at bounding box center [251, 55] width 13 height 16
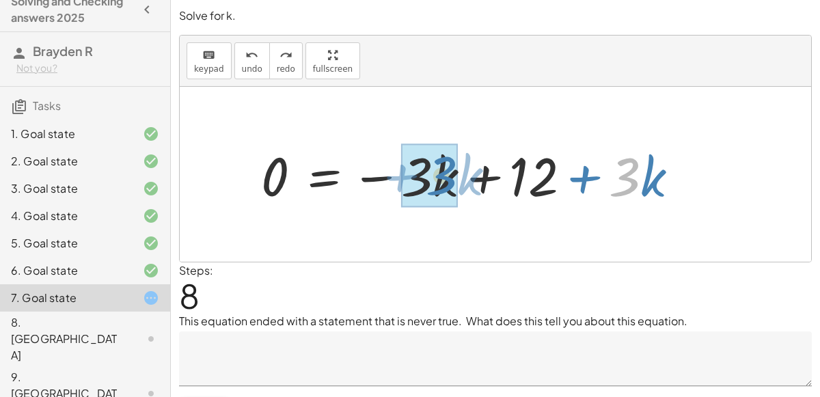
drag, startPoint x: 624, startPoint y: 178, endPoint x: 441, endPoint y: 176, distance: 183.2
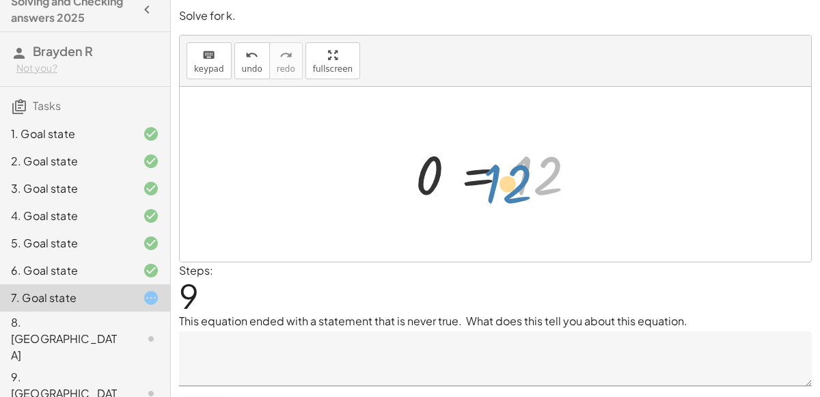
drag, startPoint x: 551, startPoint y: 172, endPoint x: 524, endPoint y: 180, distance: 28.4
click at [524, 180] on div at bounding box center [501, 175] width 185 height 68
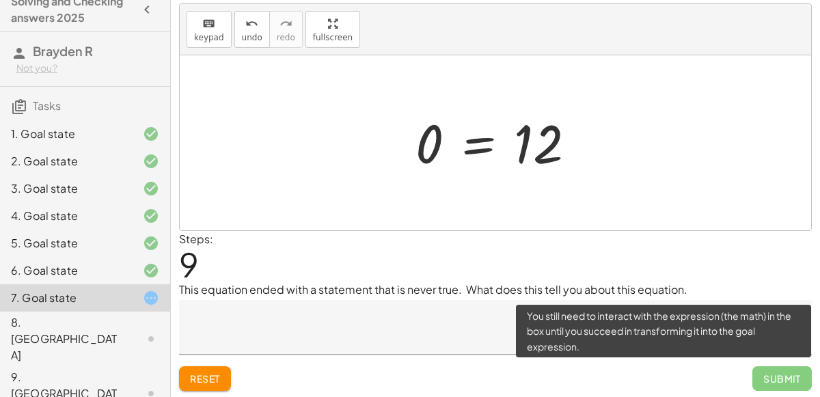
click at [781, 379] on span "Submit" at bounding box center [782, 378] width 59 height 25
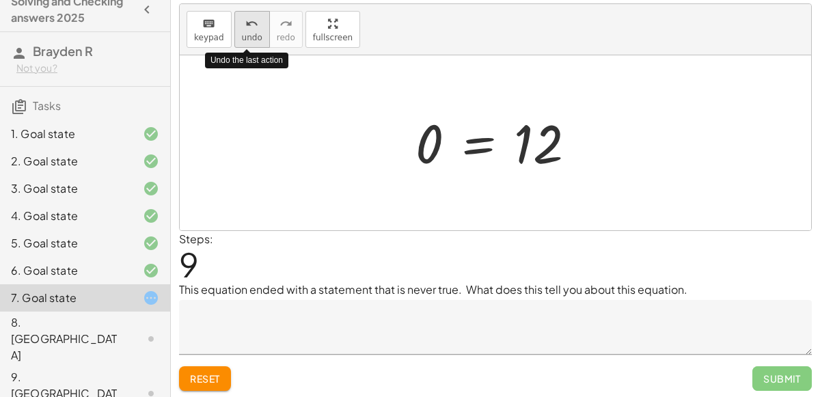
click at [248, 34] on span "undo" at bounding box center [252, 38] width 21 height 10
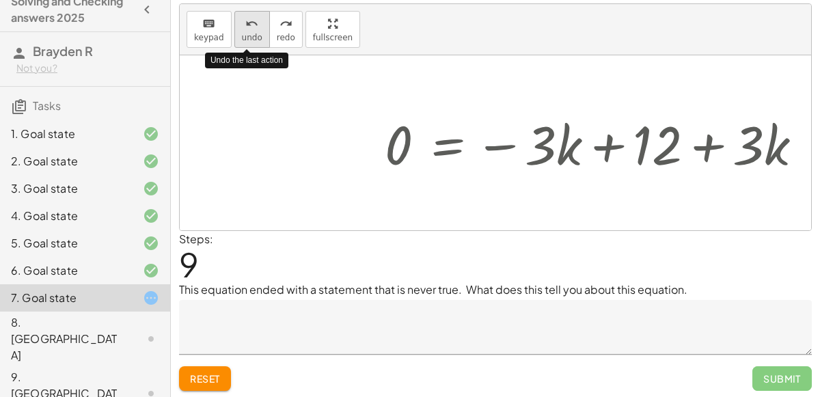
click at [248, 34] on span "undo" at bounding box center [252, 38] width 21 height 10
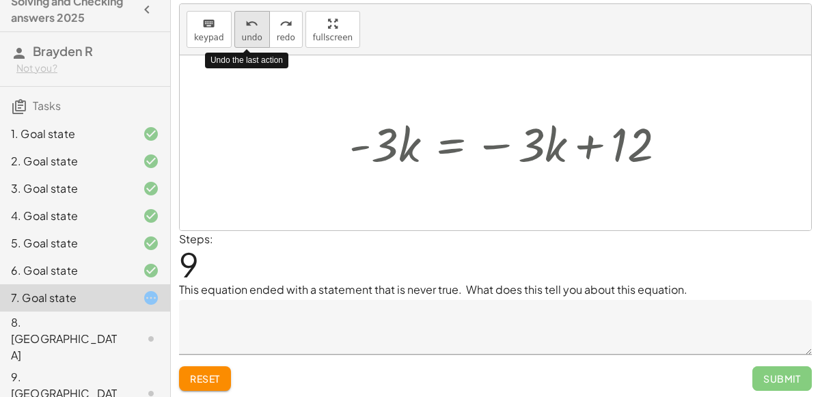
click at [248, 34] on span "undo" at bounding box center [252, 38] width 21 height 10
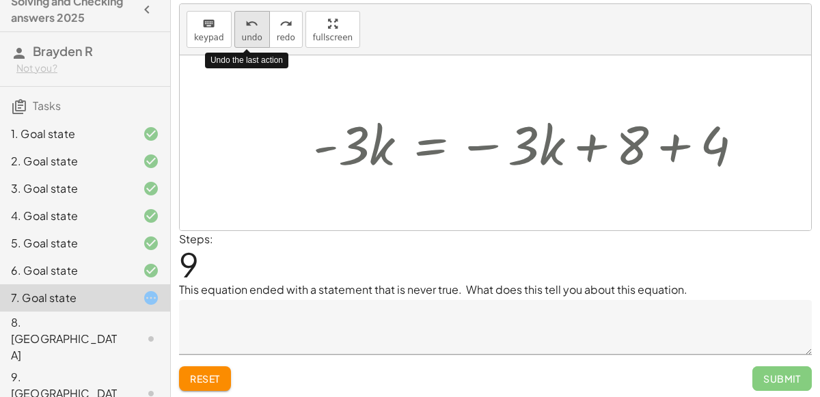
click at [248, 34] on span "undo" at bounding box center [252, 38] width 21 height 10
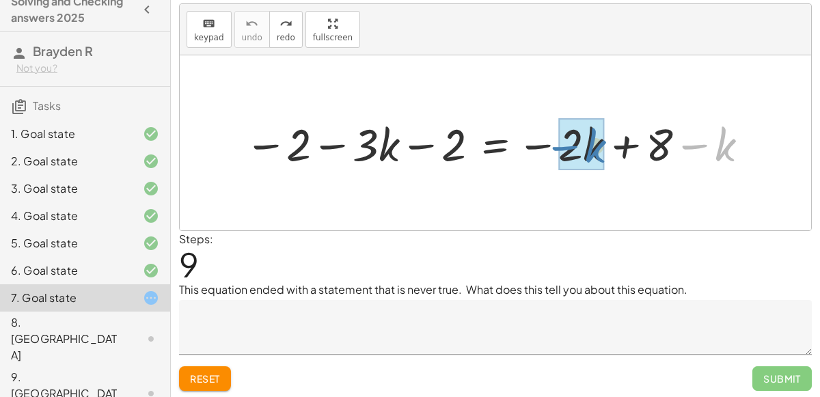
drag, startPoint x: 718, startPoint y: 154, endPoint x: 586, endPoint y: 156, distance: 131.9
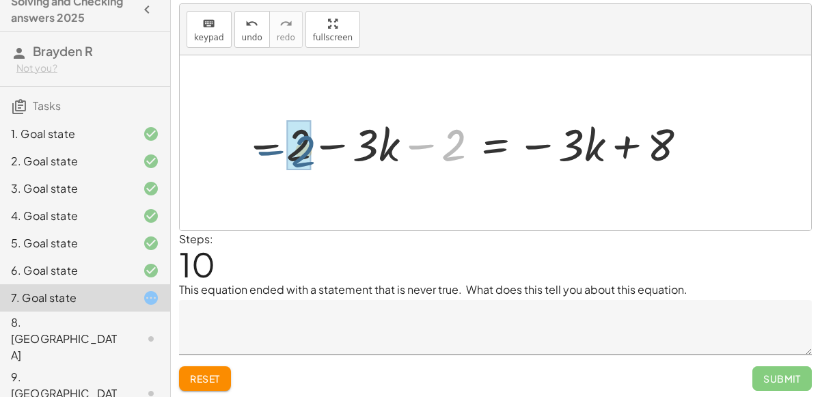
drag, startPoint x: 449, startPoint y: 145, endPoint x: 297, endPoint y: 151, distance: 152.6
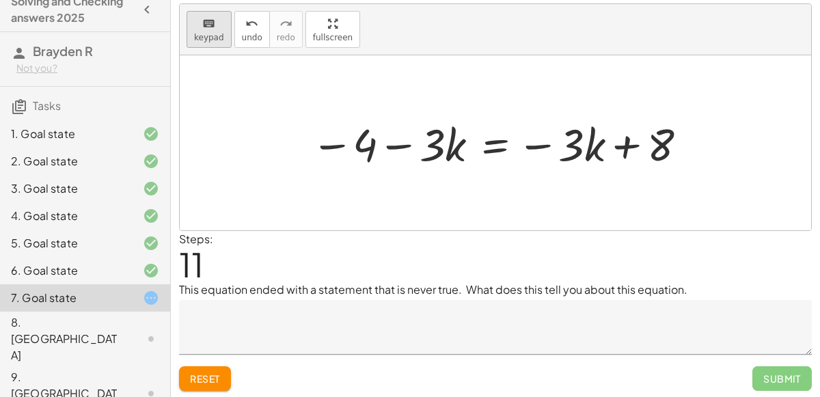
click at [209, 23] on icon "keyboard" at bounding box center [208, 24] width 13 height 16
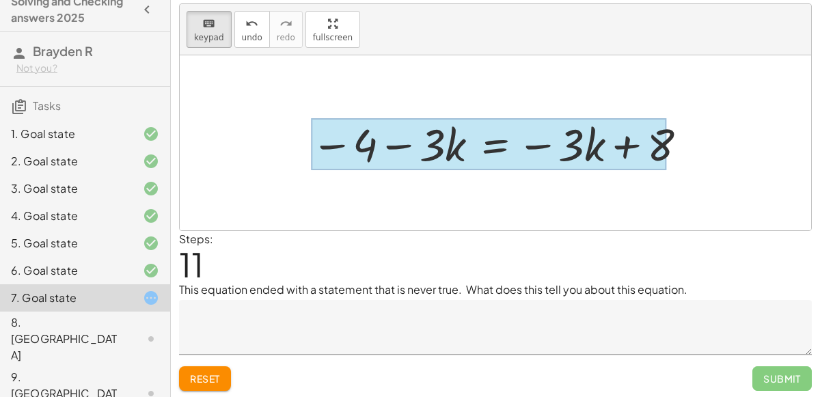
click at [477, 152] on div at bounding box center [488, 144] width 355 height 52
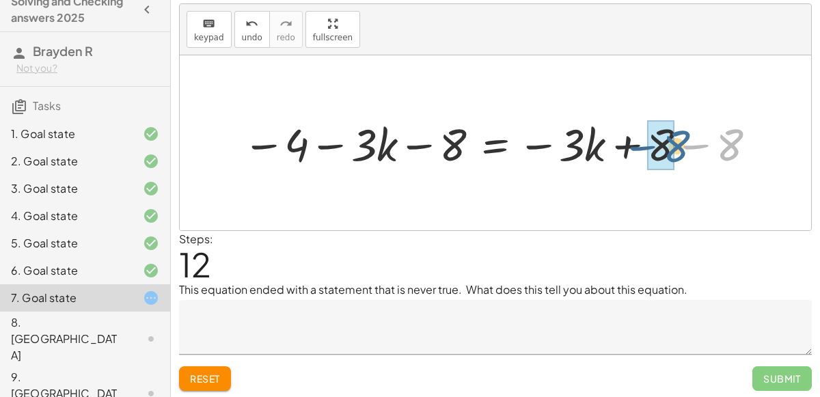
drag, startPoint x: 731, startPoint y: 128, endPoint x: 674, endPoint y: 129, distance: 57.4
click at [674, 129] on div at bounding box center [501, 142] width 530 height 59
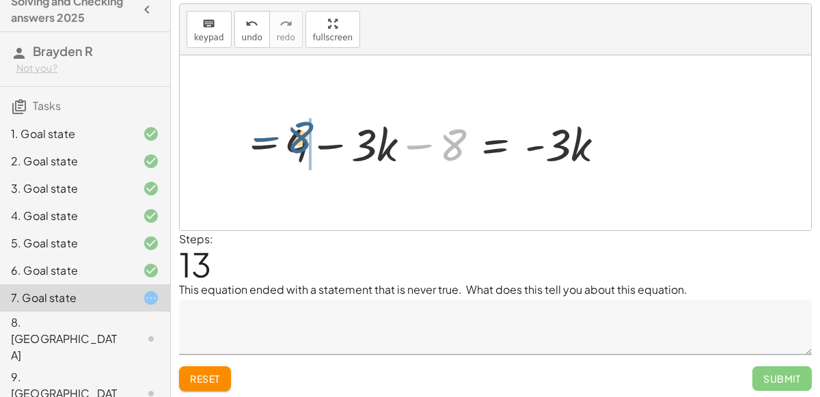
drag, startPoint x: 462, startPoint y: 150, endPoint x: 332, endPoint y: 148, distance: 130.6
click at [332, 148] on div at bounding box center [425, 142] width 379 height 59
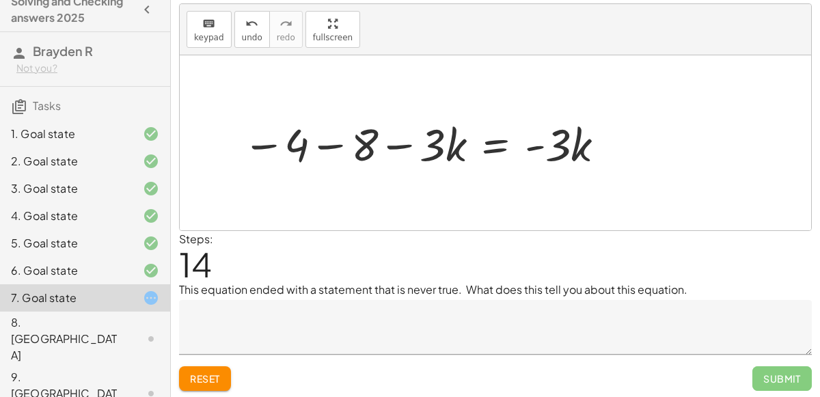
click at [342, 142] on div at bounding box center [425, 142] width 379 height 59
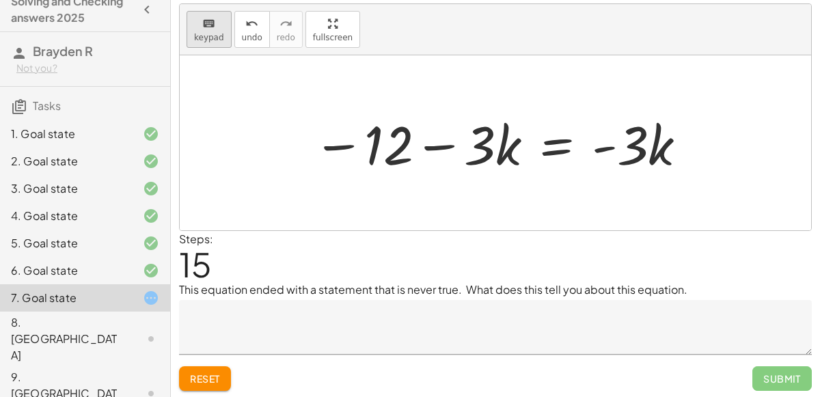
click at [224, 24] on button "keyboard keypad" at bounding box center [209, 29] width 45 height 37
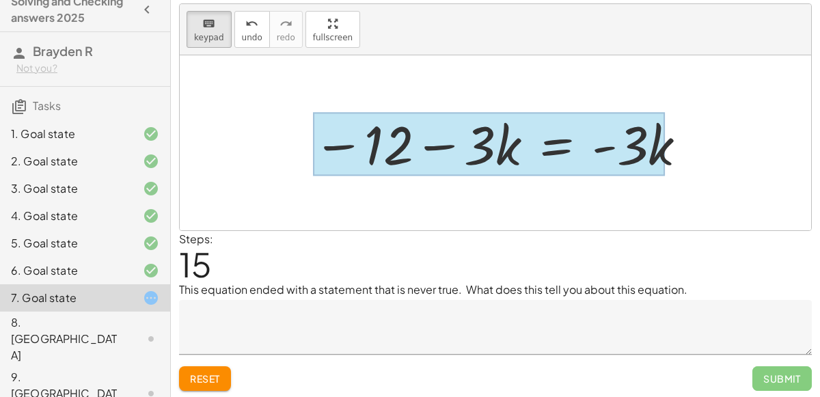
click at [550, 133] on div at bounding box center [489, 145] width 352 height 64
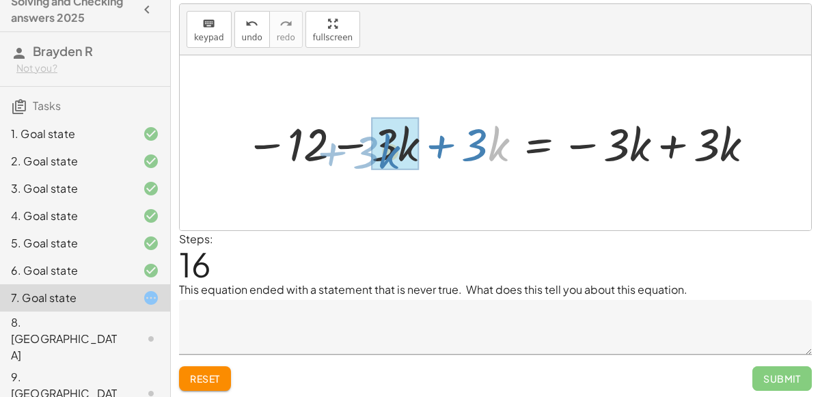
drag, startPoint x: 492, startPoint y: 133, endPoint x: 382, endPoint y: 137, distance: 109.5
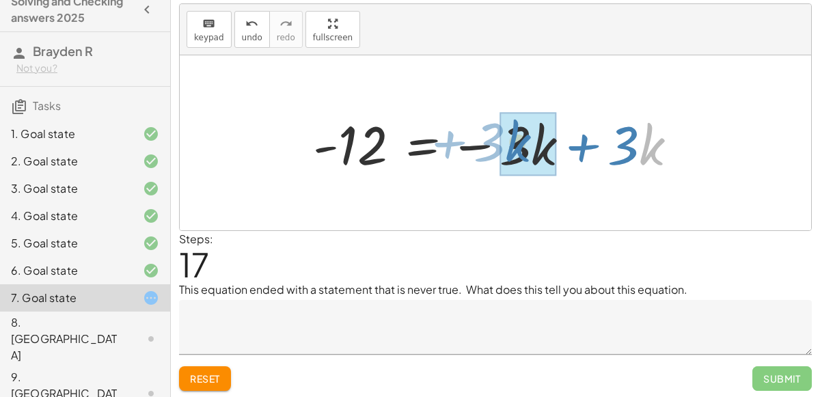
drag, startPoint x: 653, startPoint y: 146, endPoint x: 521, endPoint y: 142, distance: 132.0
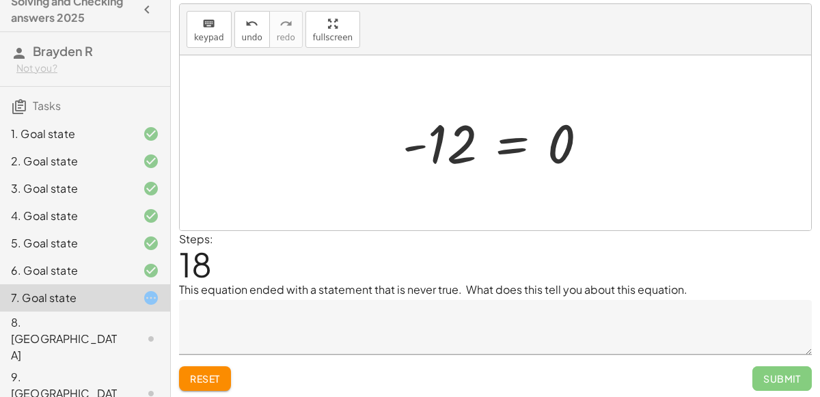
click at [0, 295] on div "7. Goal state" at bounding box center [85, 297] width 170 height 27
